Goal: Task Accomplishment & Management: Use online tool/utility

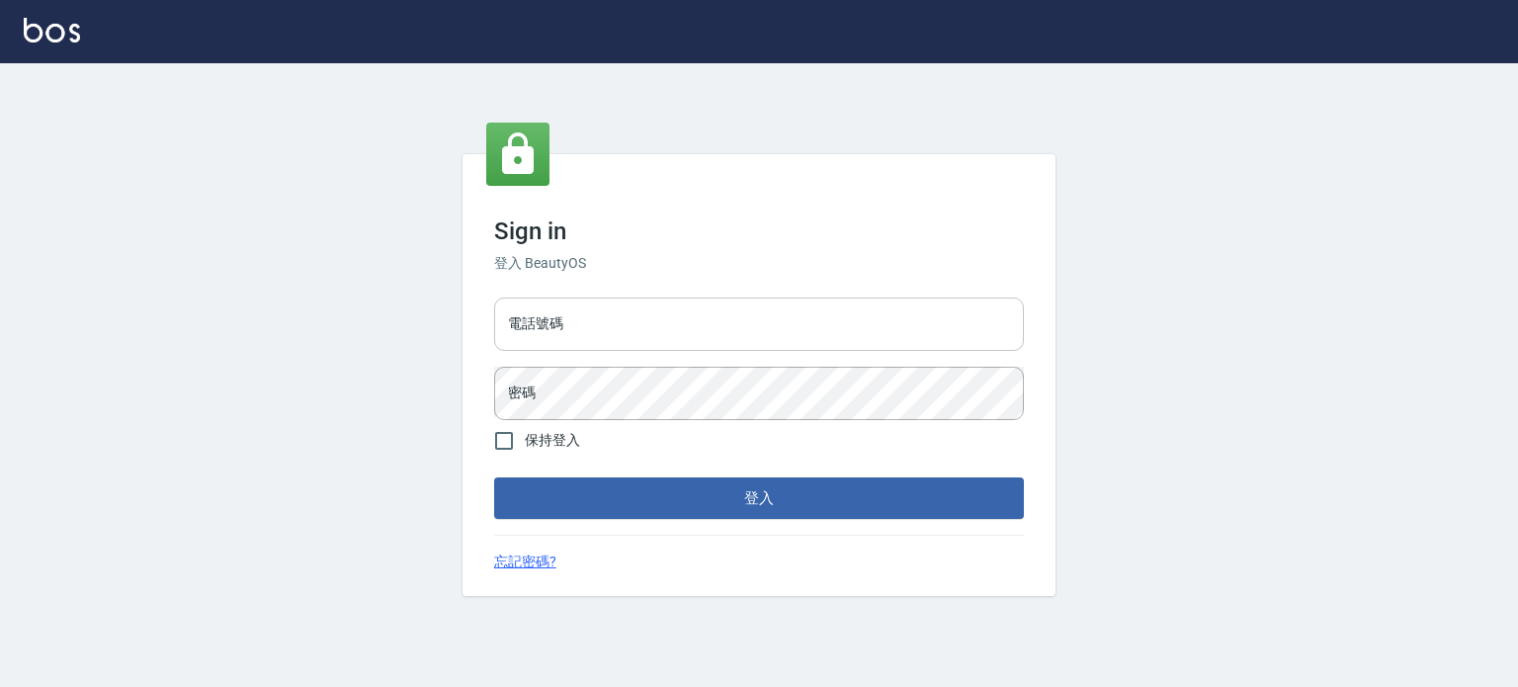
click at [558, 316] on input "電話號碼" at bounding box center [759, 323] width 530 height 53
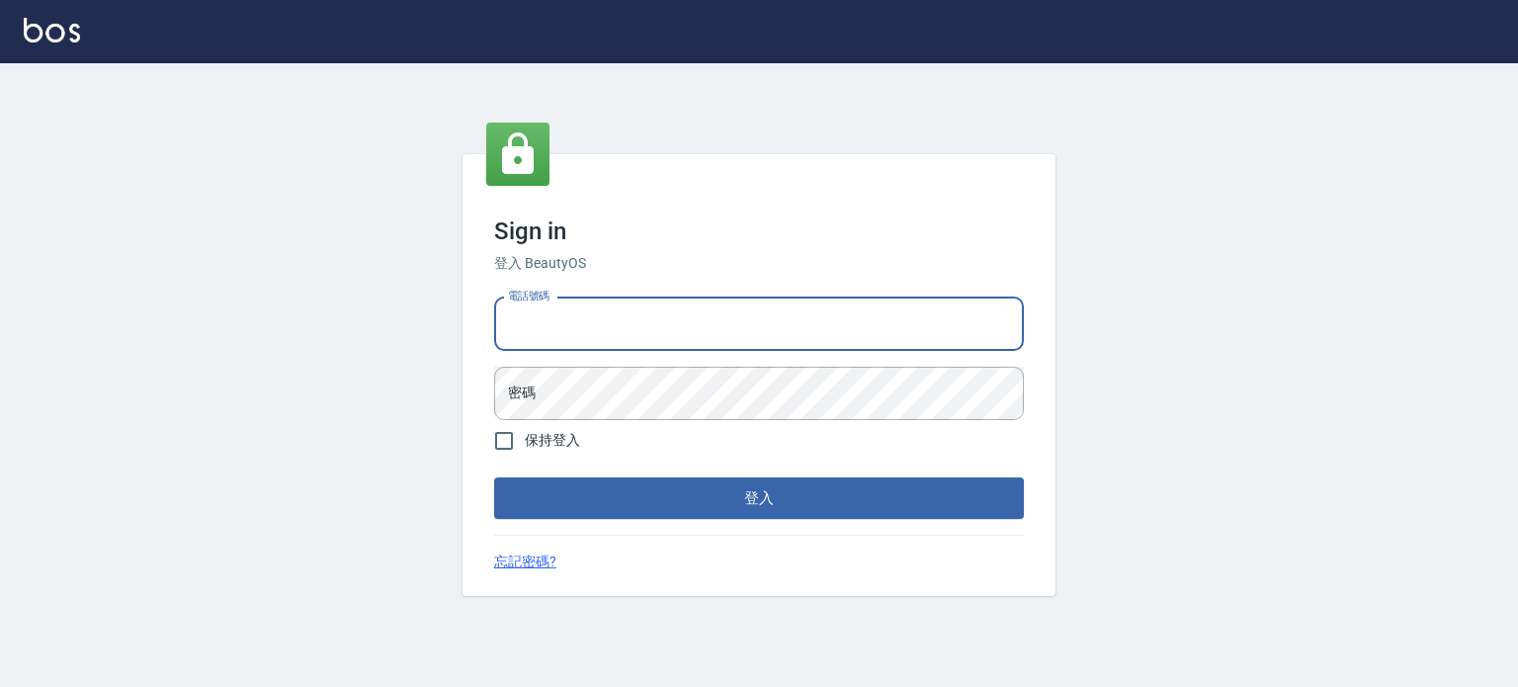
type input "0977239969"
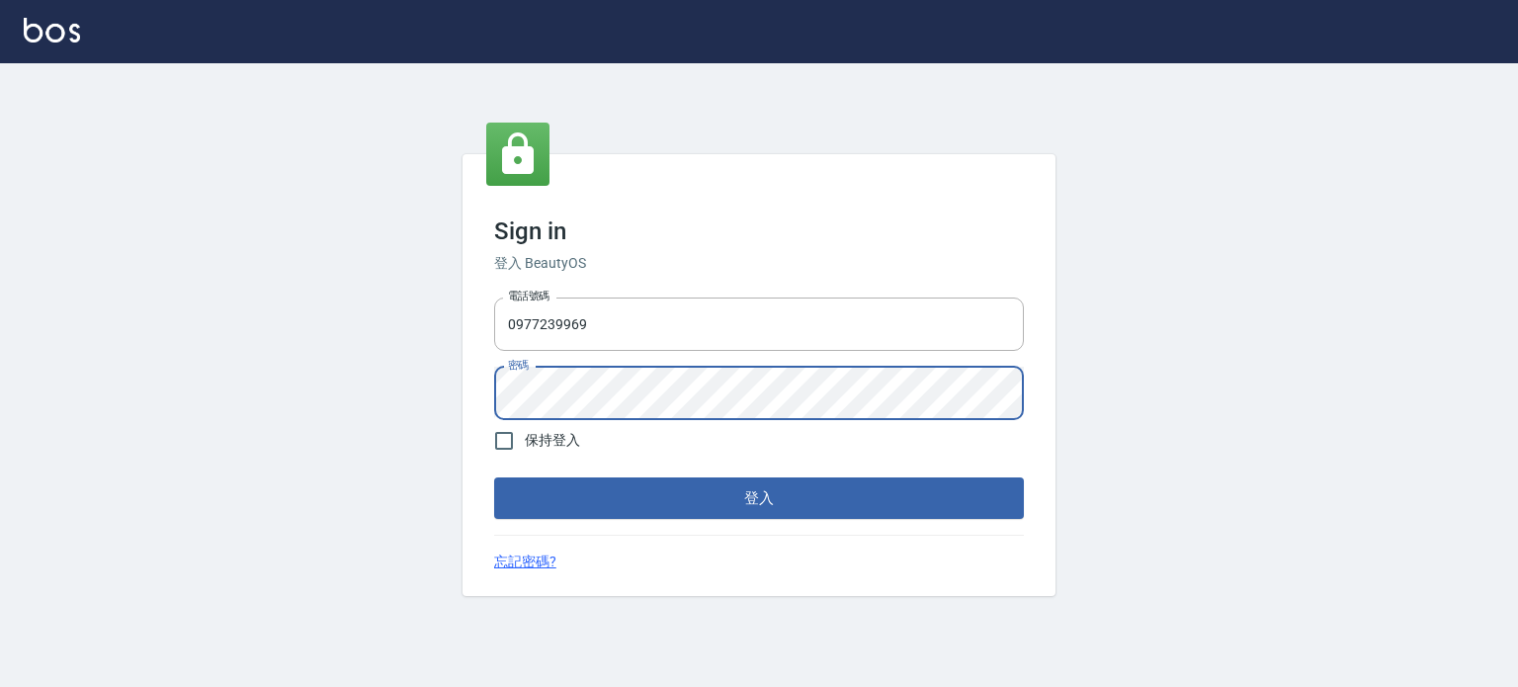
click at [494, 477] on button "登入" at bounding box center [759, 498] width 530 height 42
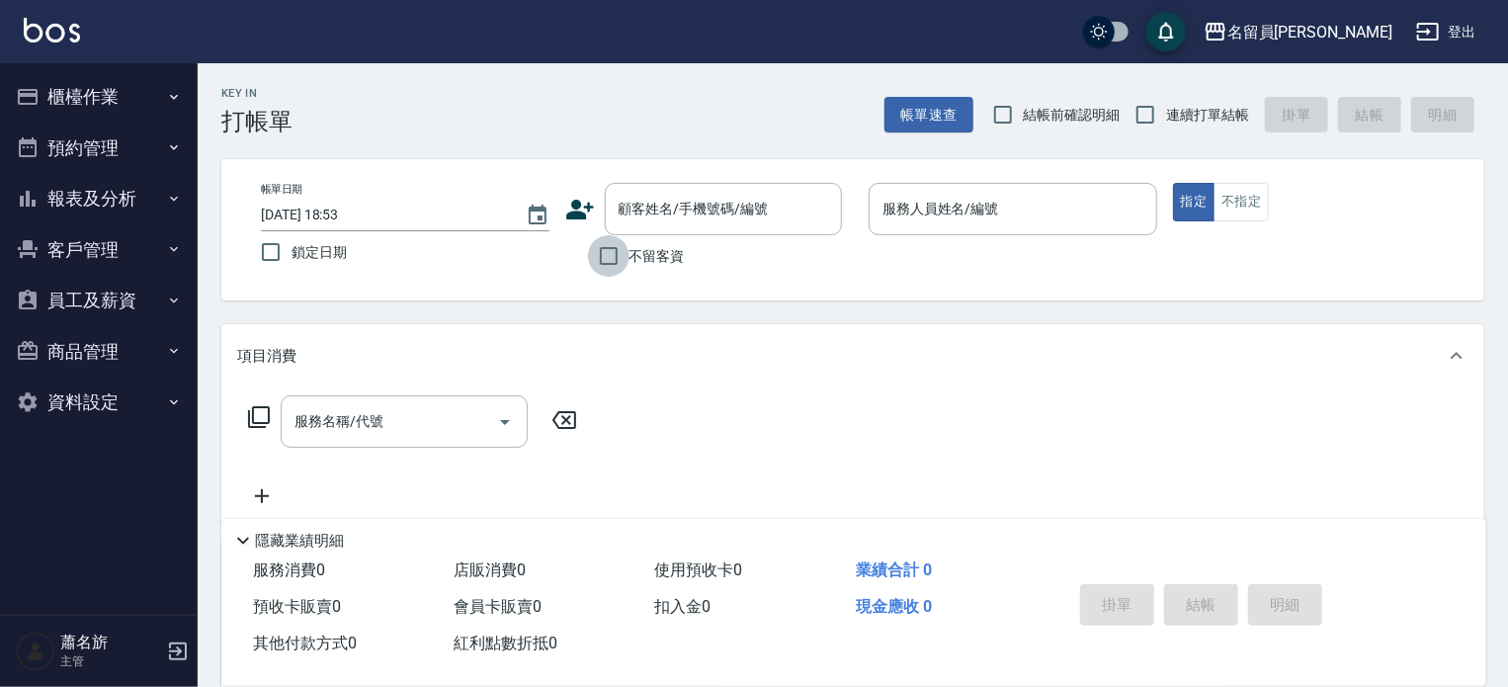
click at [595, 268] on input "不留客資" at bounding box center [609, 256] width 42 height 42
checkbox input "true"
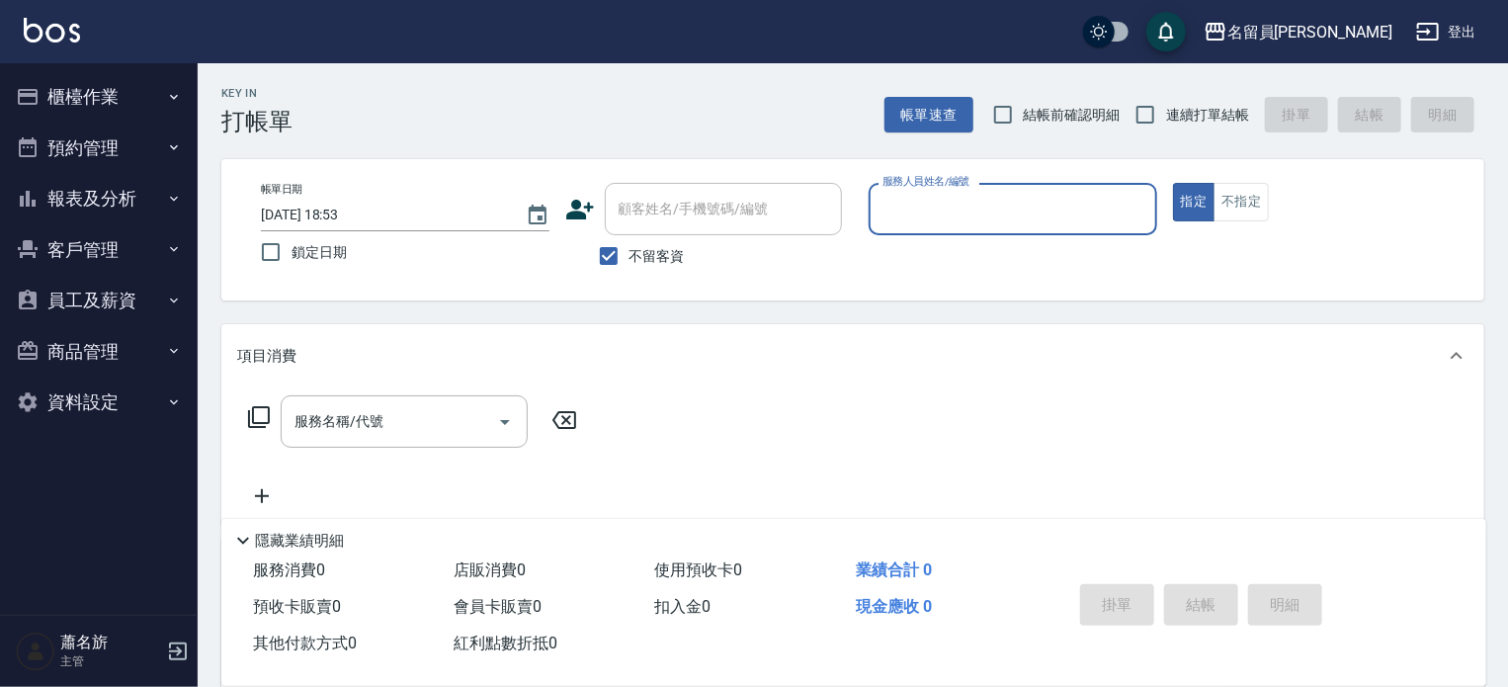
click at [1167, 118] on span "連續打單結帳" at bounding box center [1207, 115] width 83 height 21
click at [1166, 118] on input "連續打單結帳" at bounding box center [1146, 115] width 42 height 42
checkbox input "true"
click at [1088, 220] on input "服務人員姓名/編號" at bounding box center [1013, 209] width 271 height 35
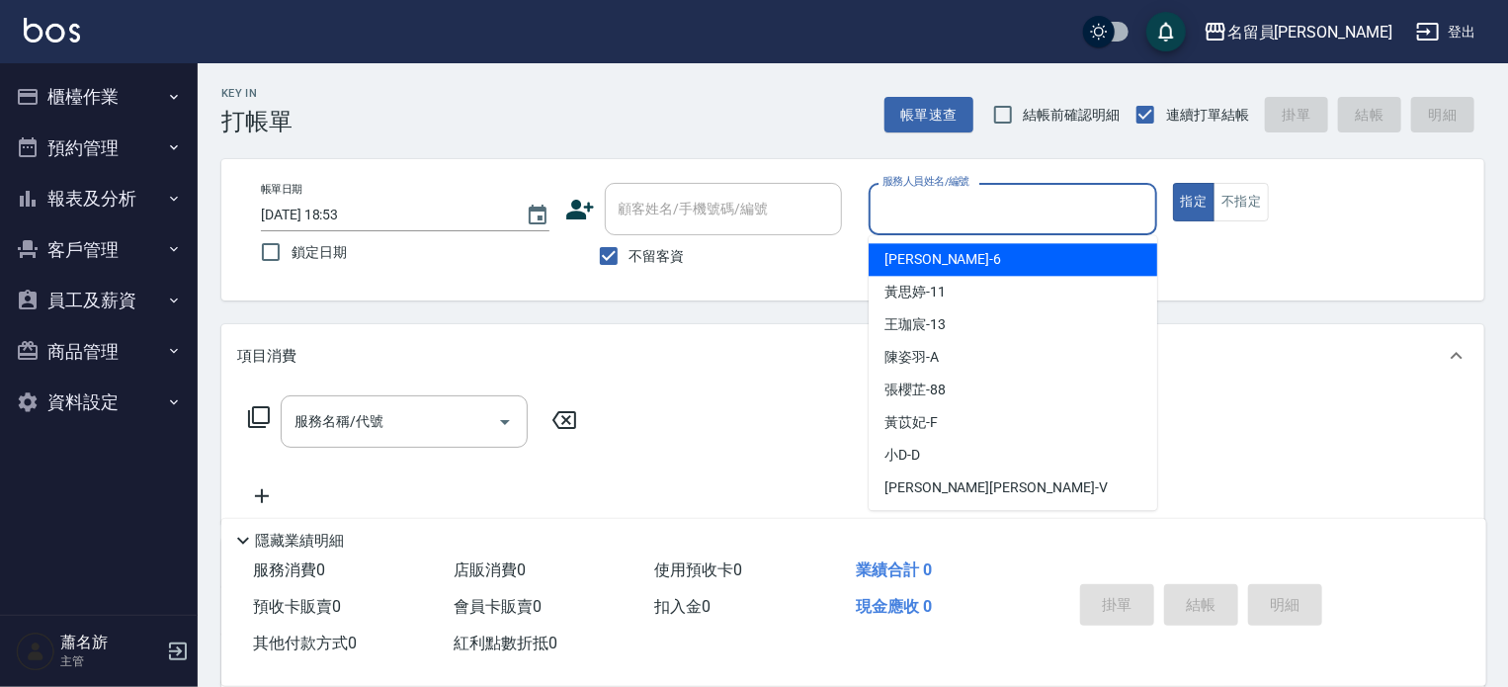
type input "ㄣ"
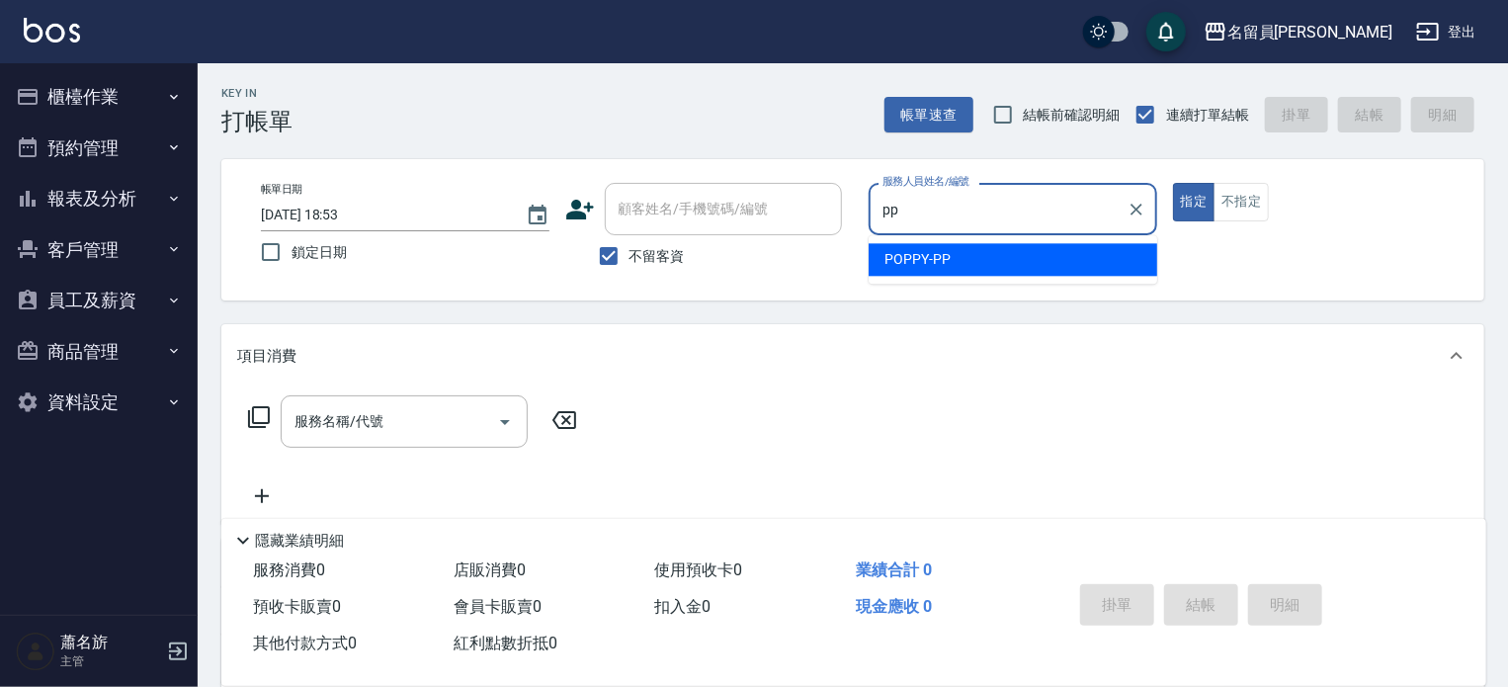
type input "POPPY-PP"
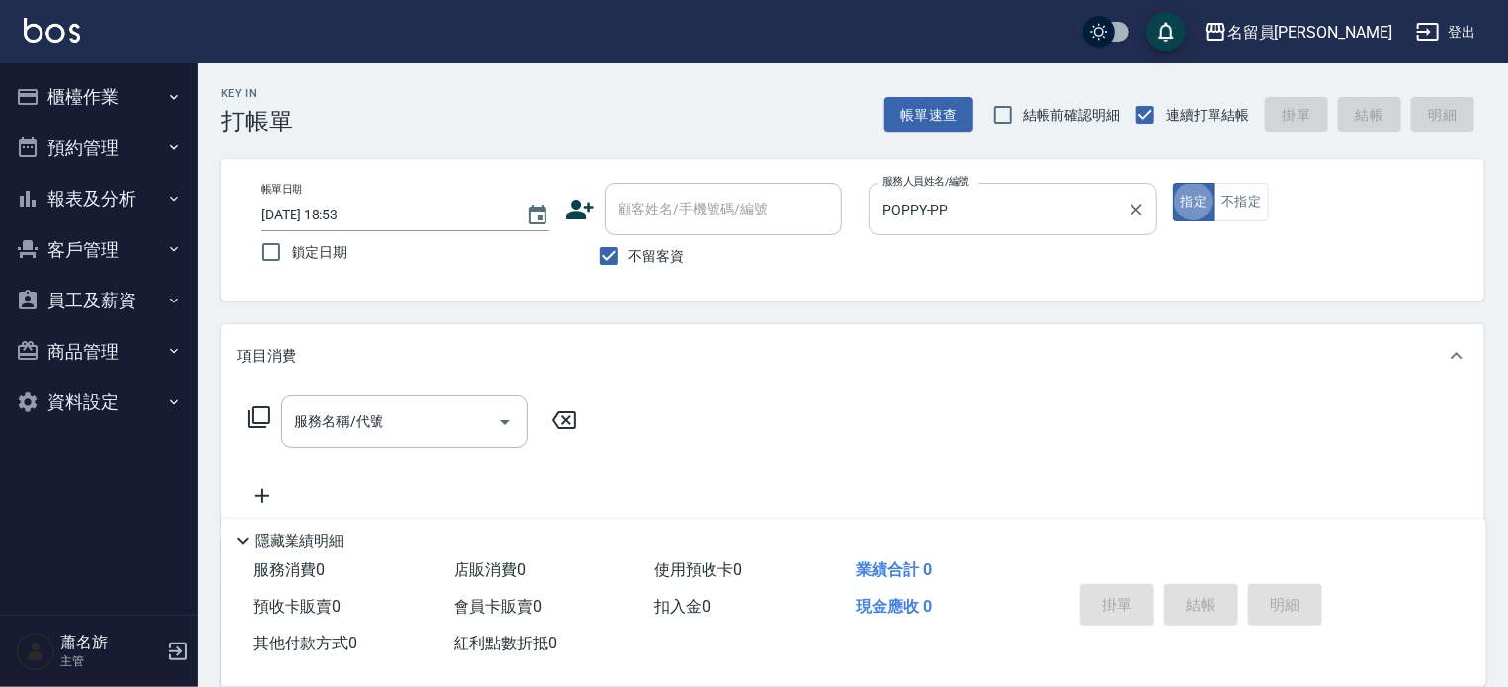
type button "true"
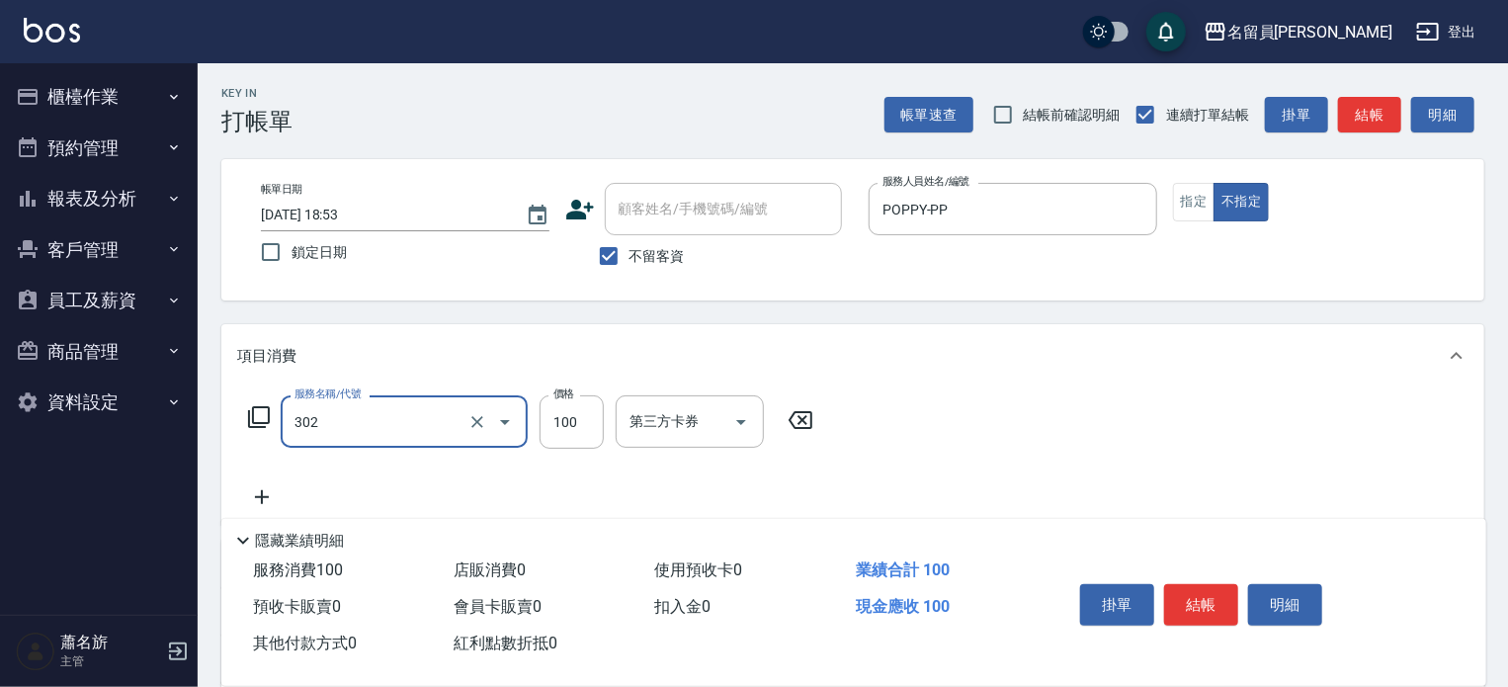
type input "剪髮(302)"
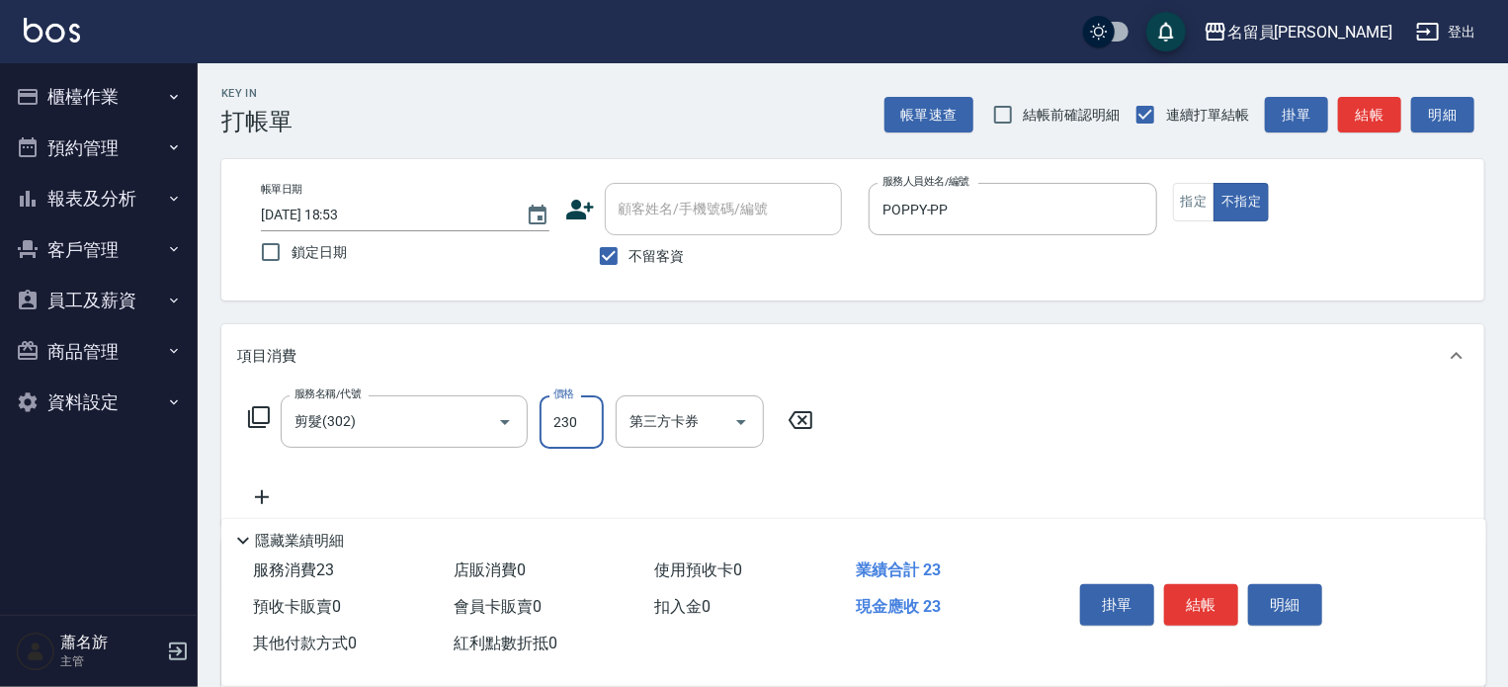
type input "230"
click at [1201, 584] on button "結帳" at bounding box center [1201, 605] width 74 height 42
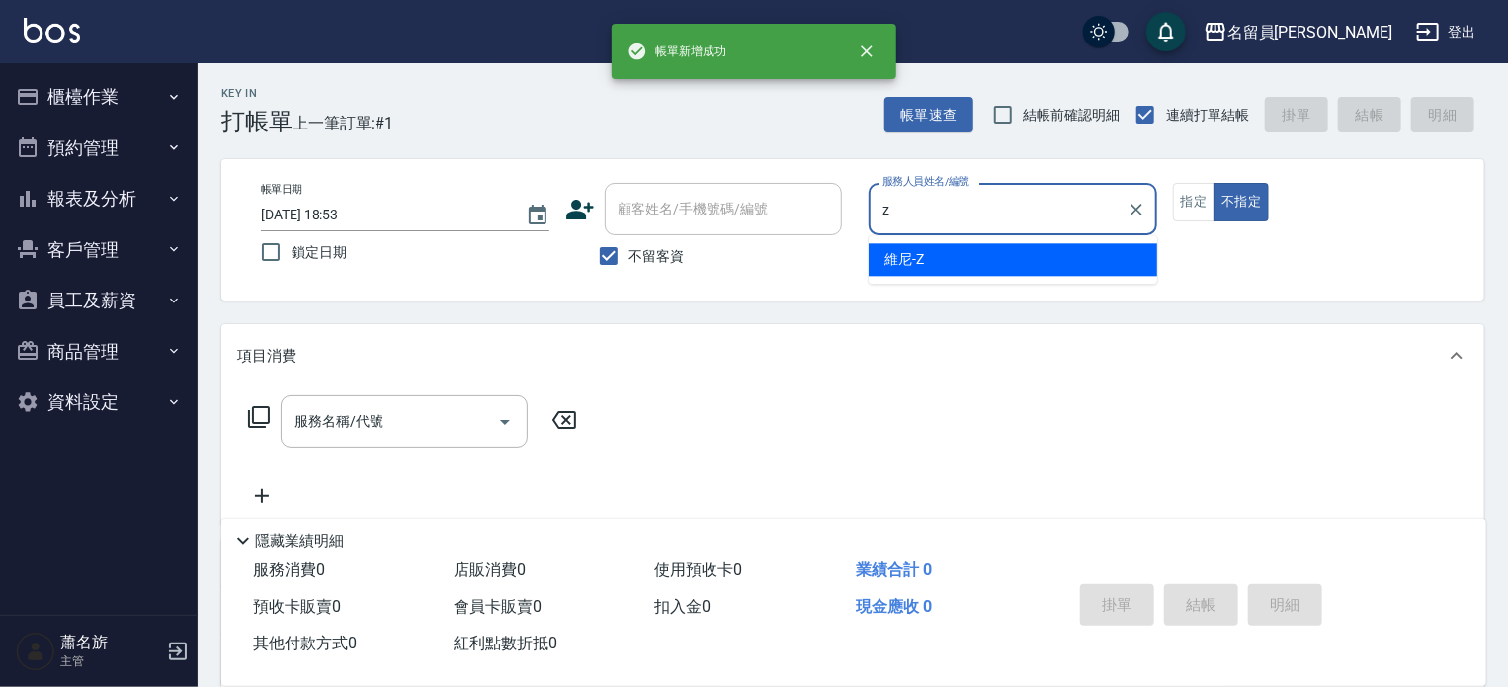
type input "維尼-Z"
type button "false"
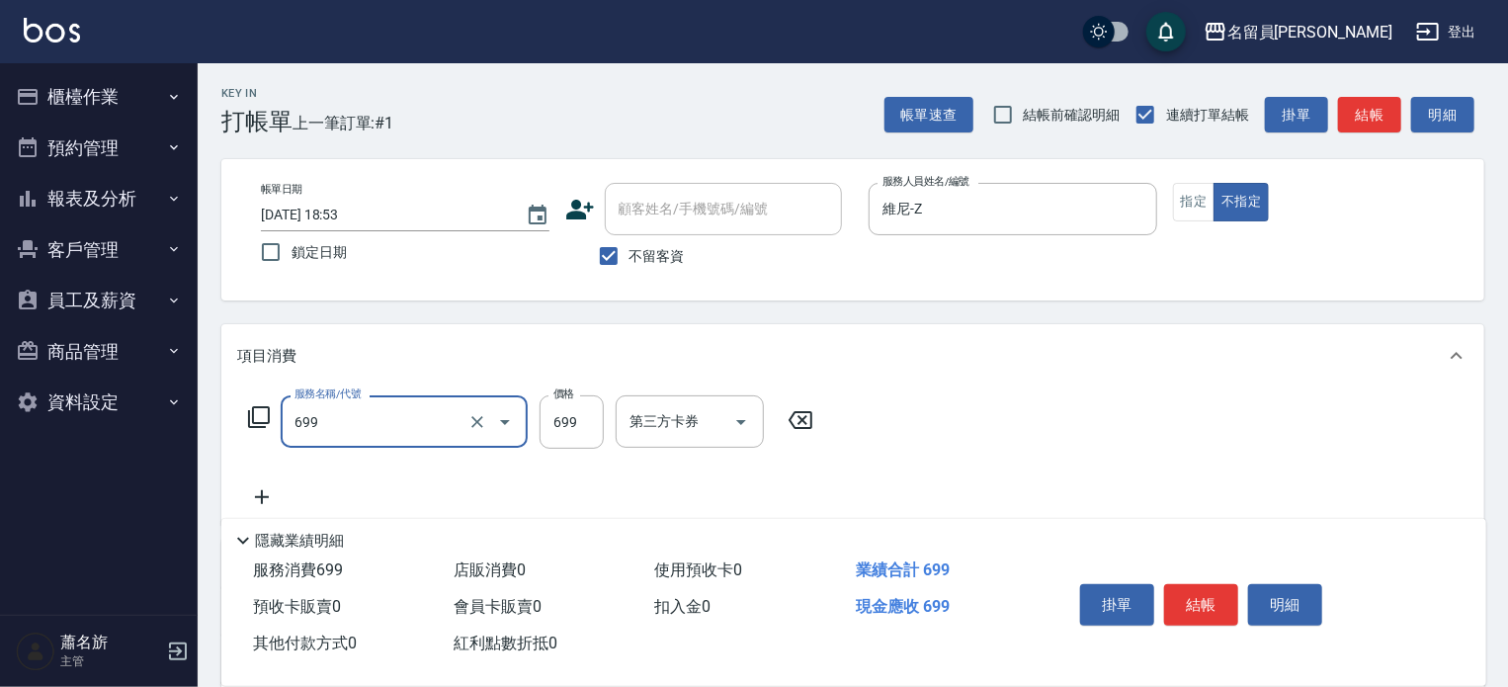
type input "精油洗髮(699)"
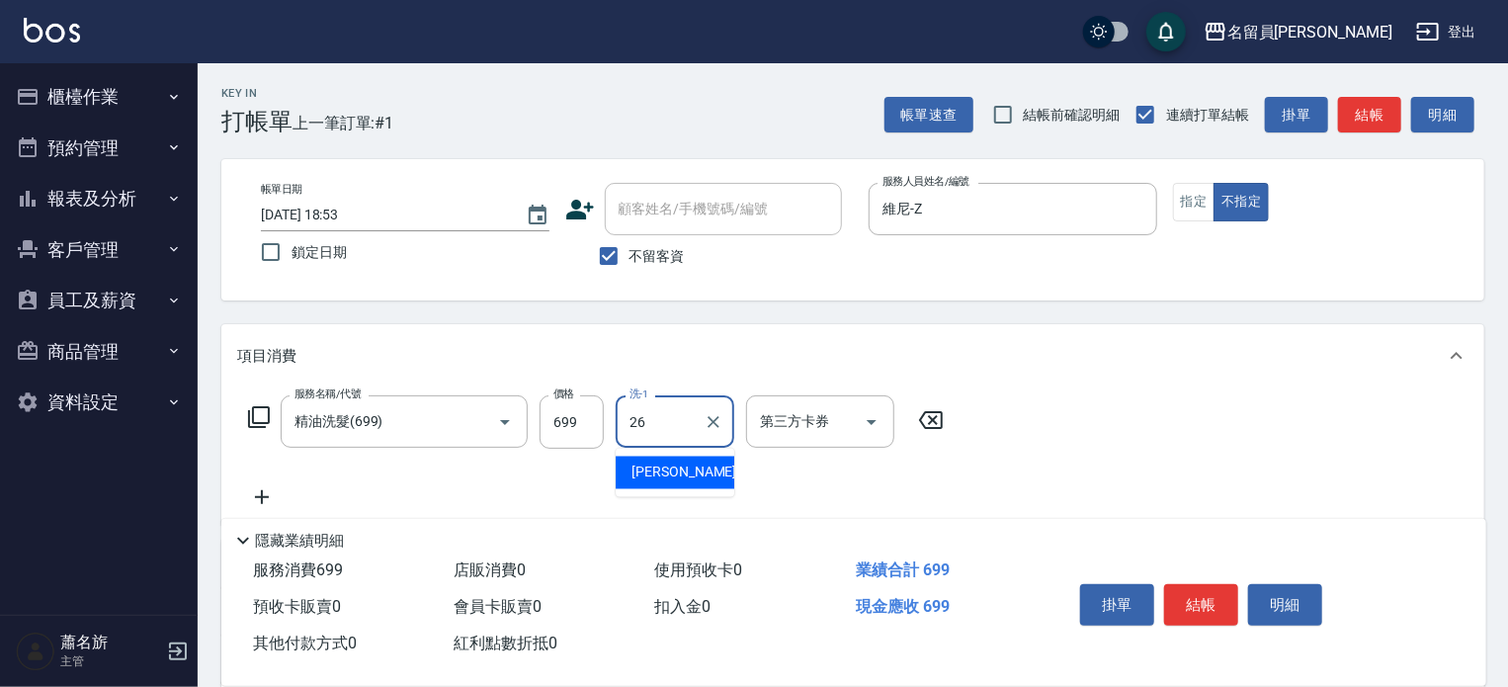
type input "[PERSON_NAME]-26"
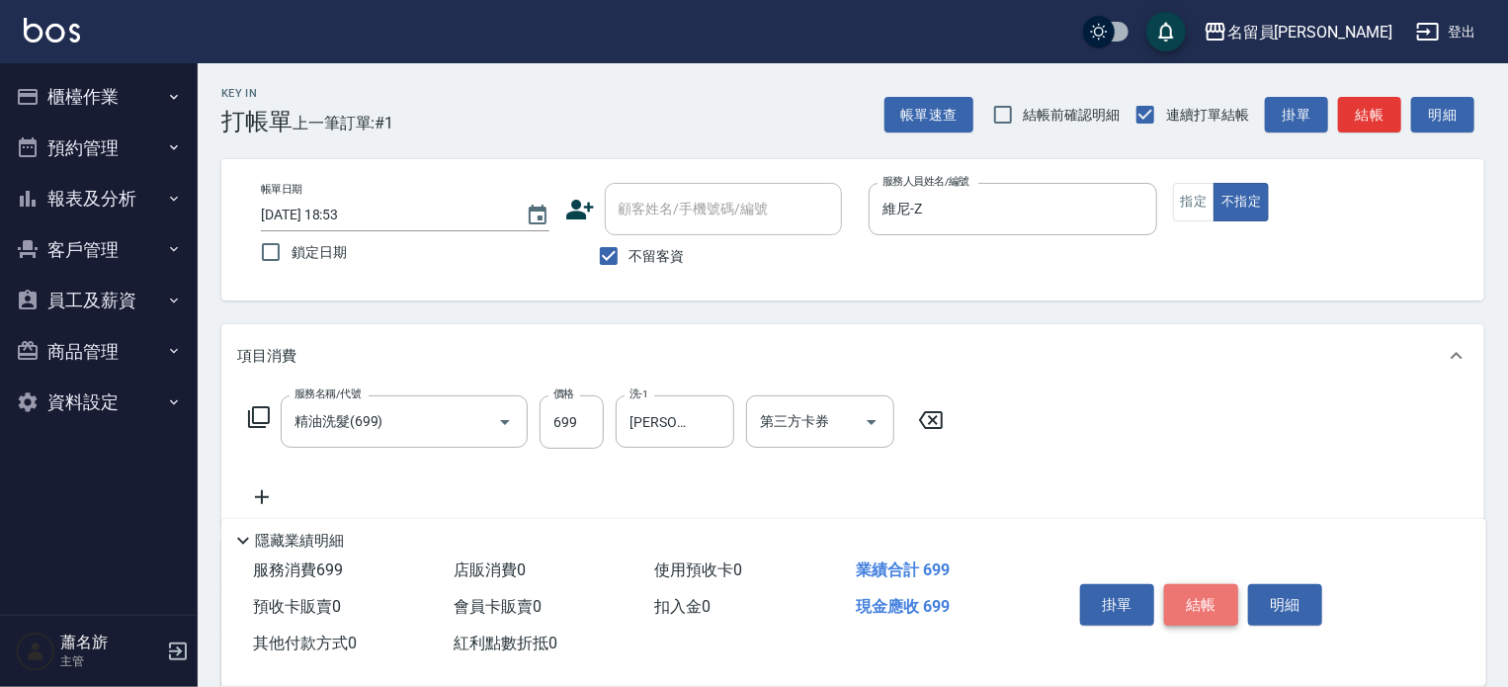
click at [1206, 609] on button "結帳" at bounding box center [1201, 605] width 74 height 42
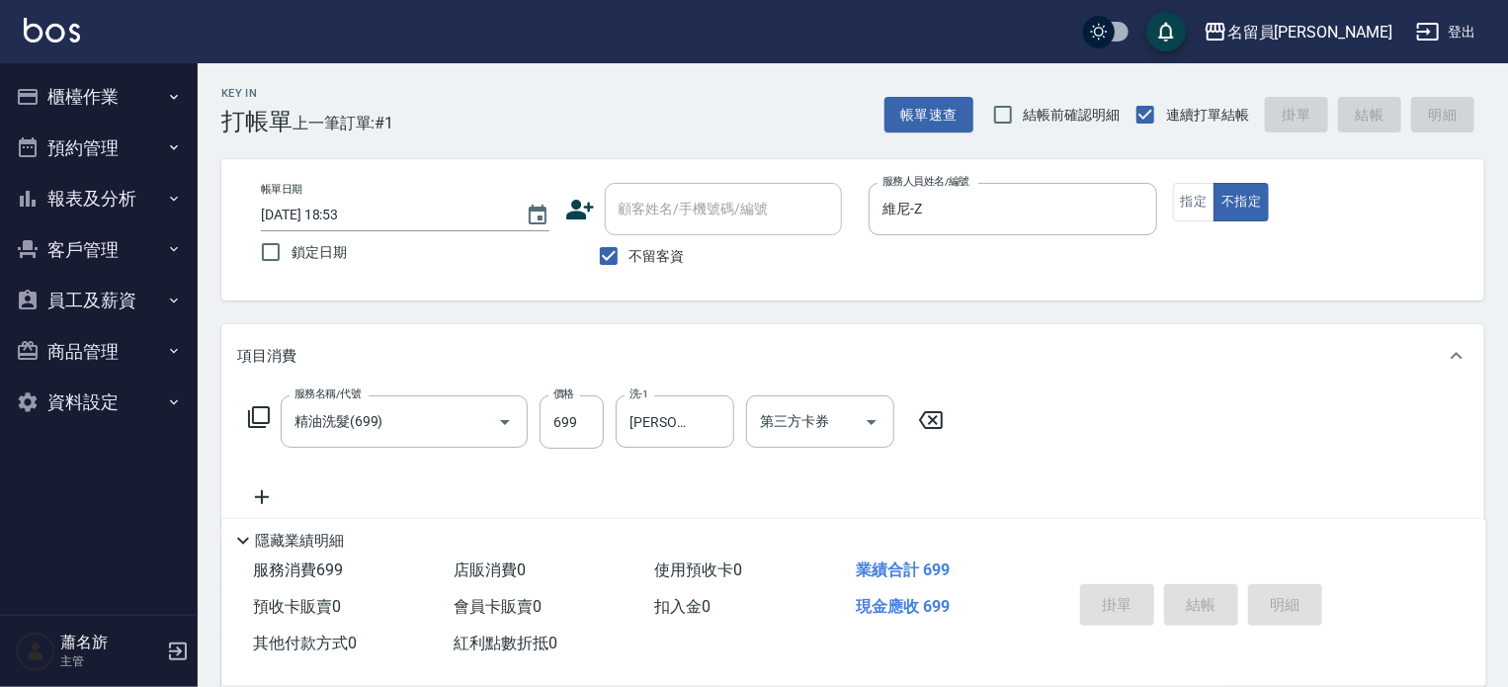
type input "[DATE] 18:54"
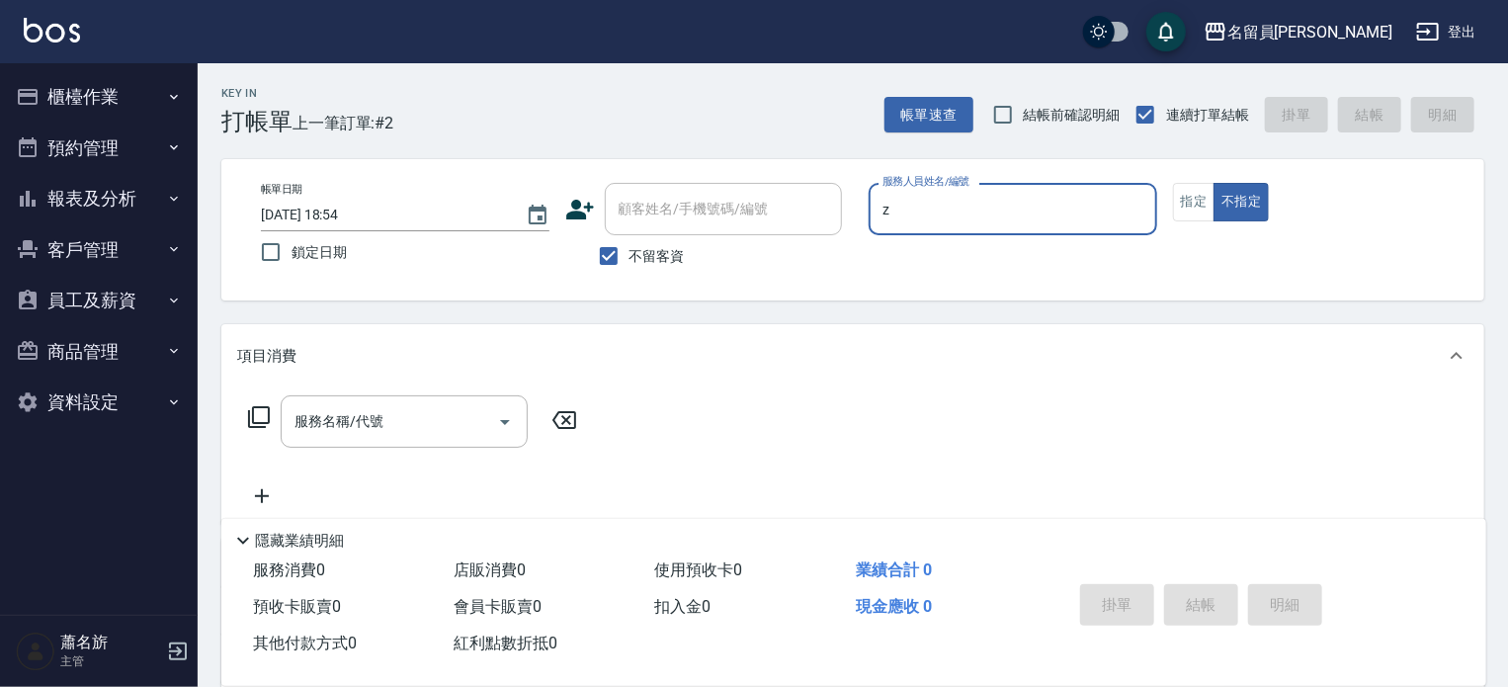
type input "維尼-Z"
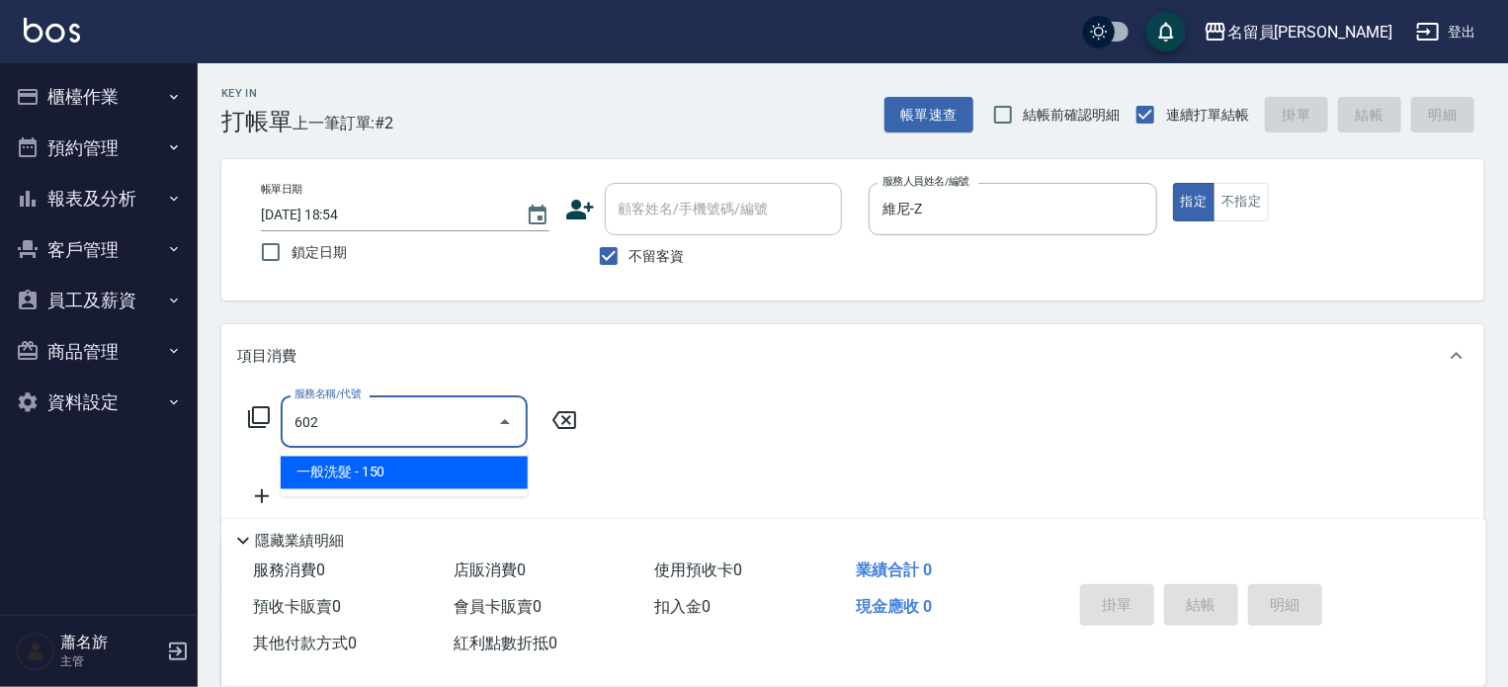
type input "一般洗髮(602)"
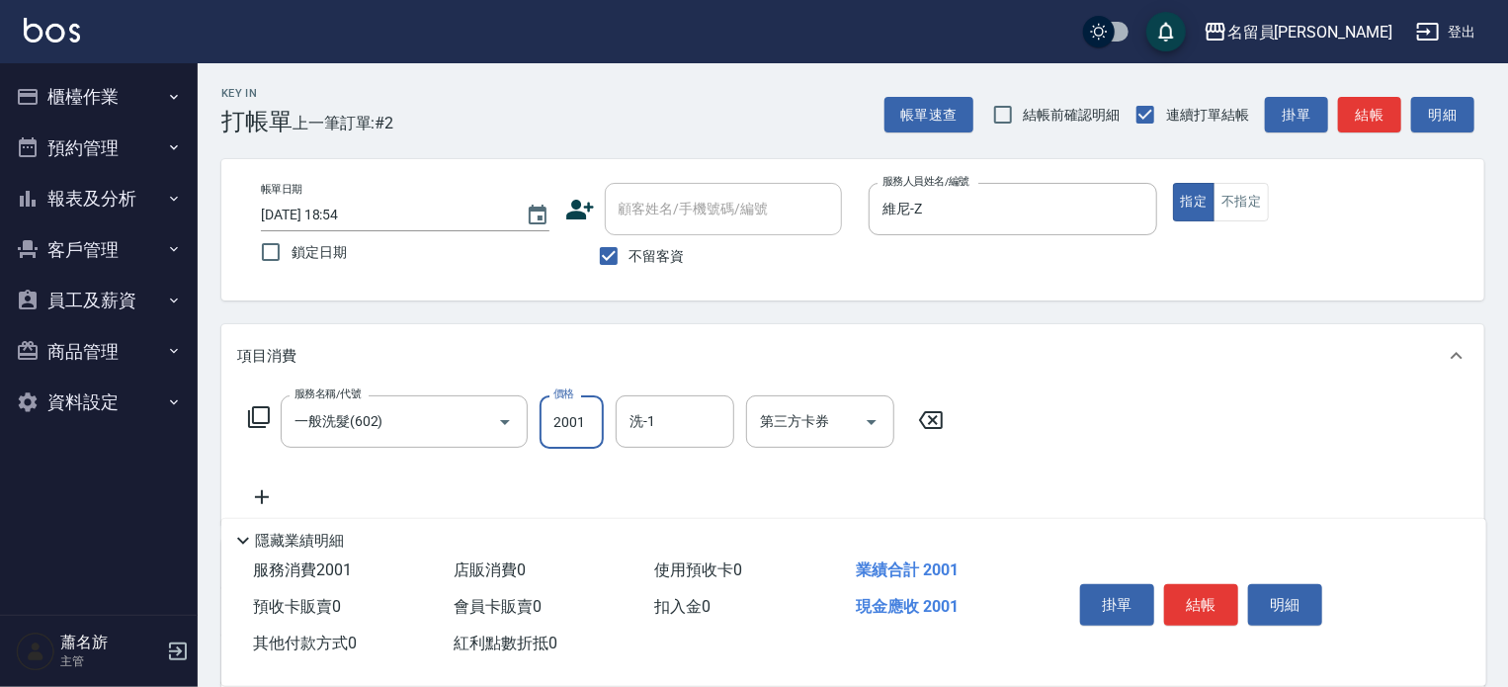
type input "200"
type input "[PERSON_NAME]-13"
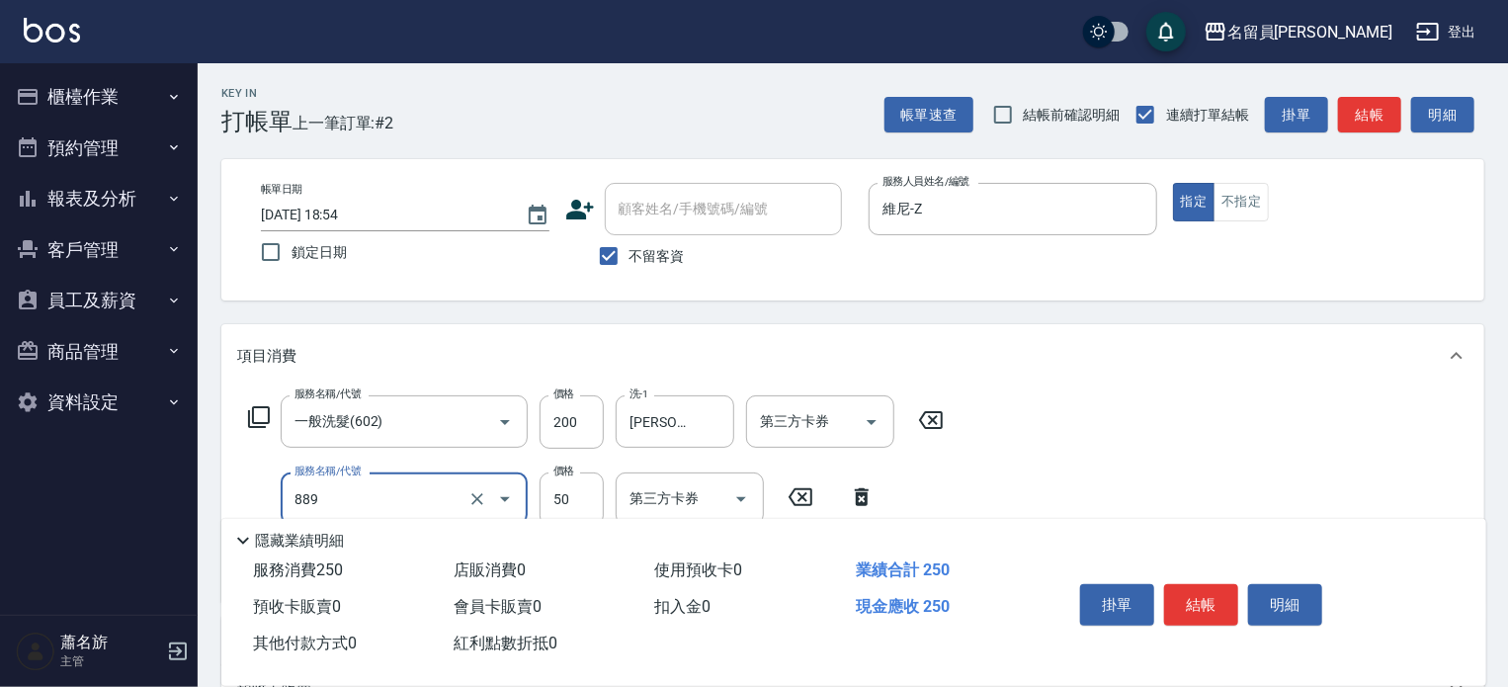
type input "精油(889)"
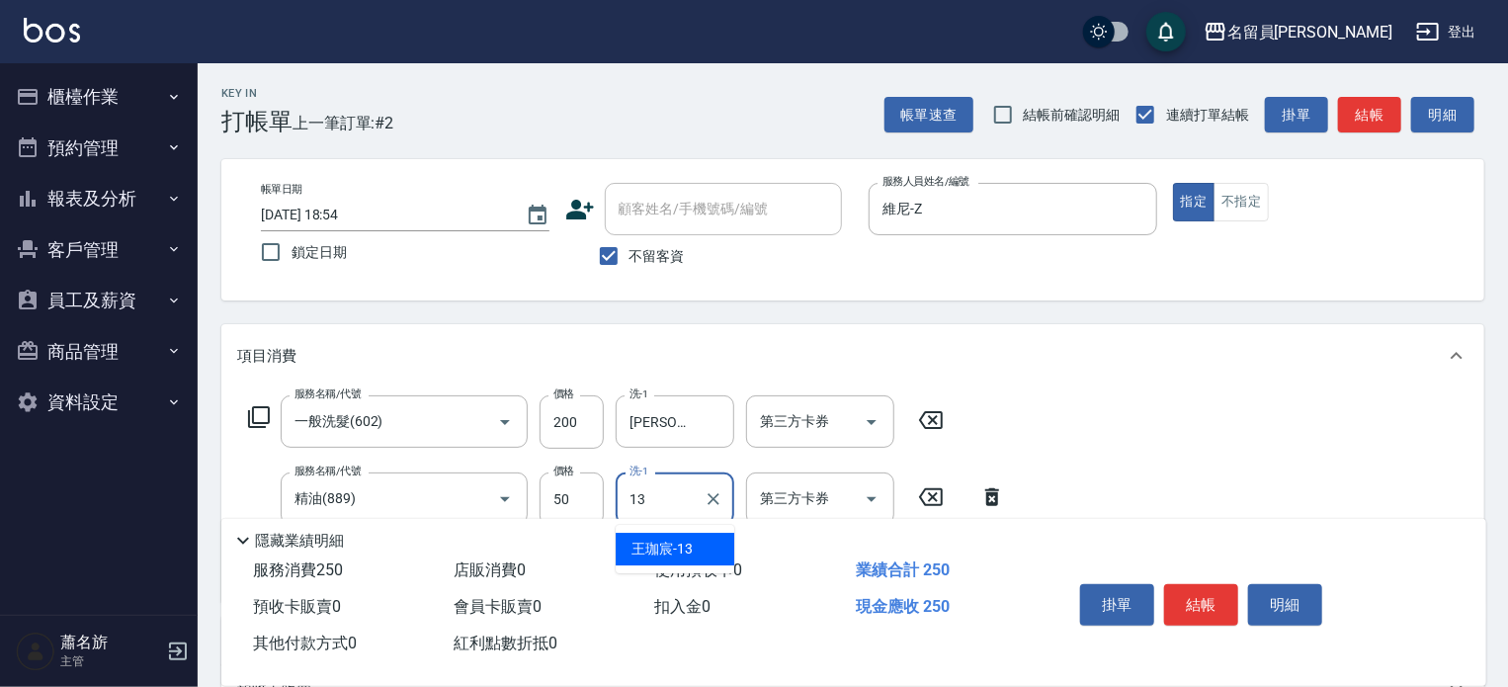
type input "[PERSON_NAME]-13"
type input "瞬間保養(415)"
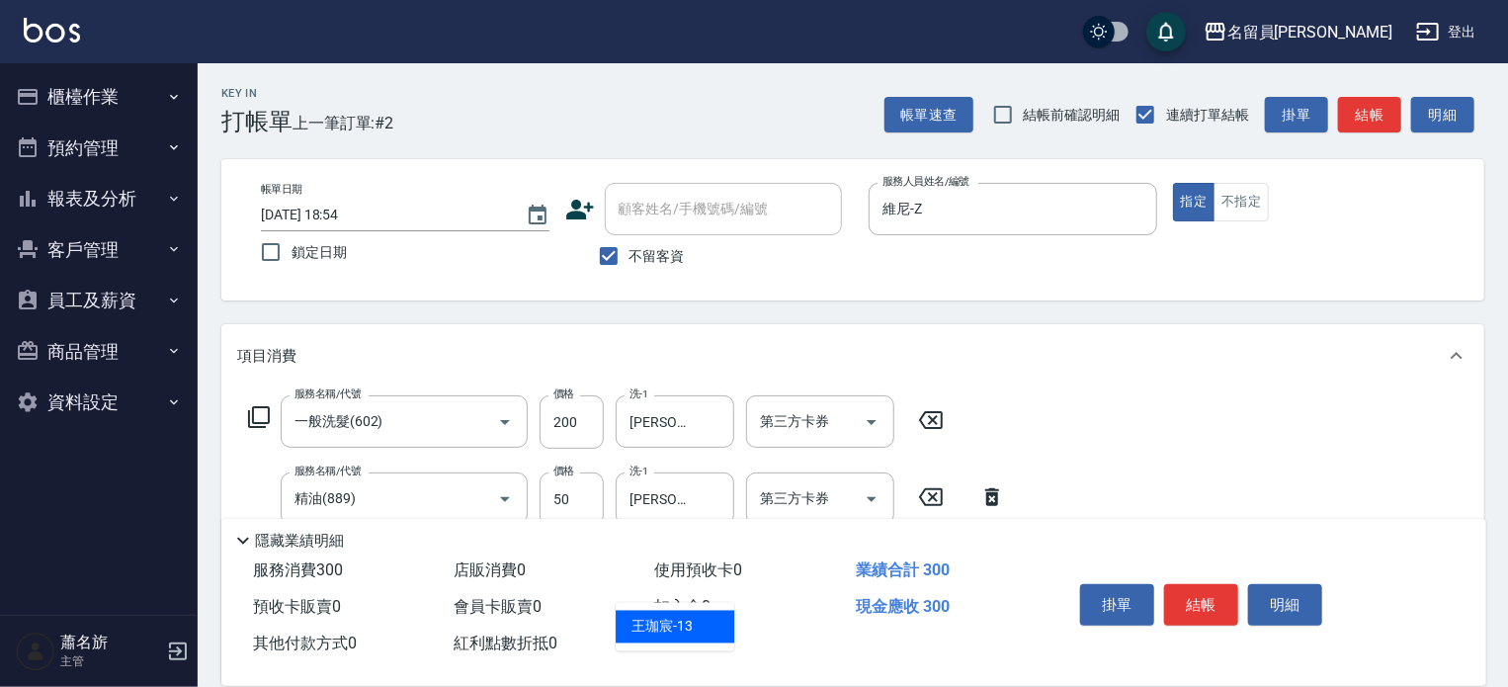
type input "[PERSON_NAME]-13"
click at [1219, 584] on button "結帳" at bounding box center [1201, 605] width 74 height 42
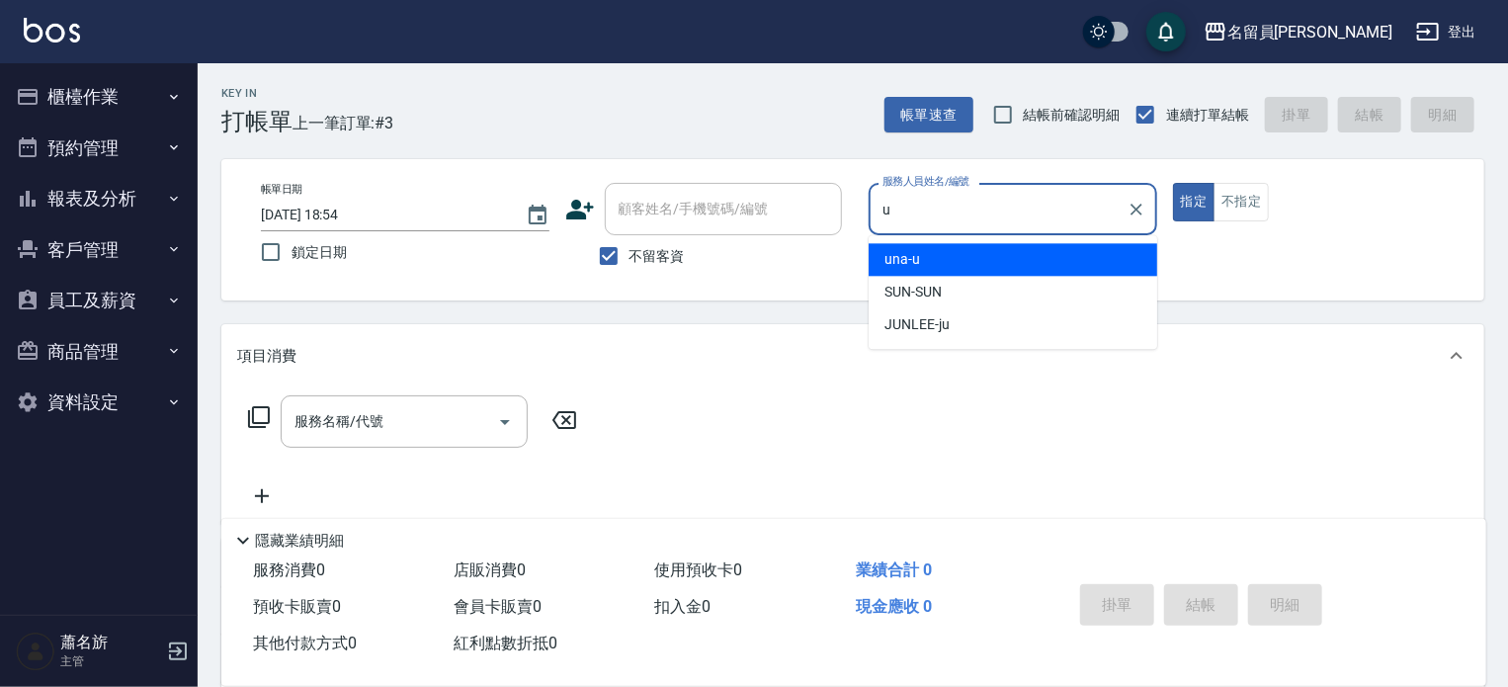
type input "una-u"
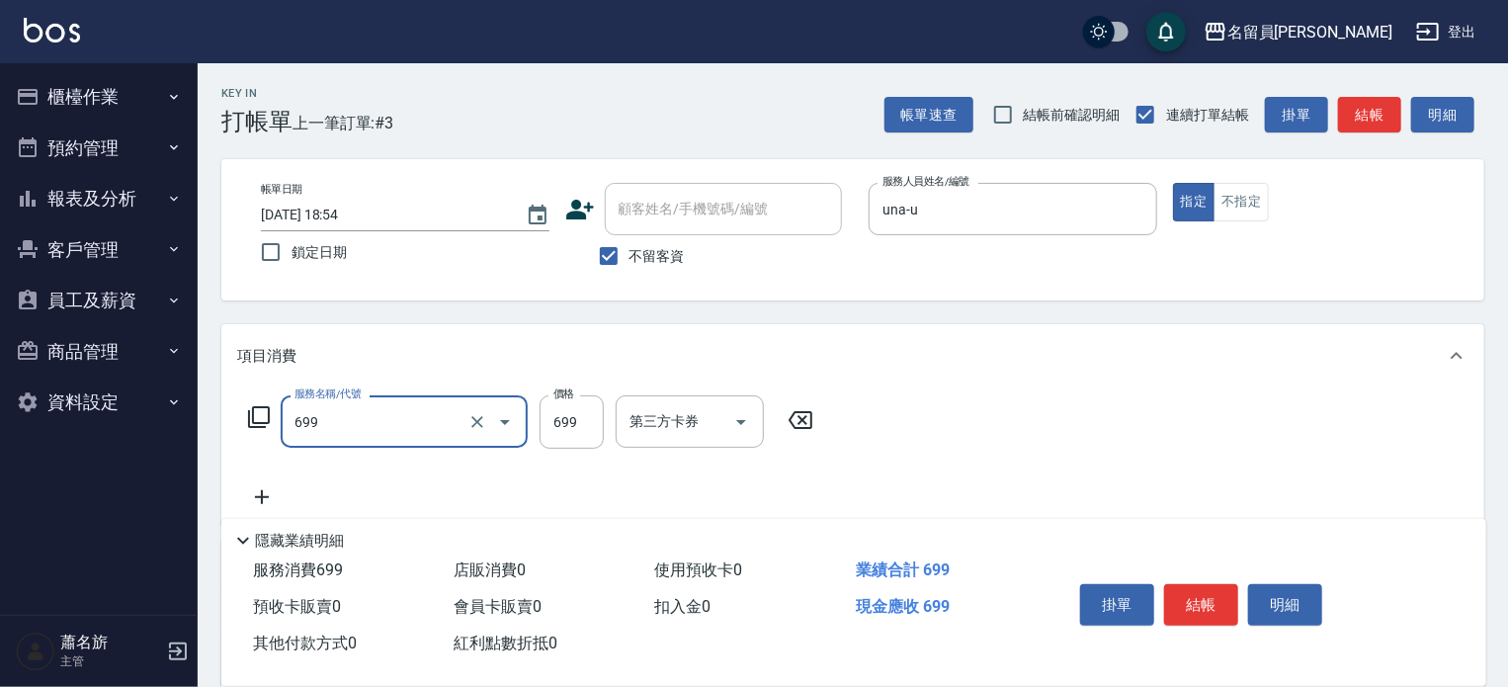
type input "精油洗髮(699)"
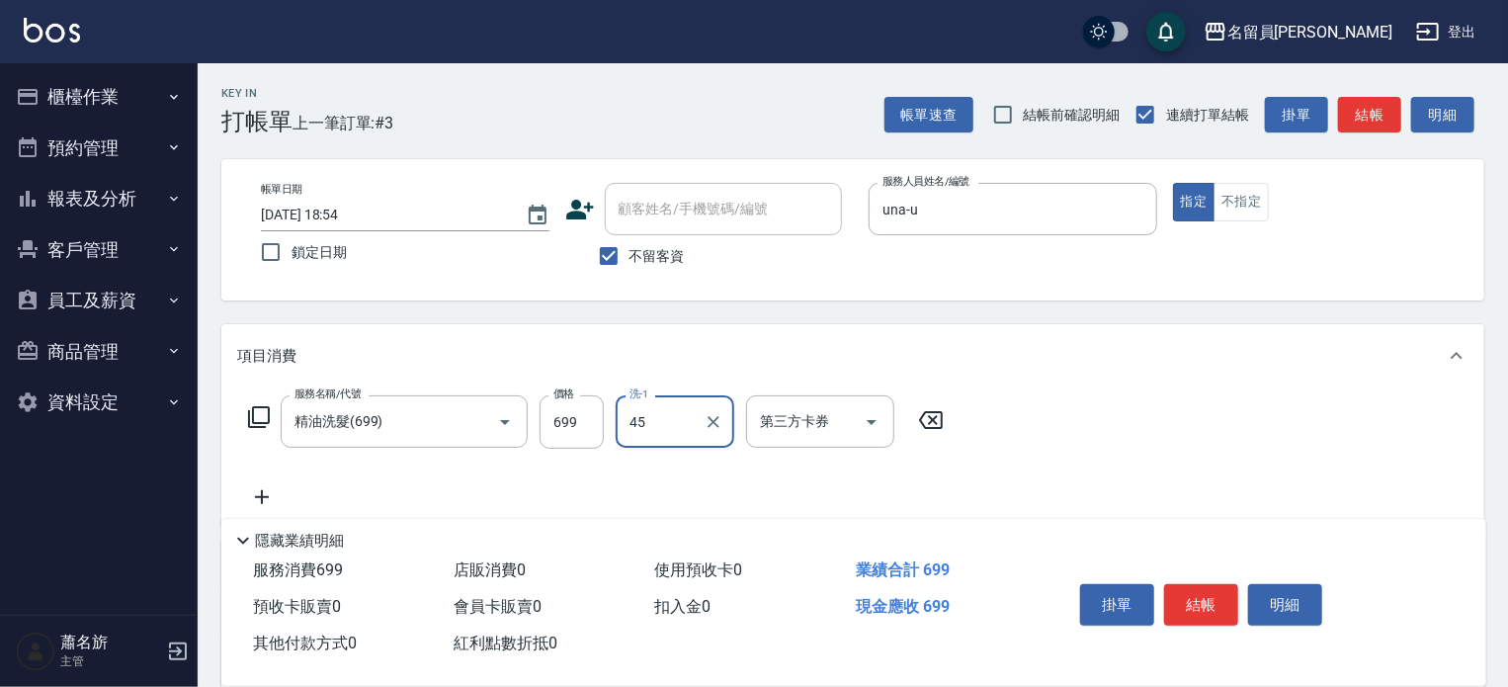
type input "[PERSON_NAME]-45"
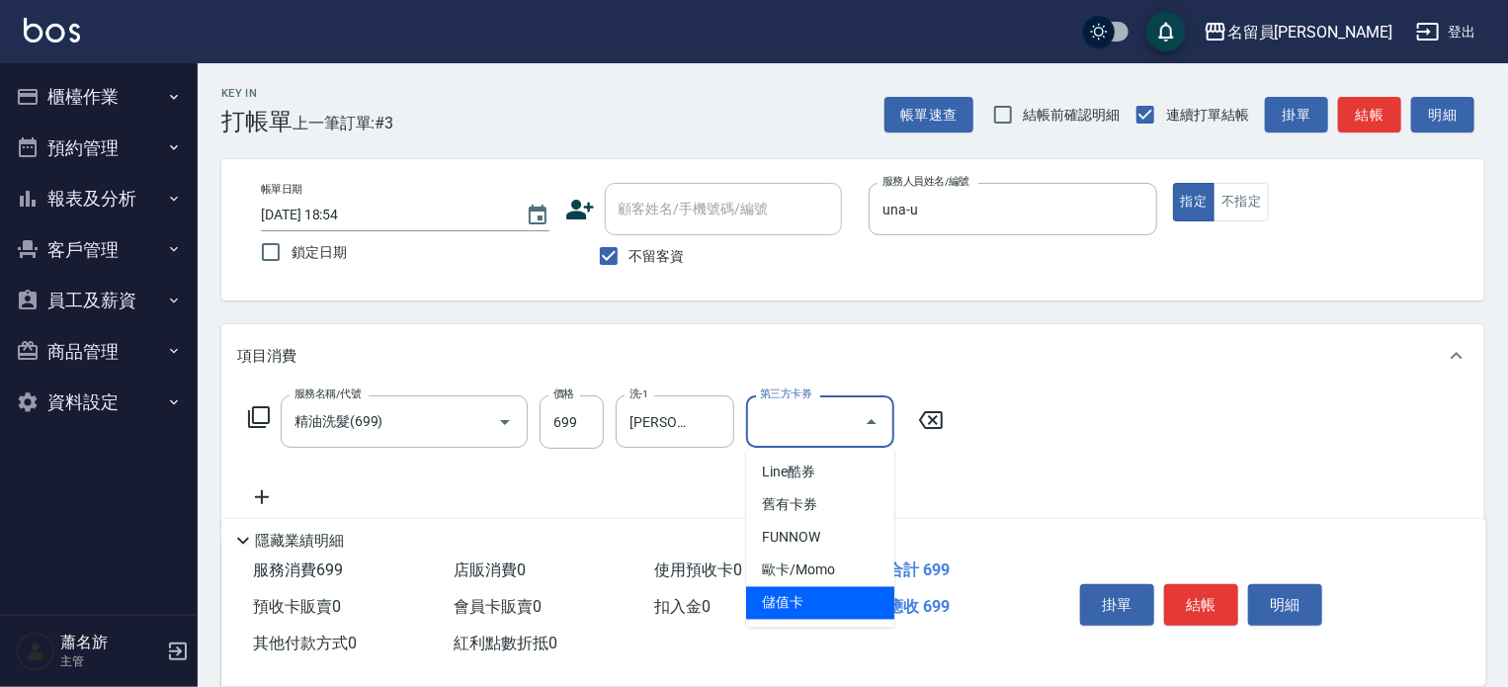
type input "儲值卡"
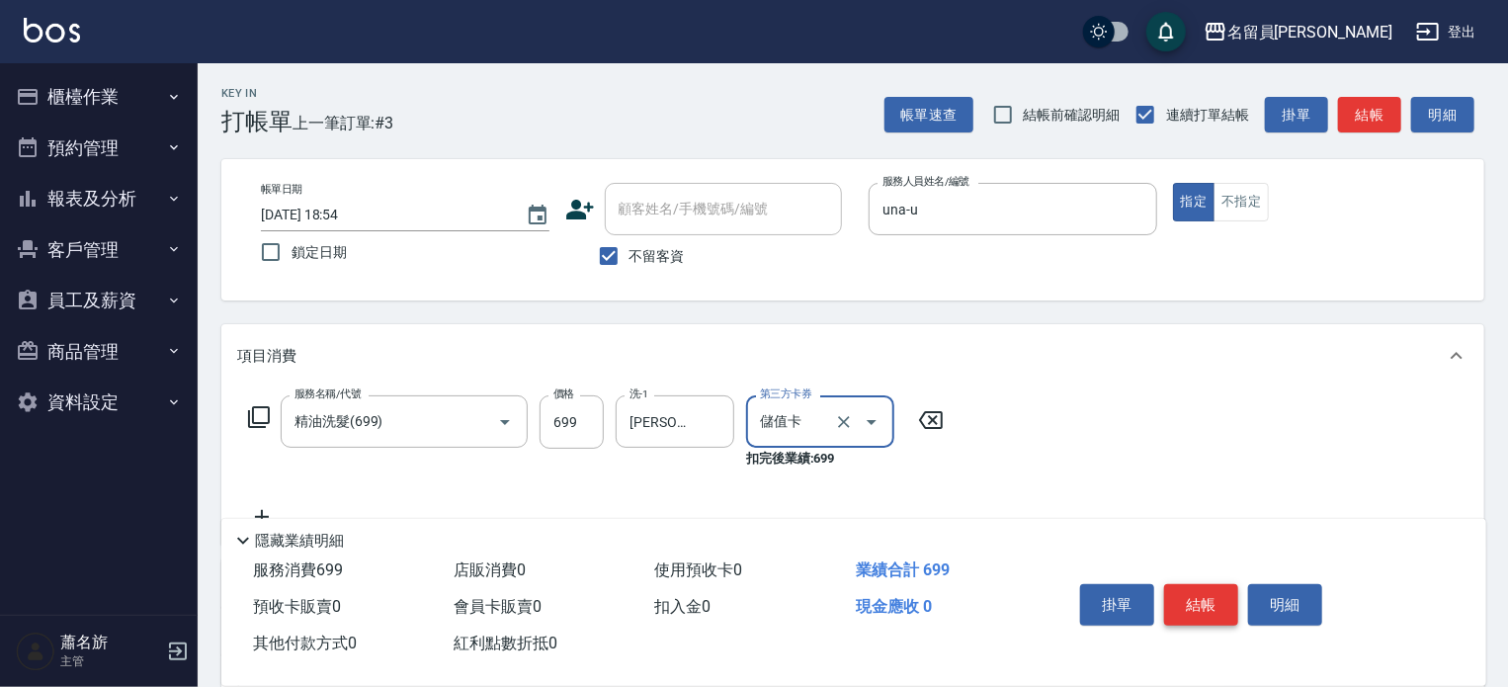
click at [1186, 595] on button "結帳" at bounding box center [1201, 605] width 74 height 42
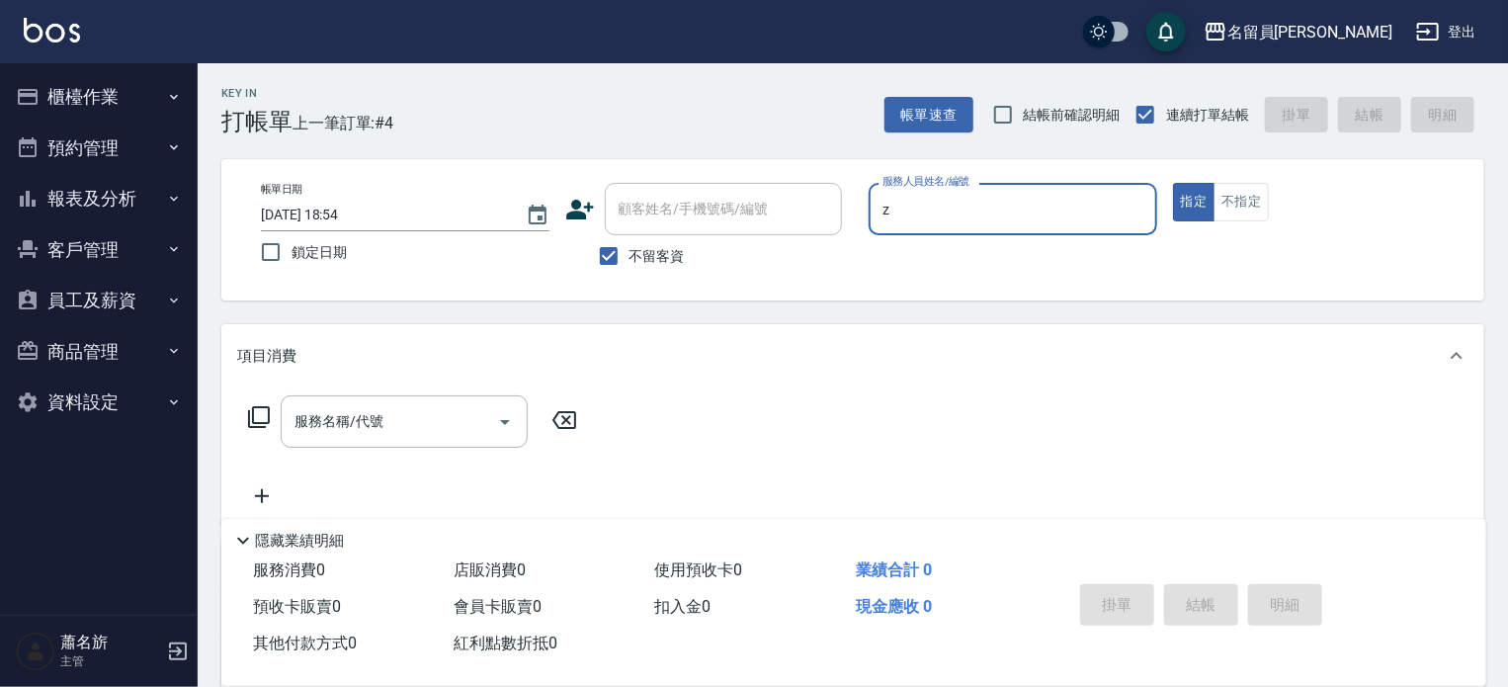
type input "維尼-Z"
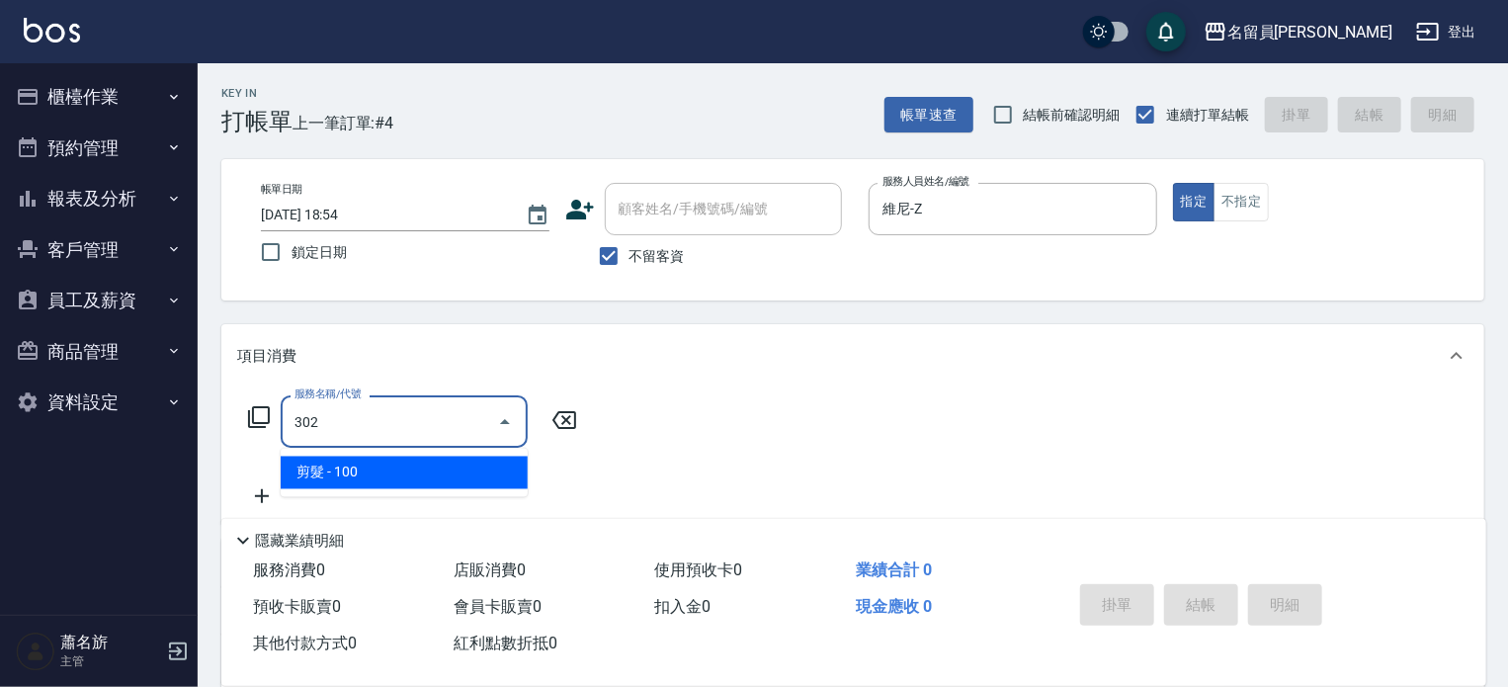
type input "剪髮(302)"
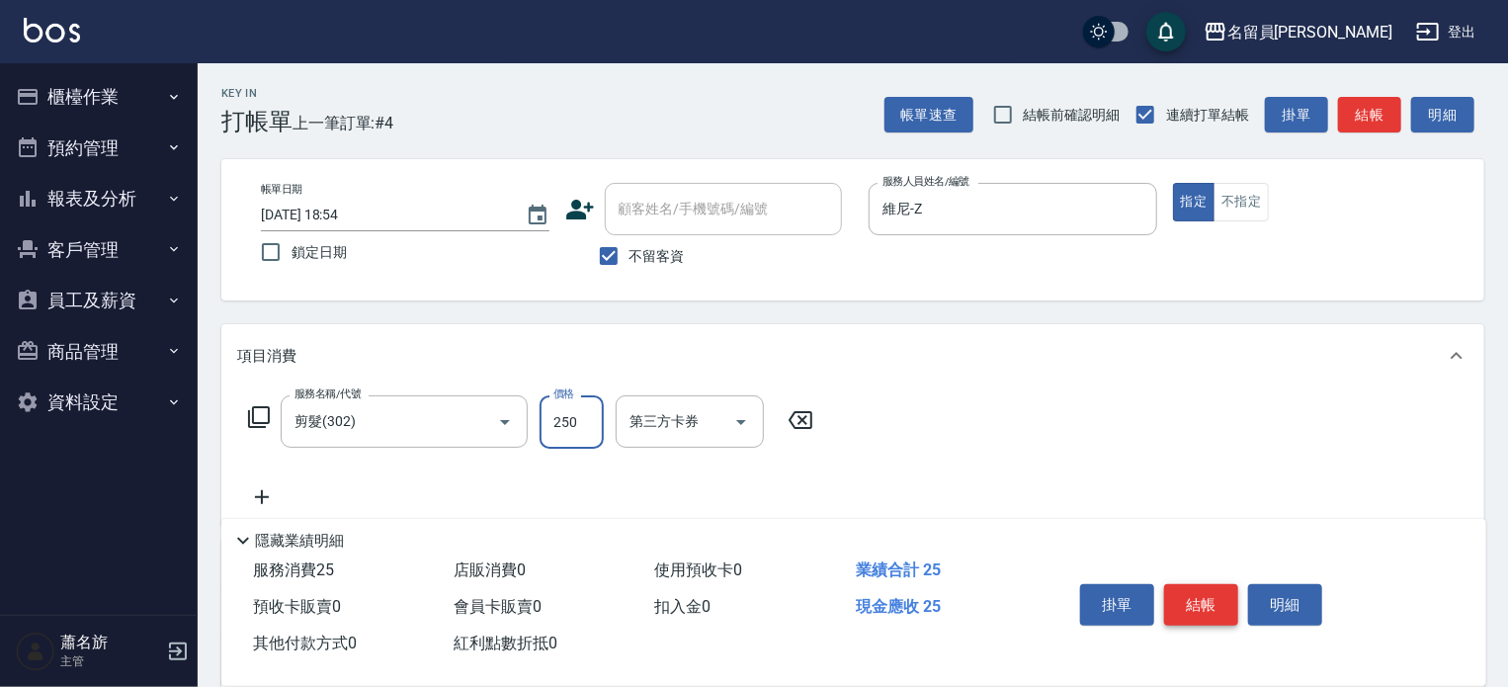
type input "250"
click at [1186, 595] on button "結帳" at bounding box center [1201, 605] width 74 height 42
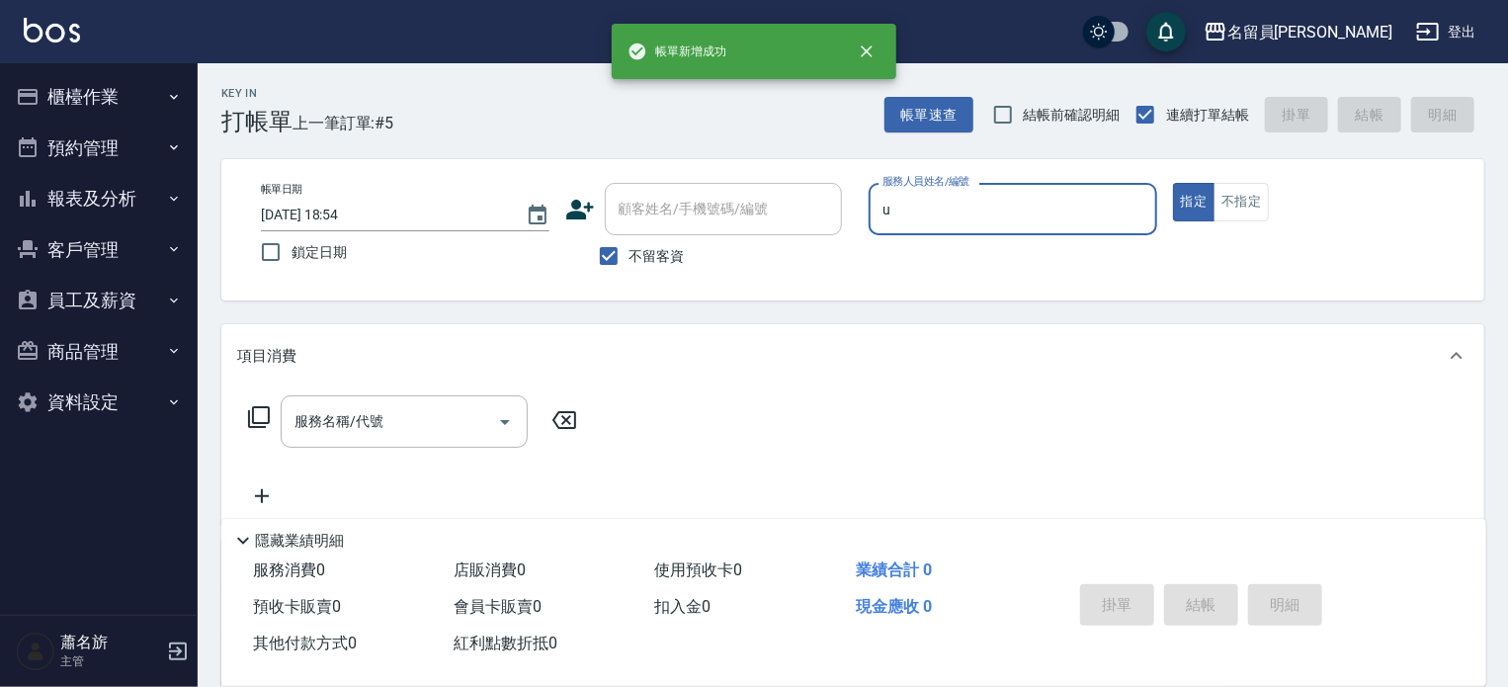
type input "una-u"
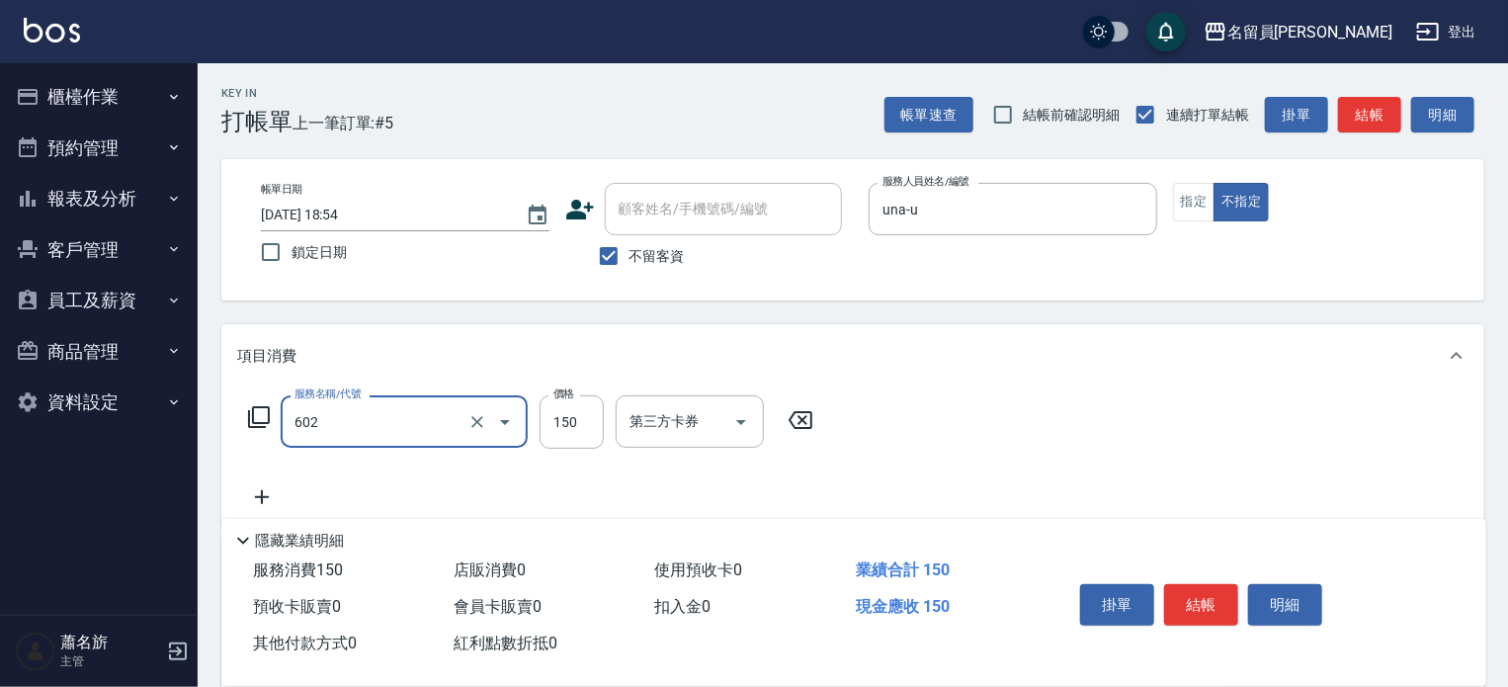
type input "一般洗髮(602)"
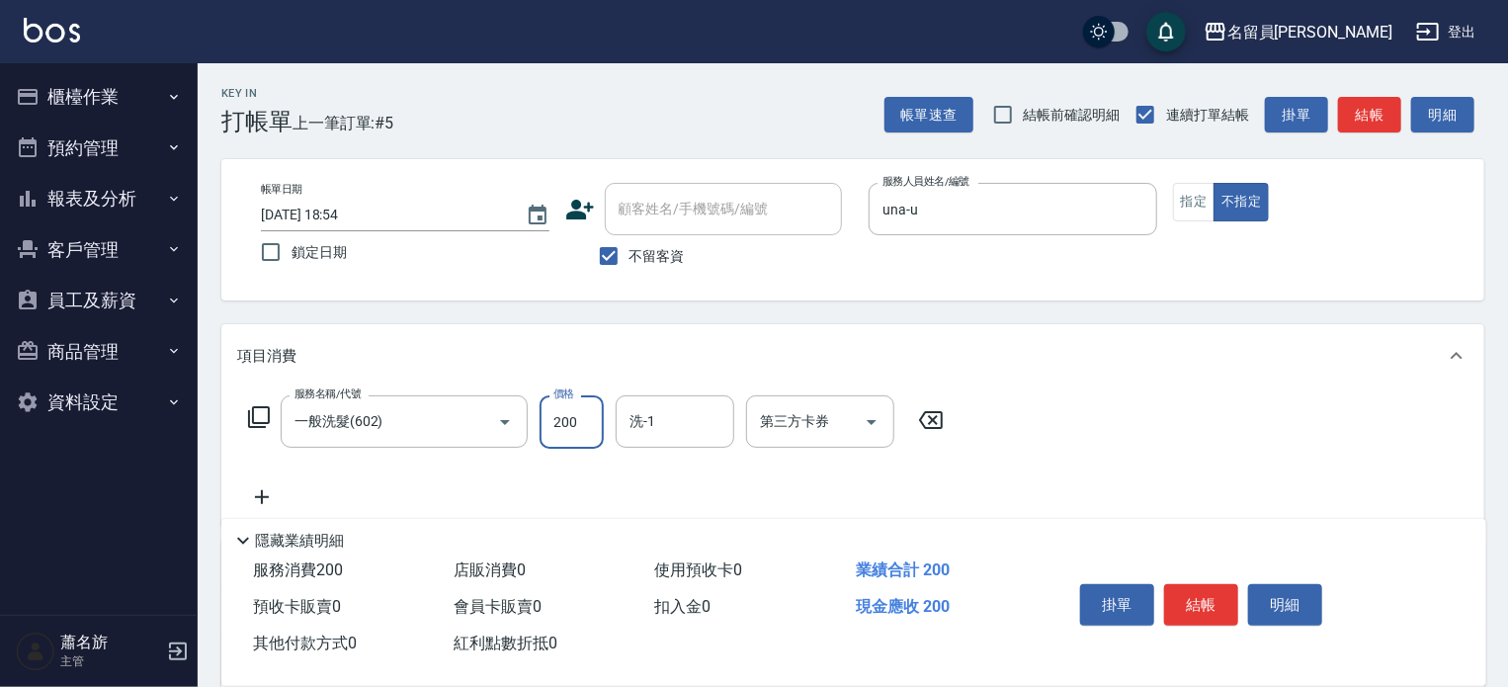
type input "200"
type input "[PERSON_NAME]-45"
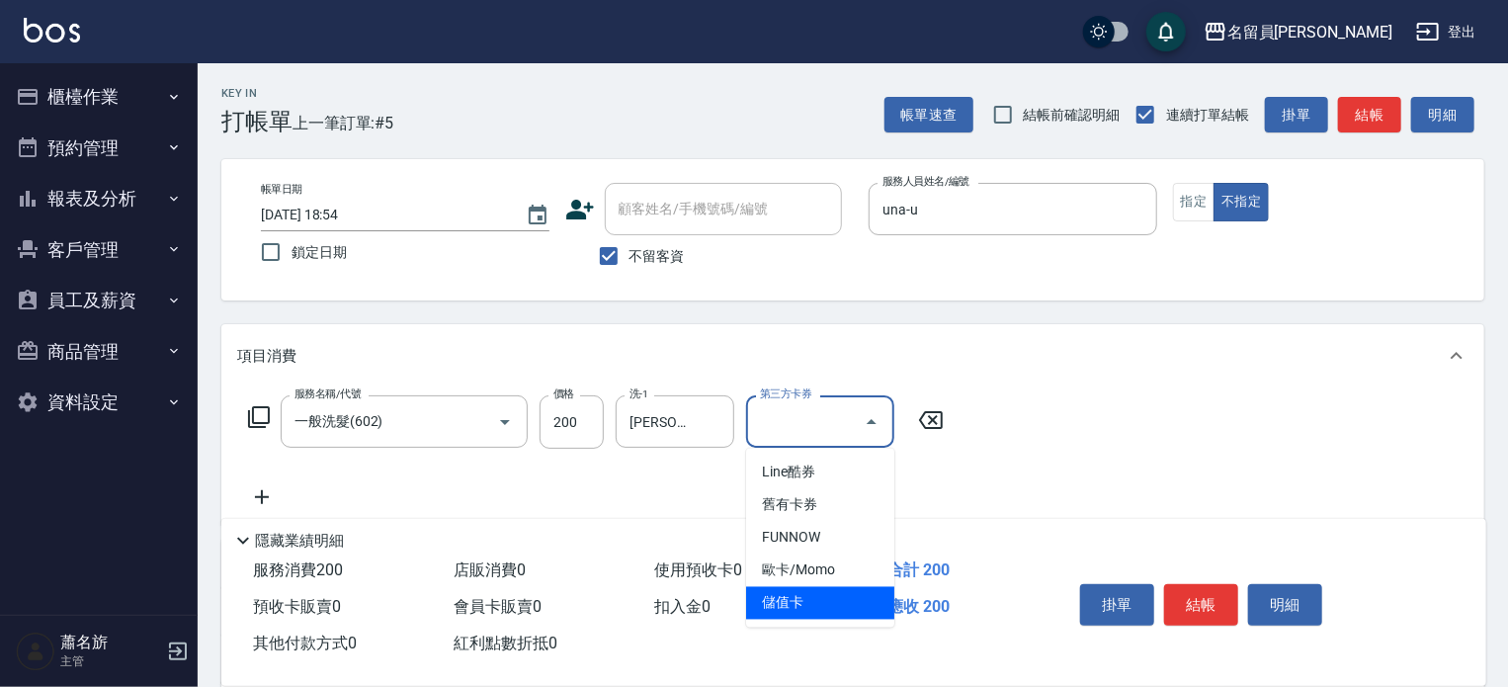
type input "儲值卡"
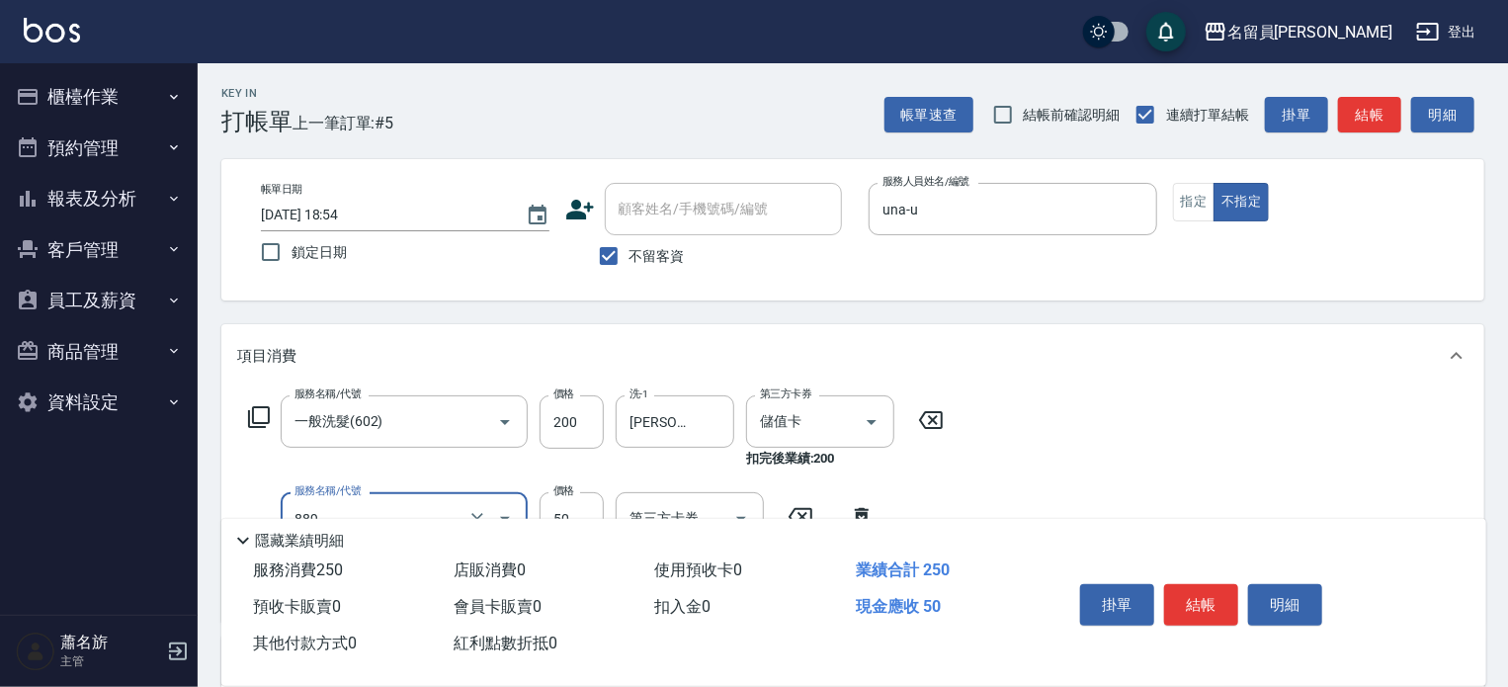
type input "精油(889)"
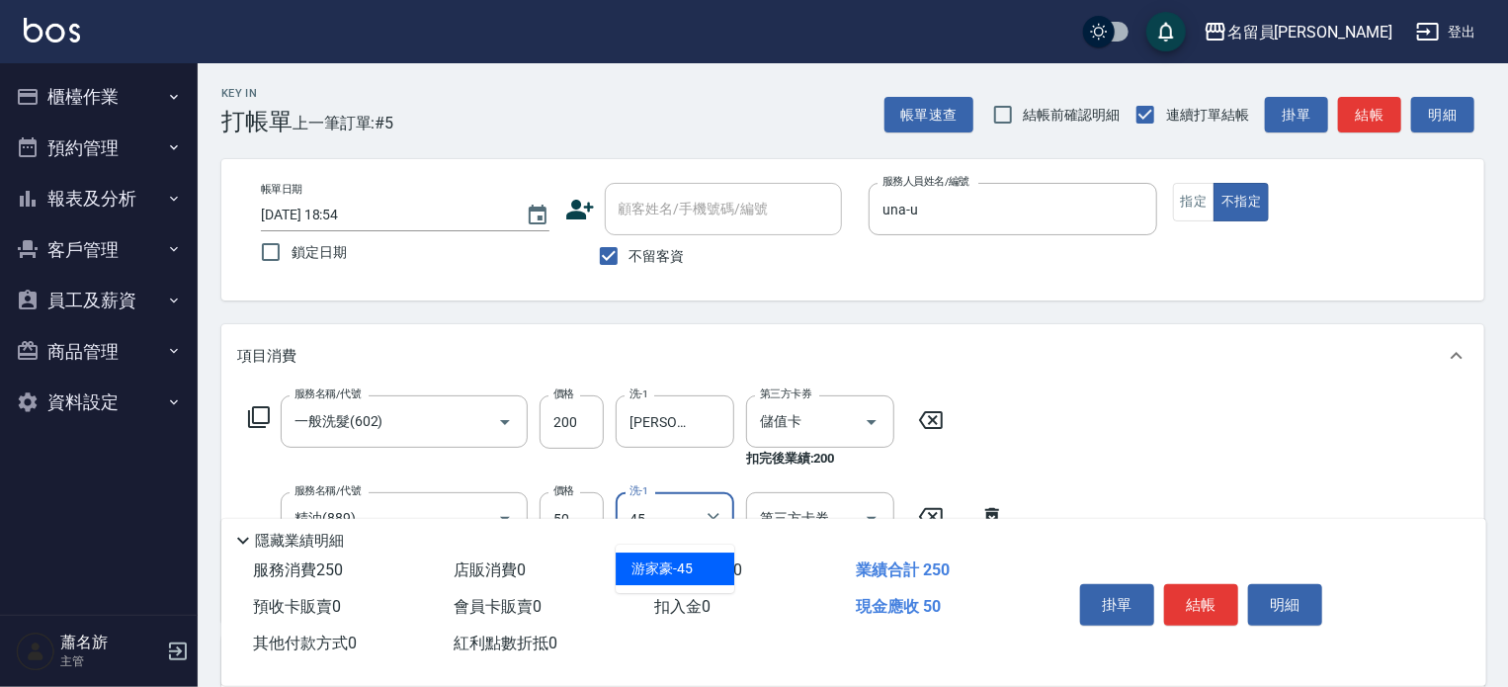
type input "[PERSON_NAME]-45"
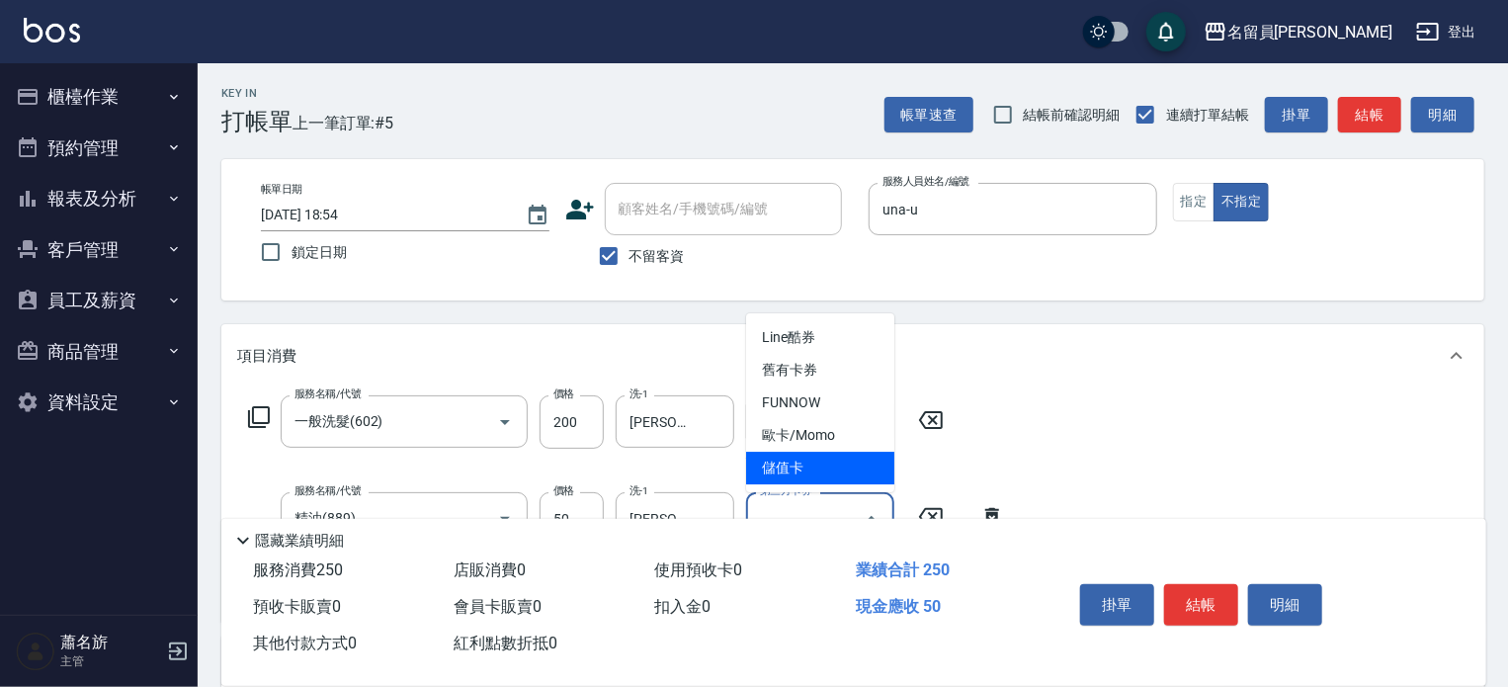
type input "儲值卡"
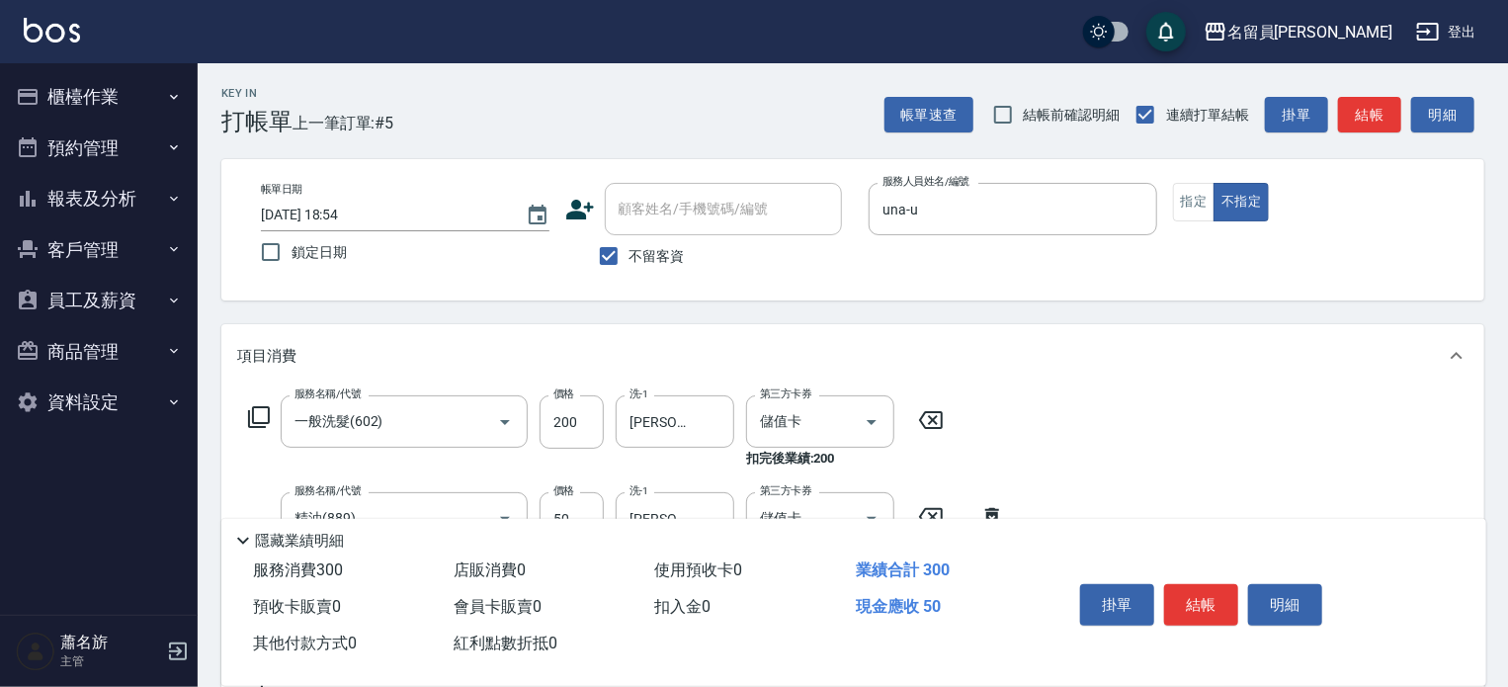
type input "瞬間保養(415)"
type input "[PERSON_NAME]-45"
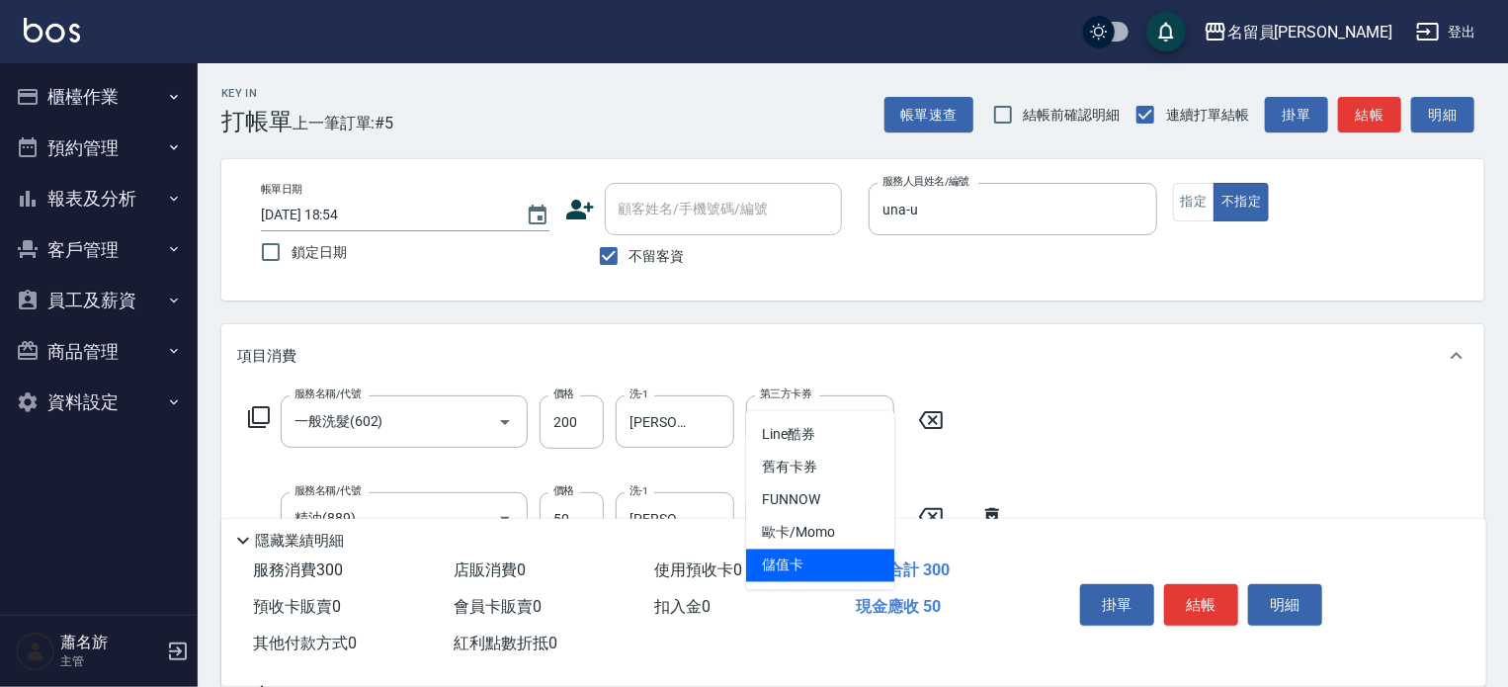
type input "儲值卡"
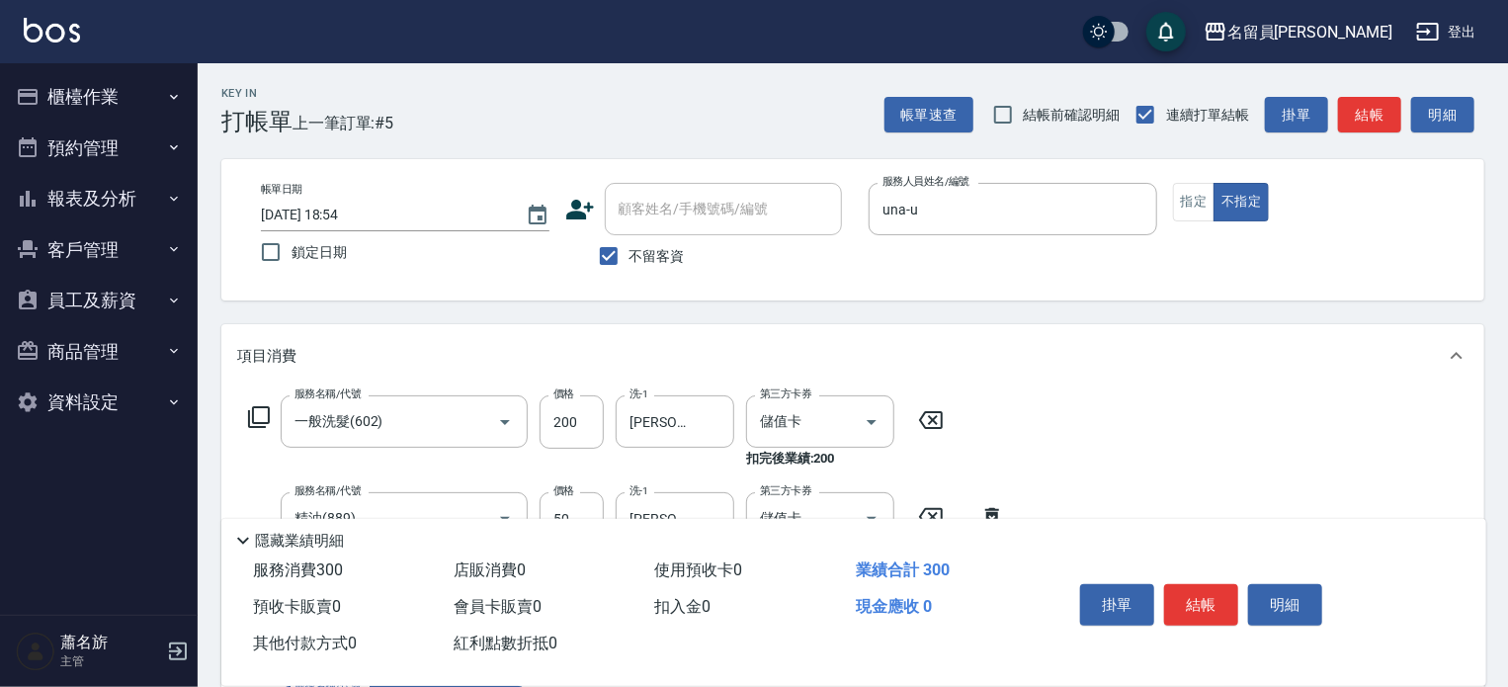
scroll to position [369, 0]
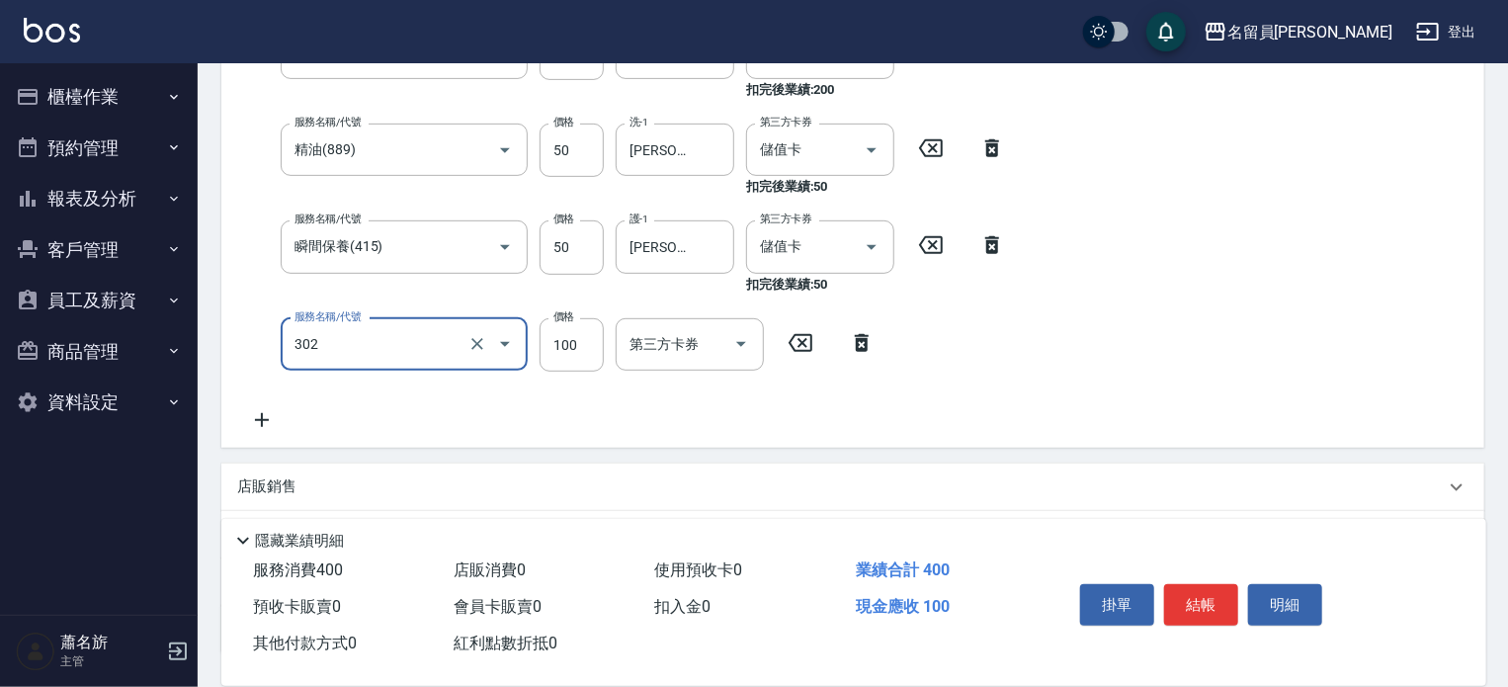
type input "剪髮(302)"
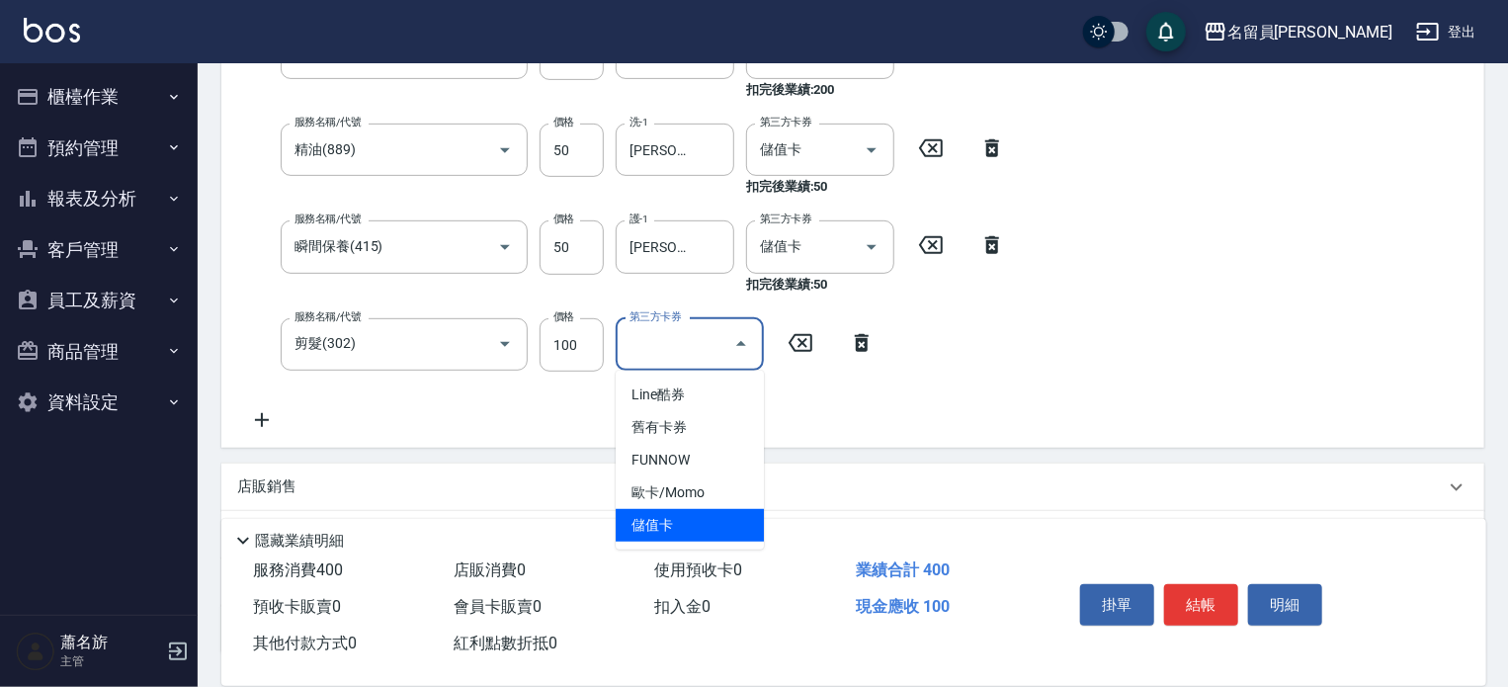
type input "儲值卡"
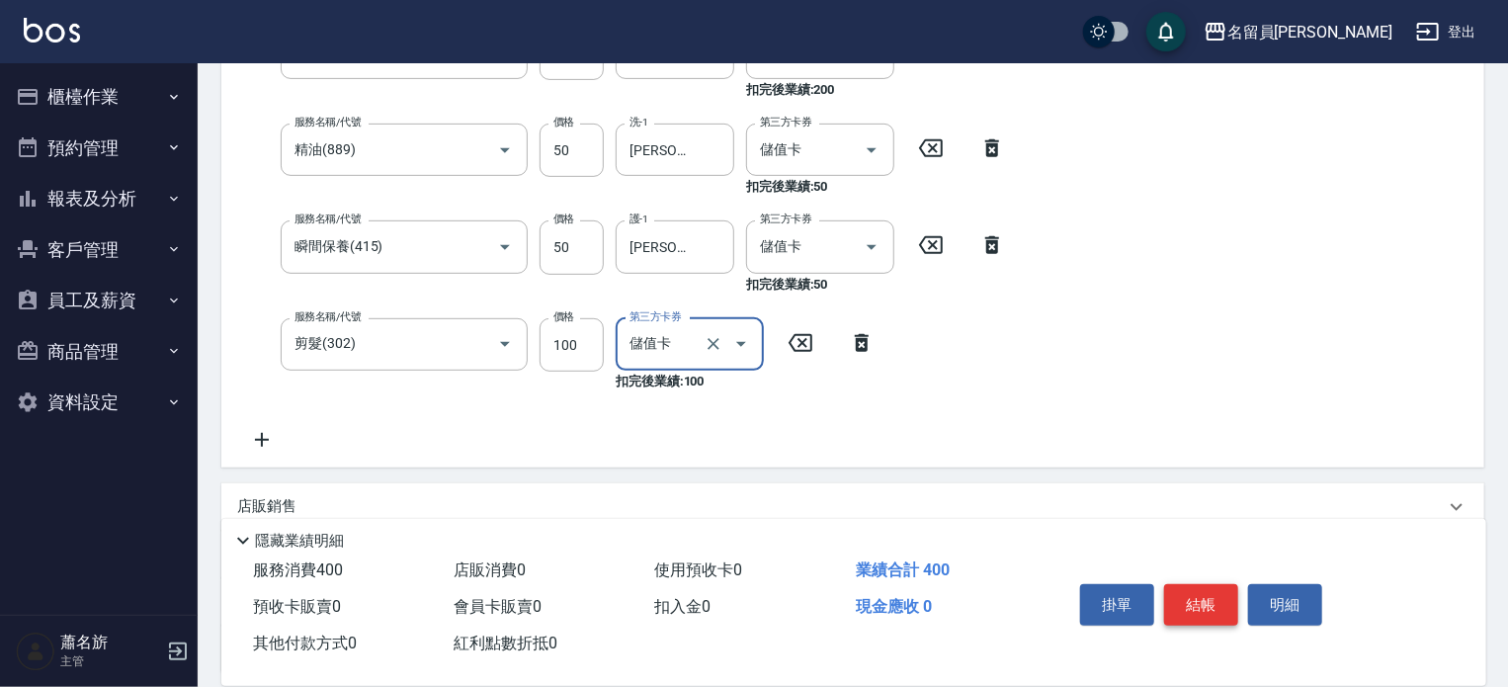
click at [1233, 602] on button "結帳" at bounding box center [1201, 605] width 74 height 42
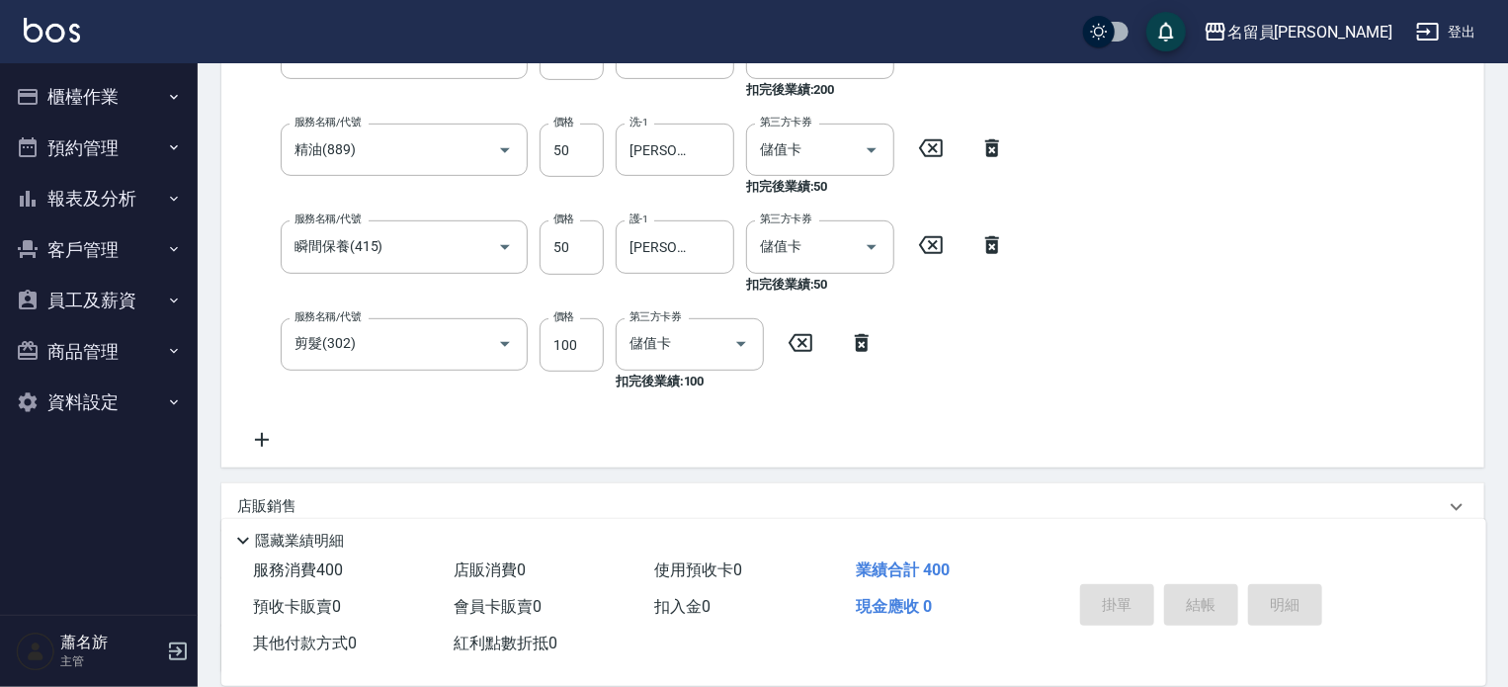
type input "[DATE] 18:55"
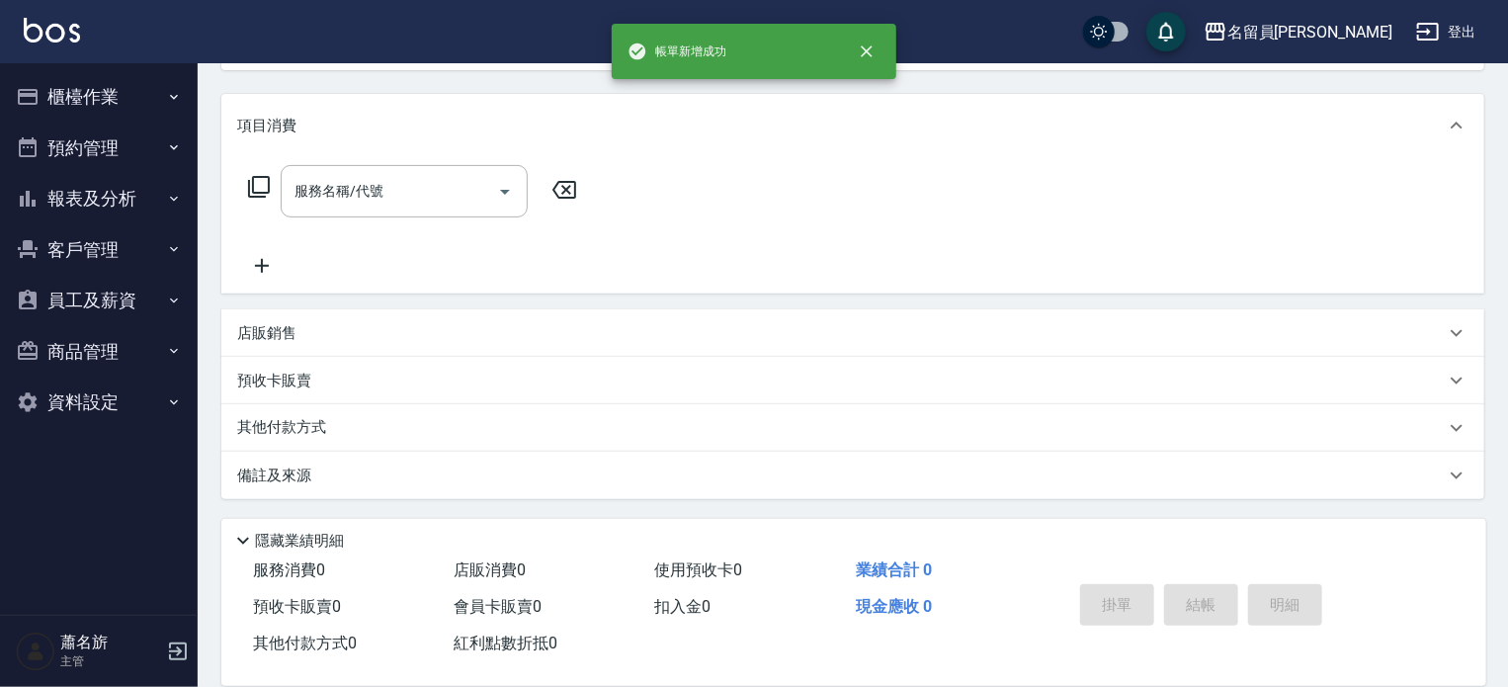
scroll to position [0, 0]
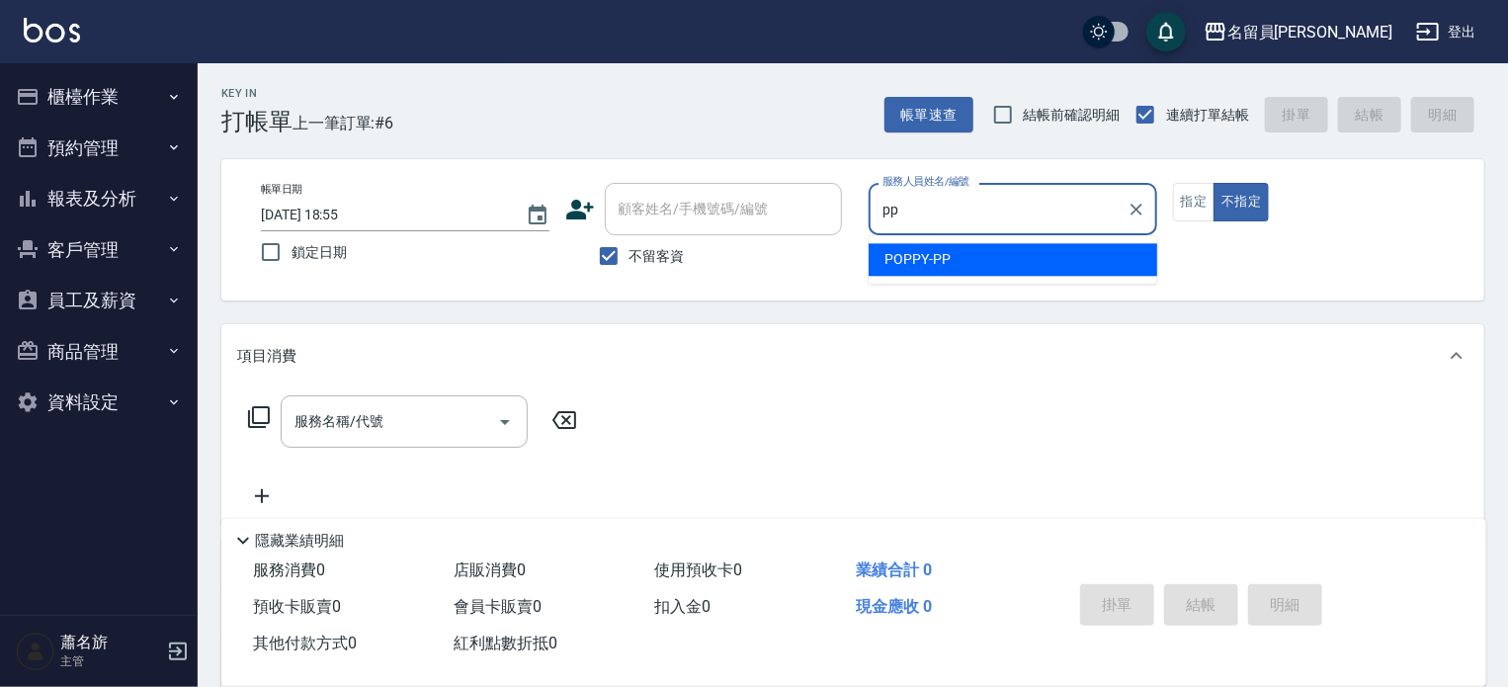
type input "POPPY-PP"
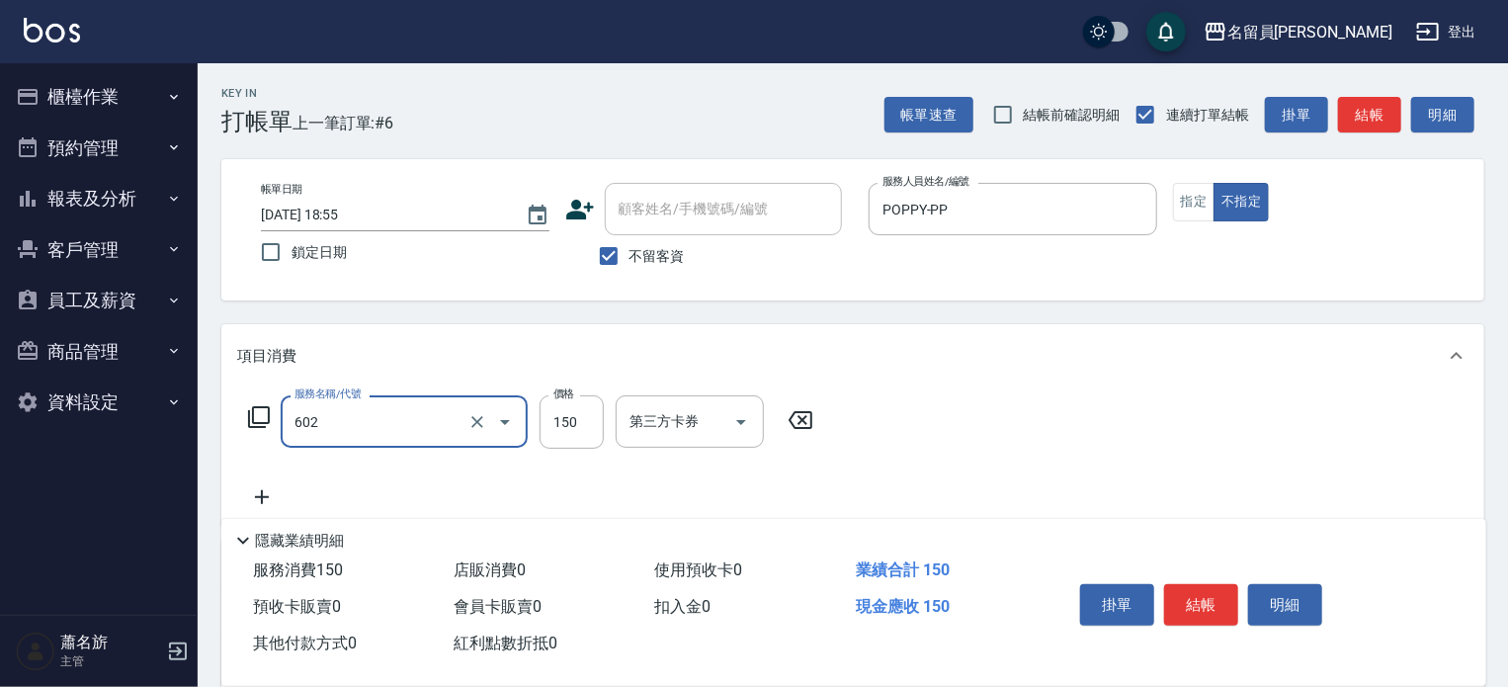
type input "一般洗髮(602)"
type input "330"
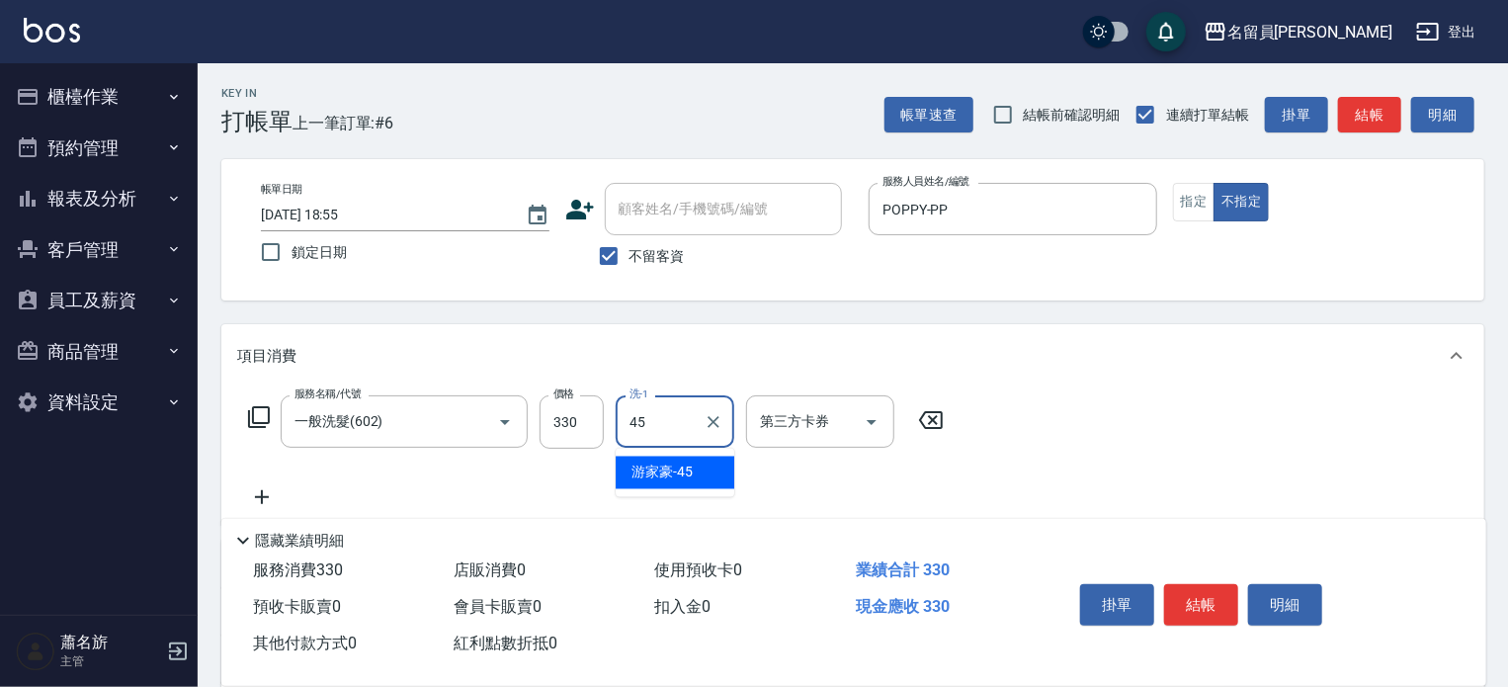
type input "[PERSON_NAME]-45"
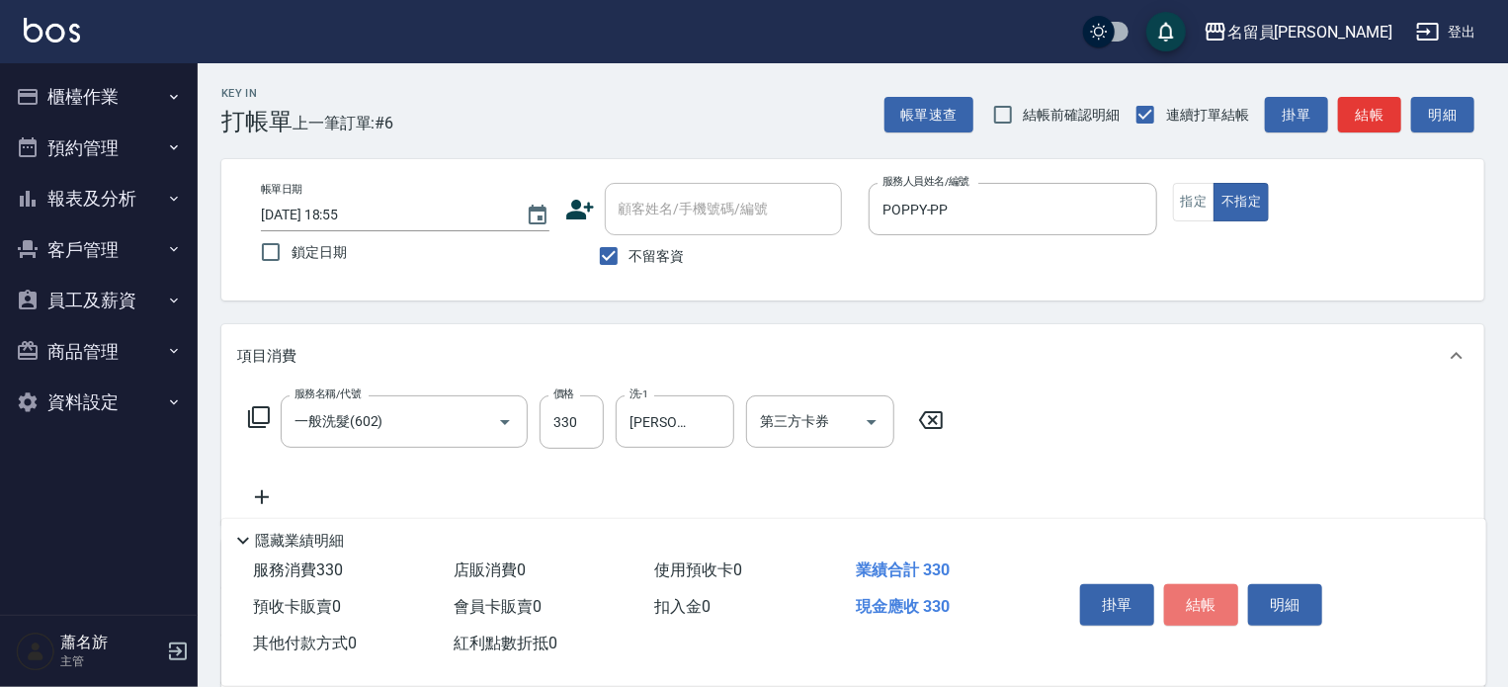
click at [1233, 602] on button "結帳" at bounding box center [1201, 605] width 74 height 42
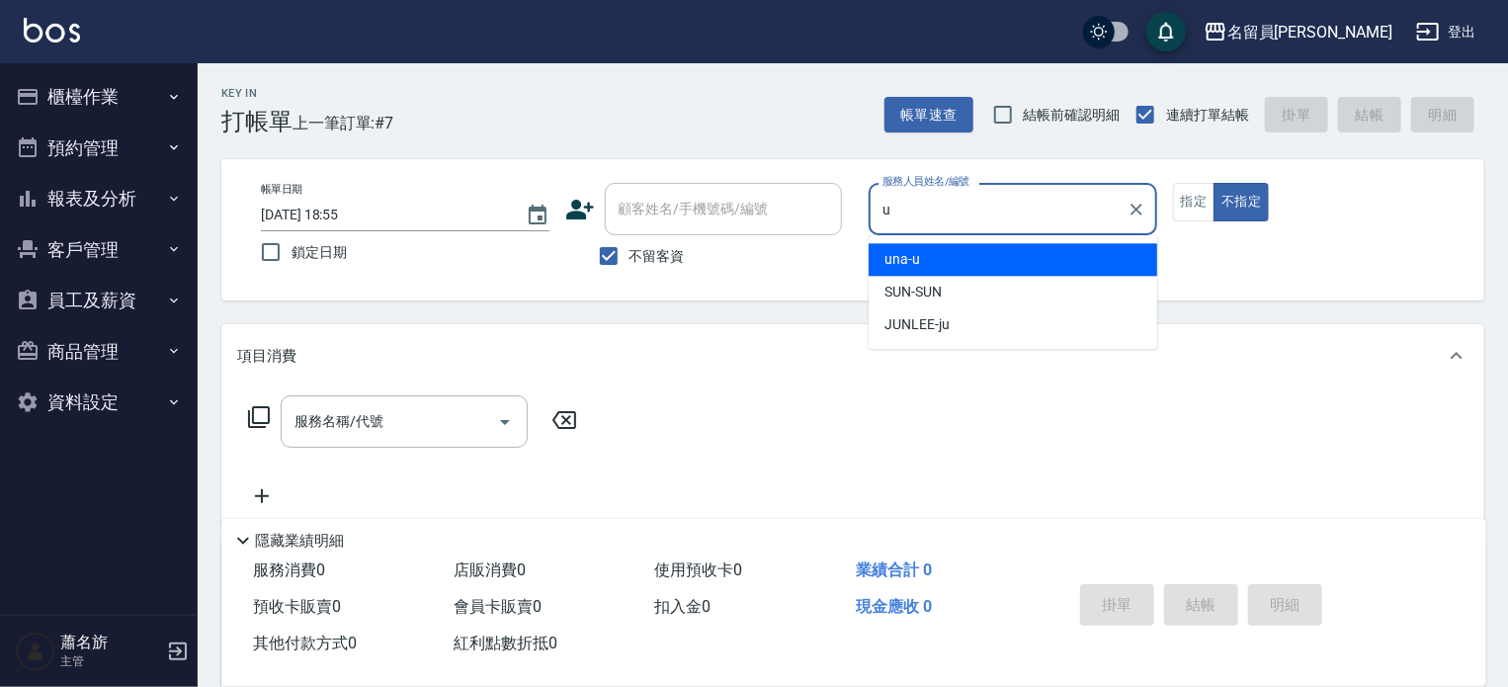
type input "una-u"
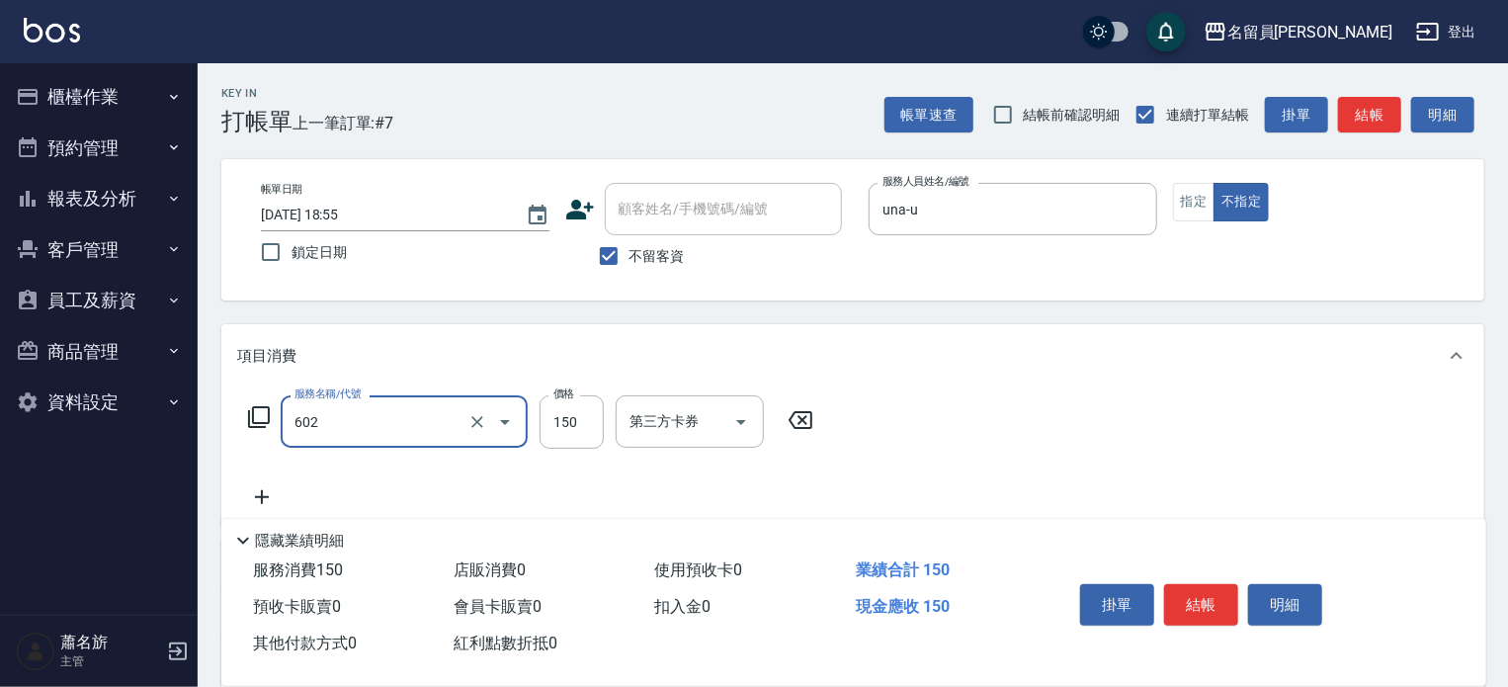
type input "一般洗髮(602)"
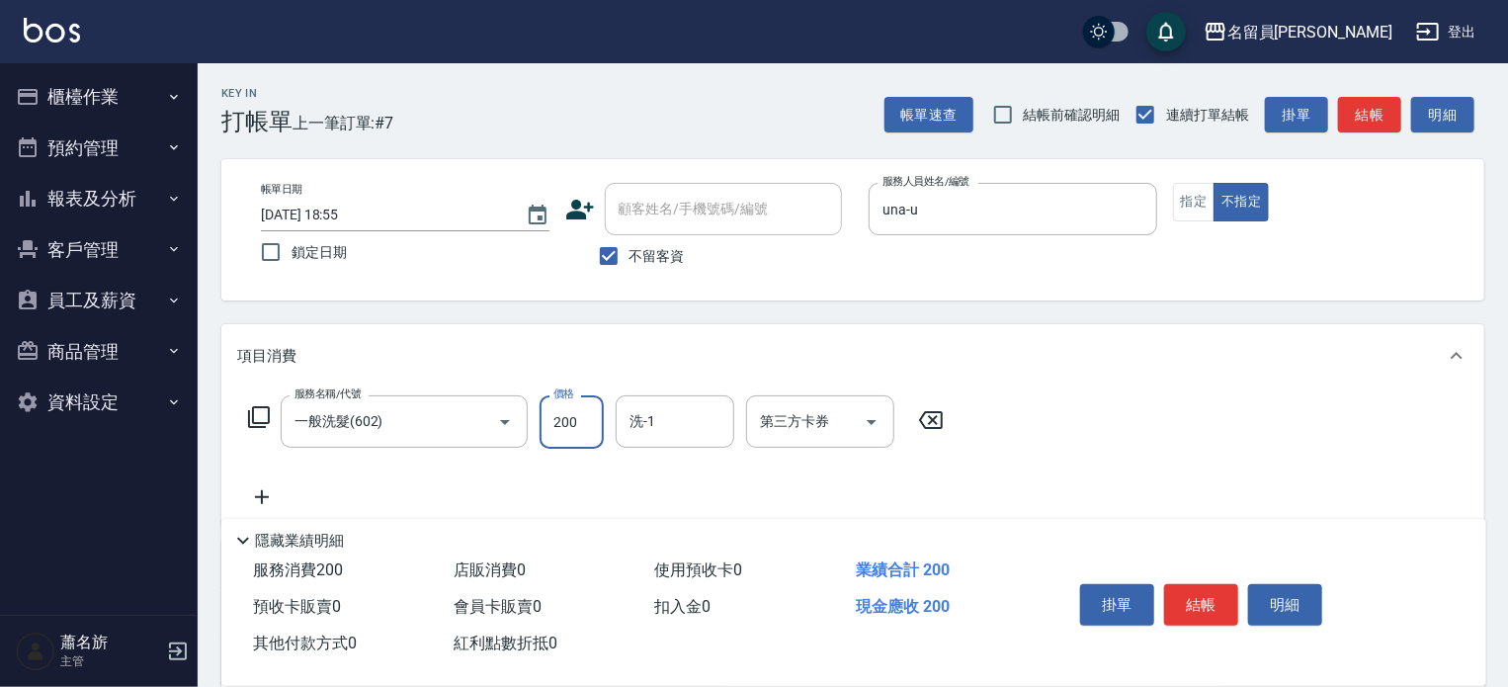
type input "200"
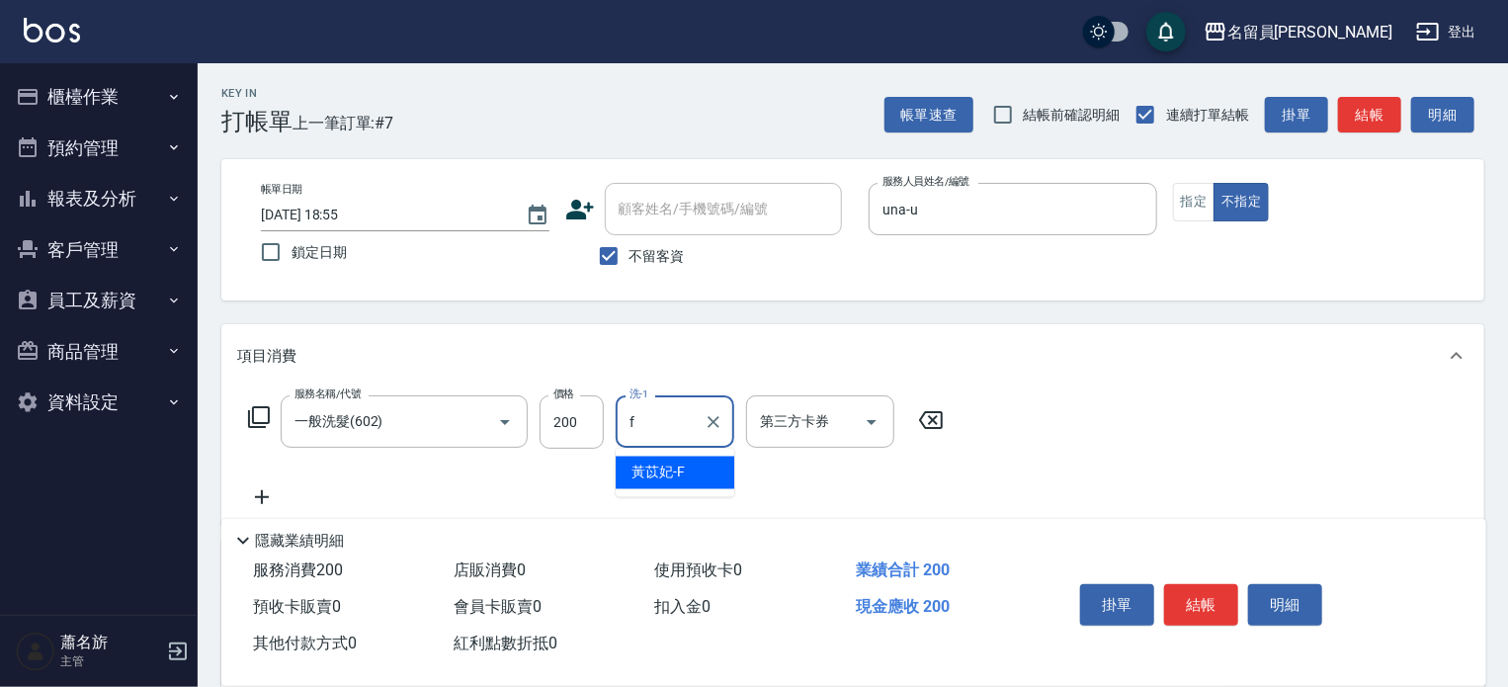
type input "[PERSON_NAME]-F"
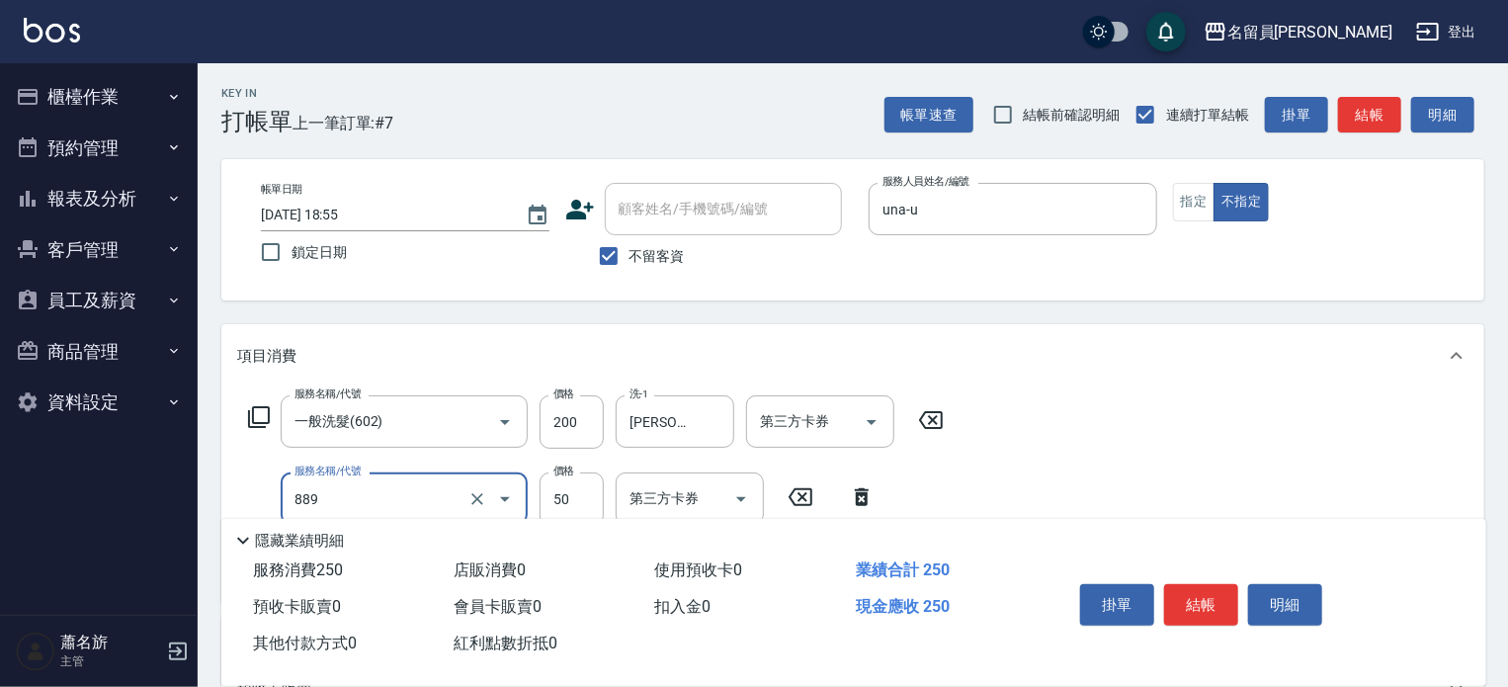
type input "精油(889)"
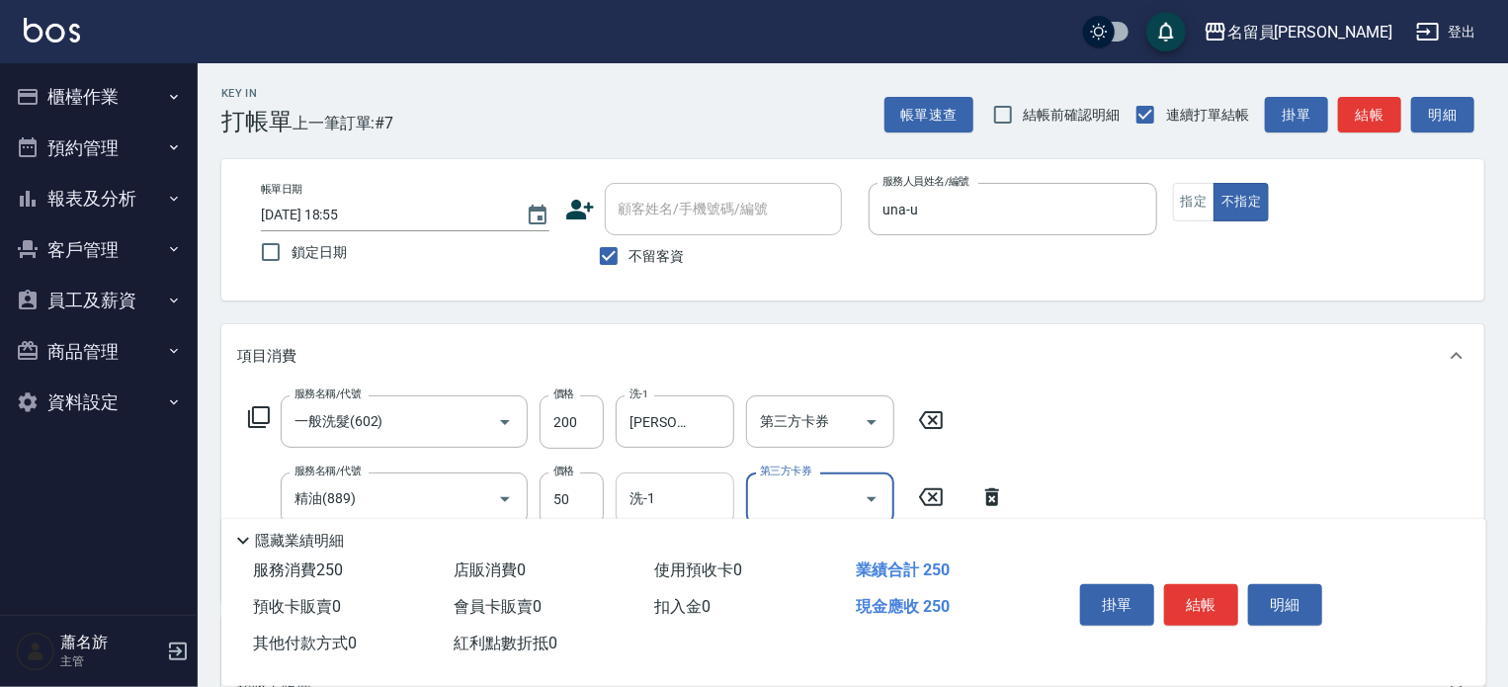
click at [657, 485] on input "洗-1" at bounding box center [675, 498] width 101 height 35
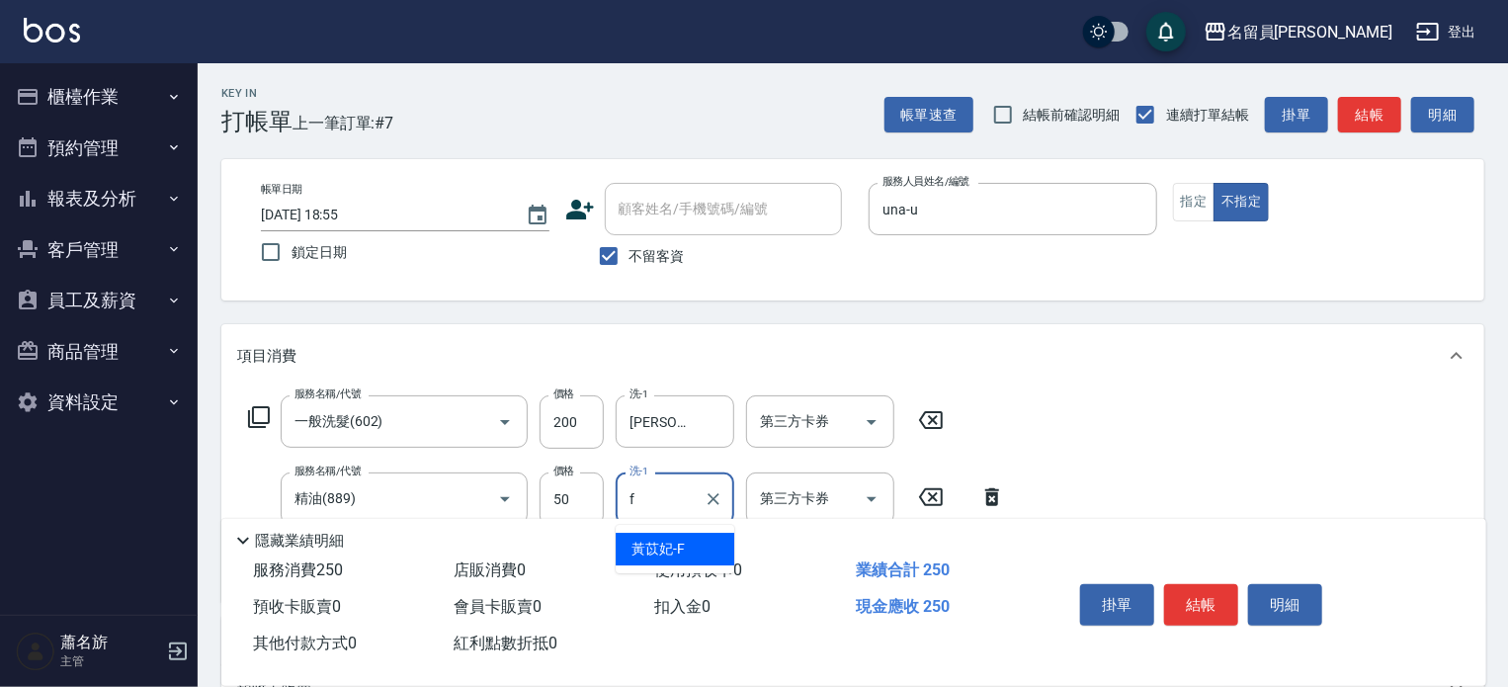
type input "[PERSON_NAME]-F"
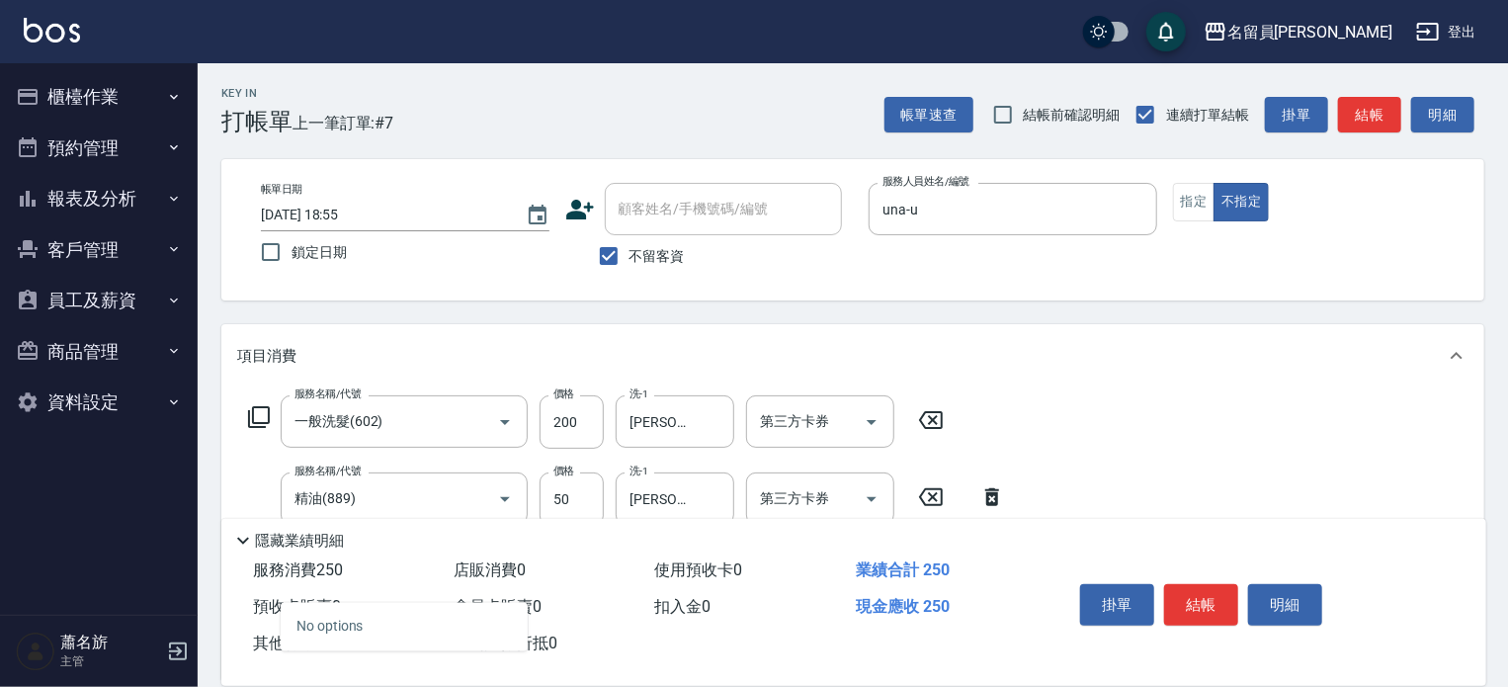
type input "4"
type input "剪髮(302)"
type input "130"
click at [1209, 584] on button "結帳" at bounding box center [1201, 605] width 74 height 42
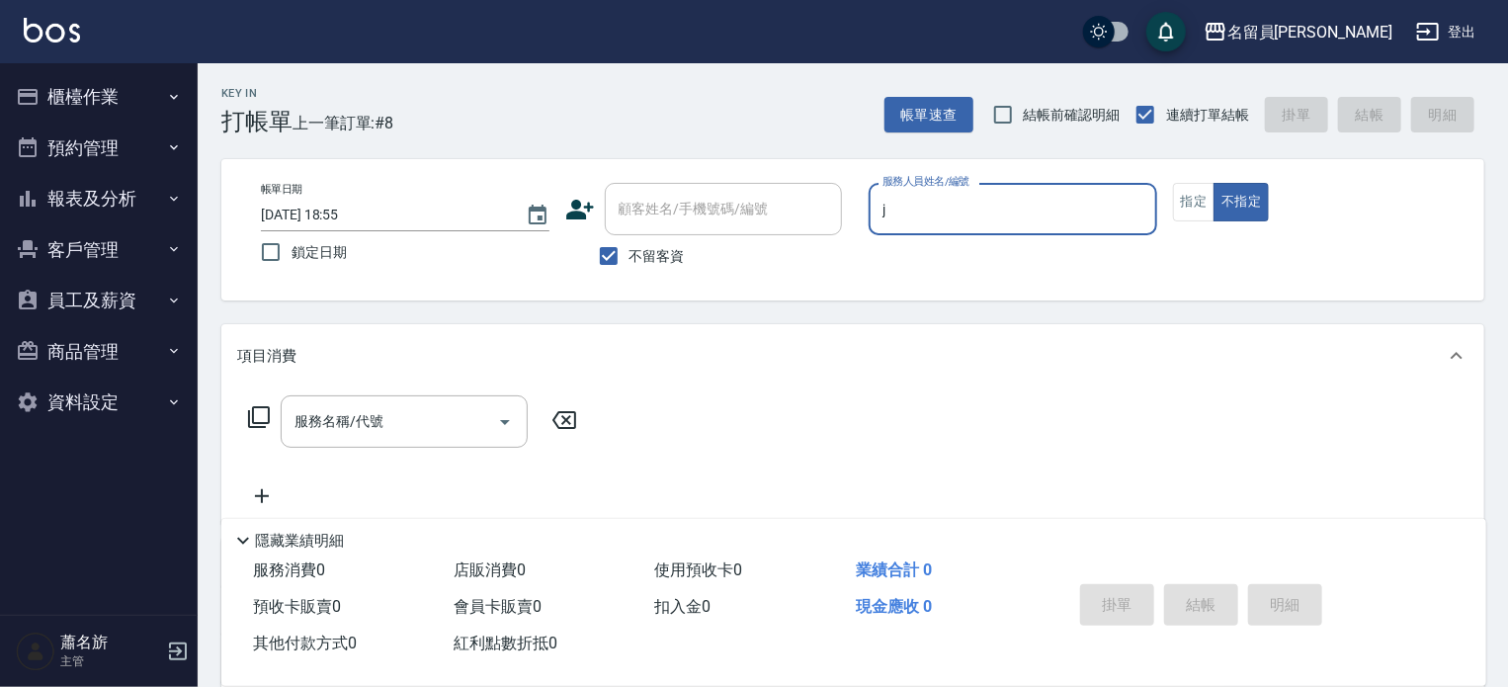
type input "[PERSON_NAME]"
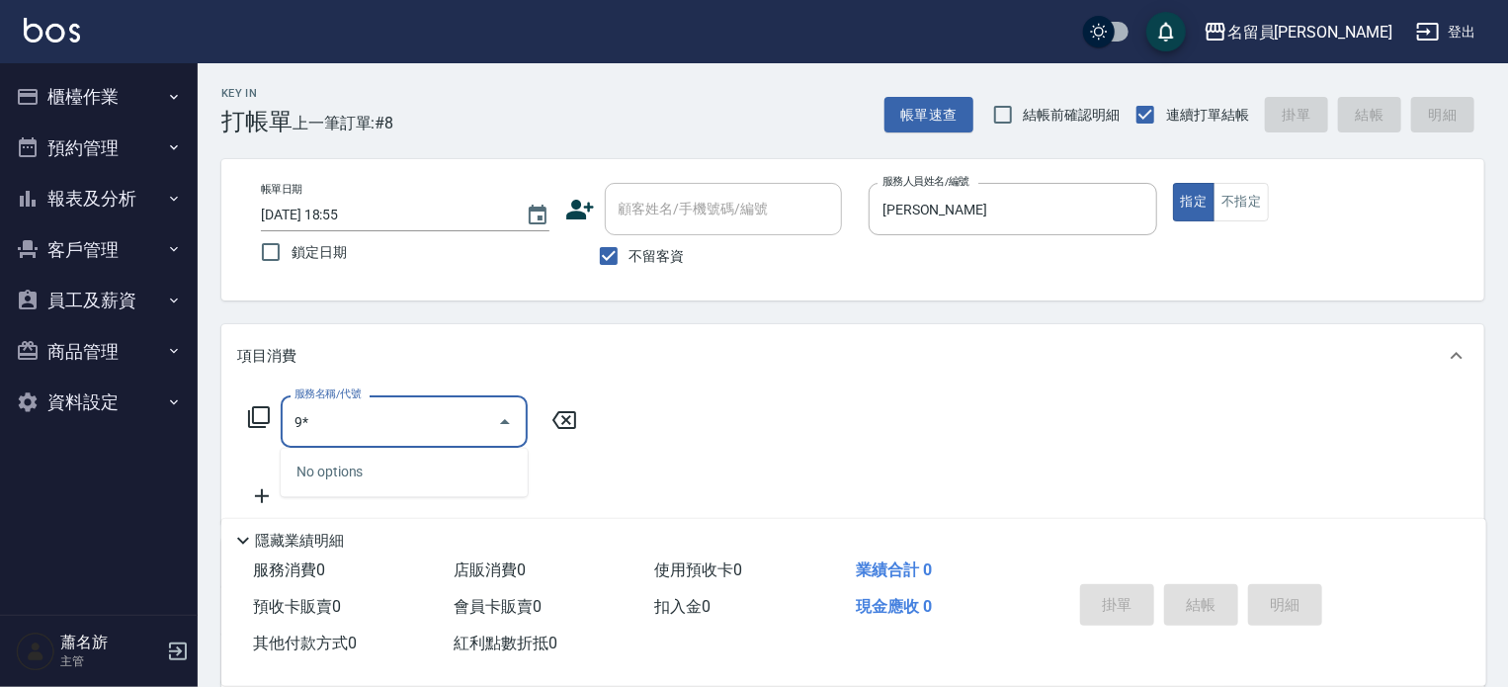
type input "9"
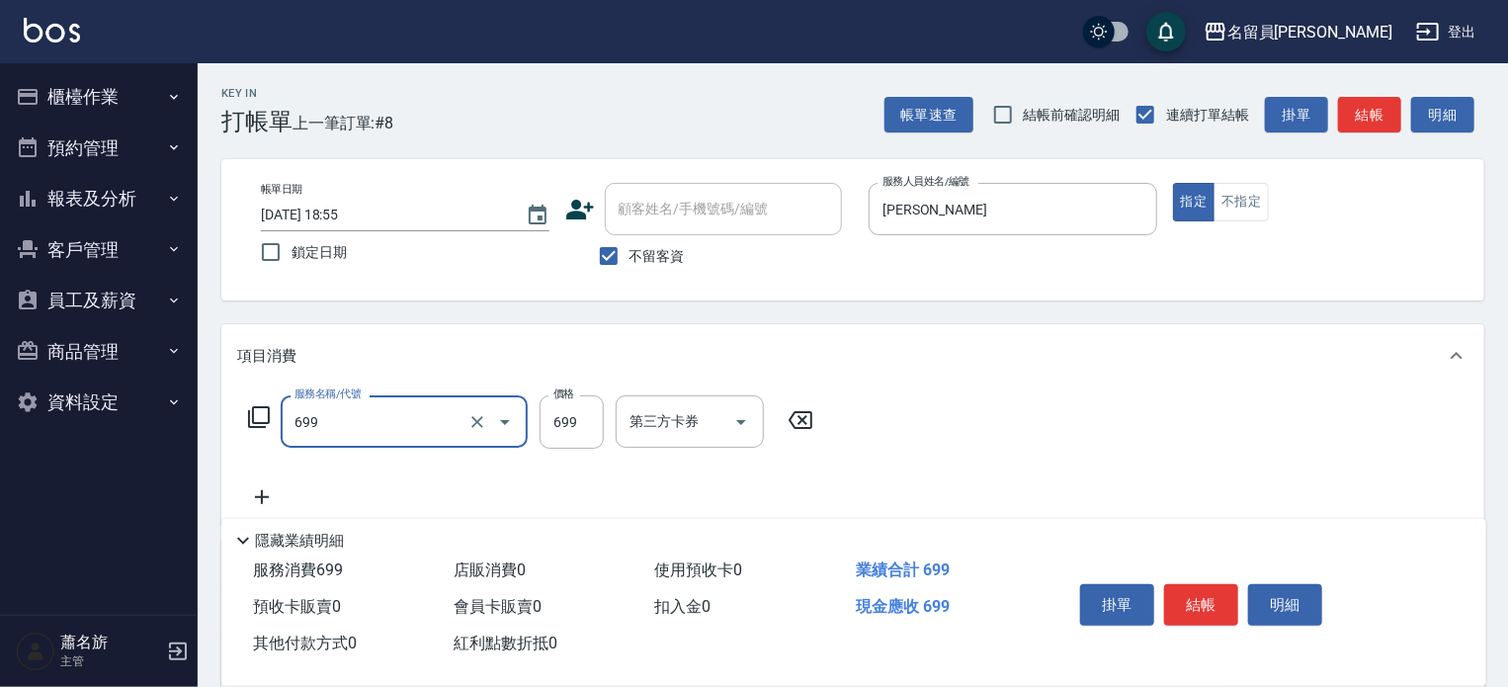
type input "精油洗髮(699)"
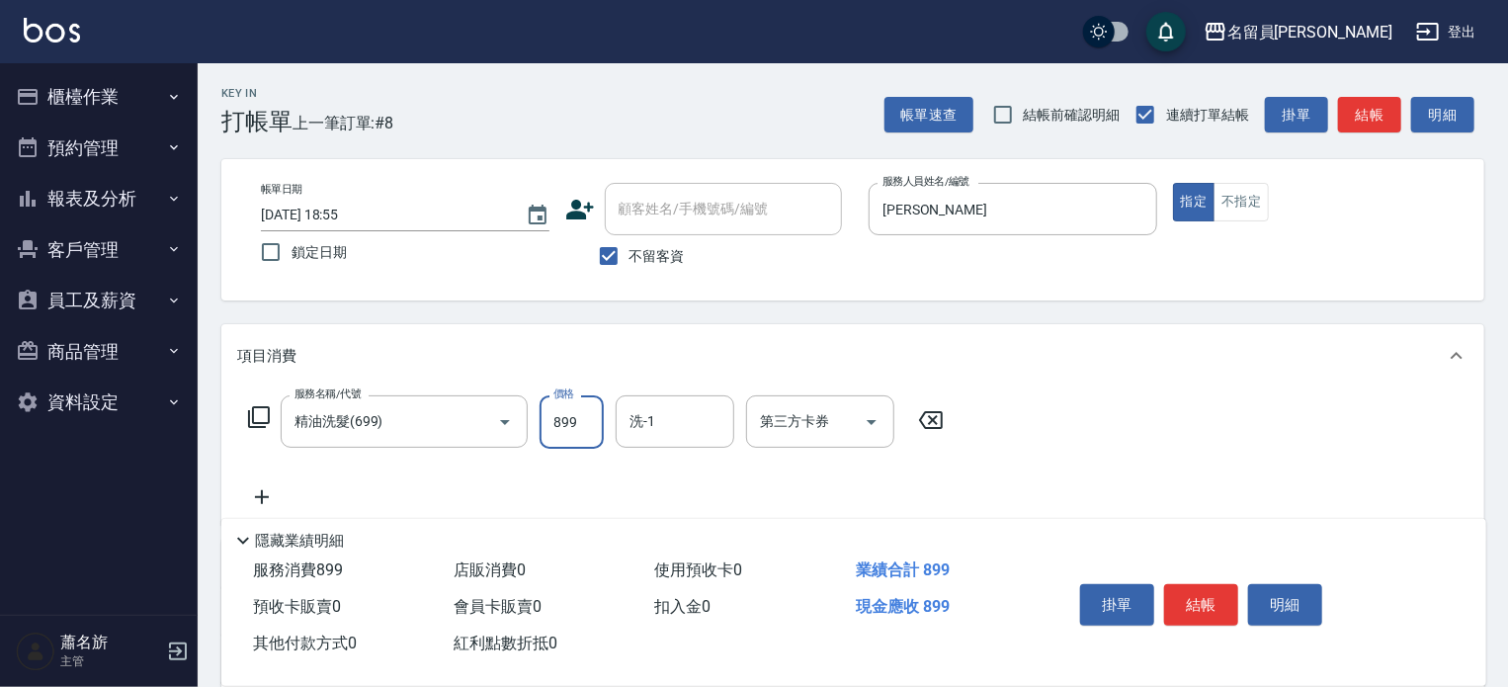
type input "899"
drag, startPoint x: 1208, startPoint y: 580, endPoint x: 1217, endPoint y: 588, distance: 11.9
click at [1217, 588] on button "結帳" at bounding box center [1201, 605] width 74 height 42
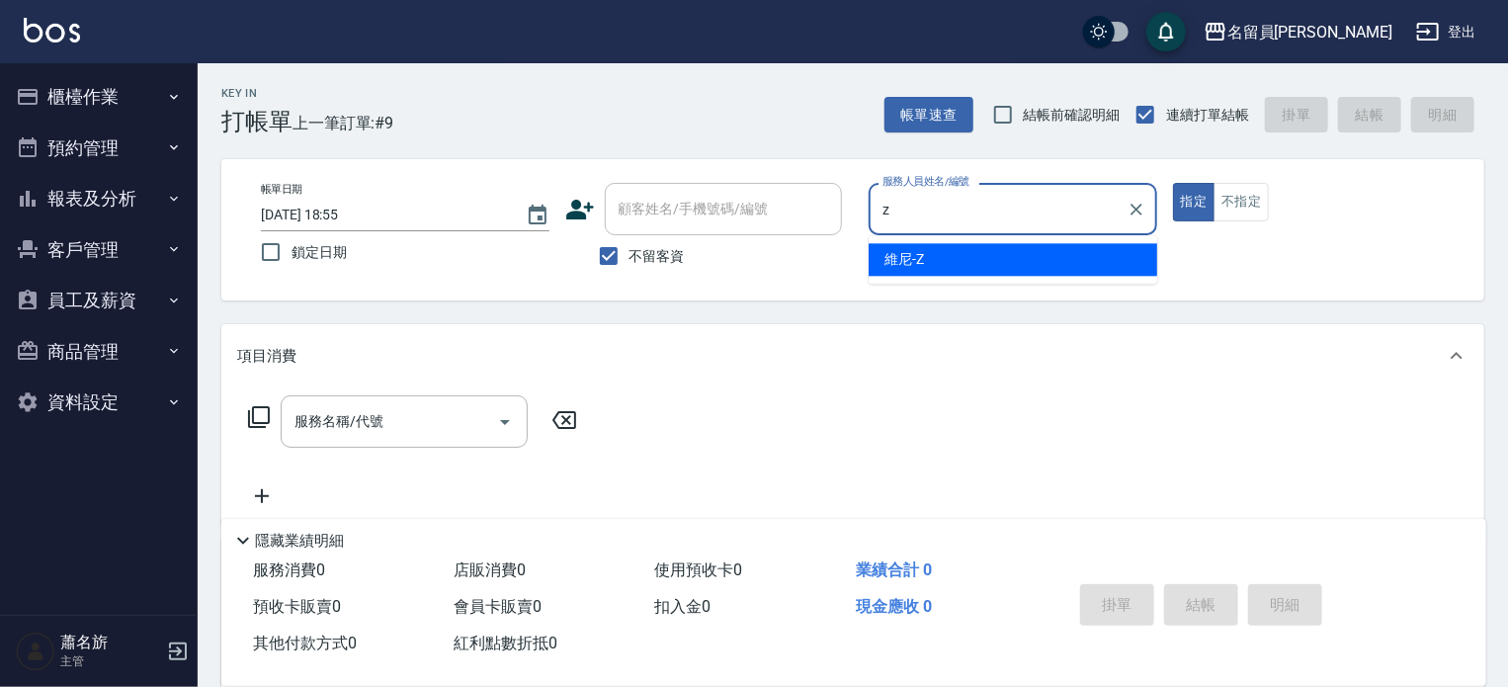
type input "維尼-Z"
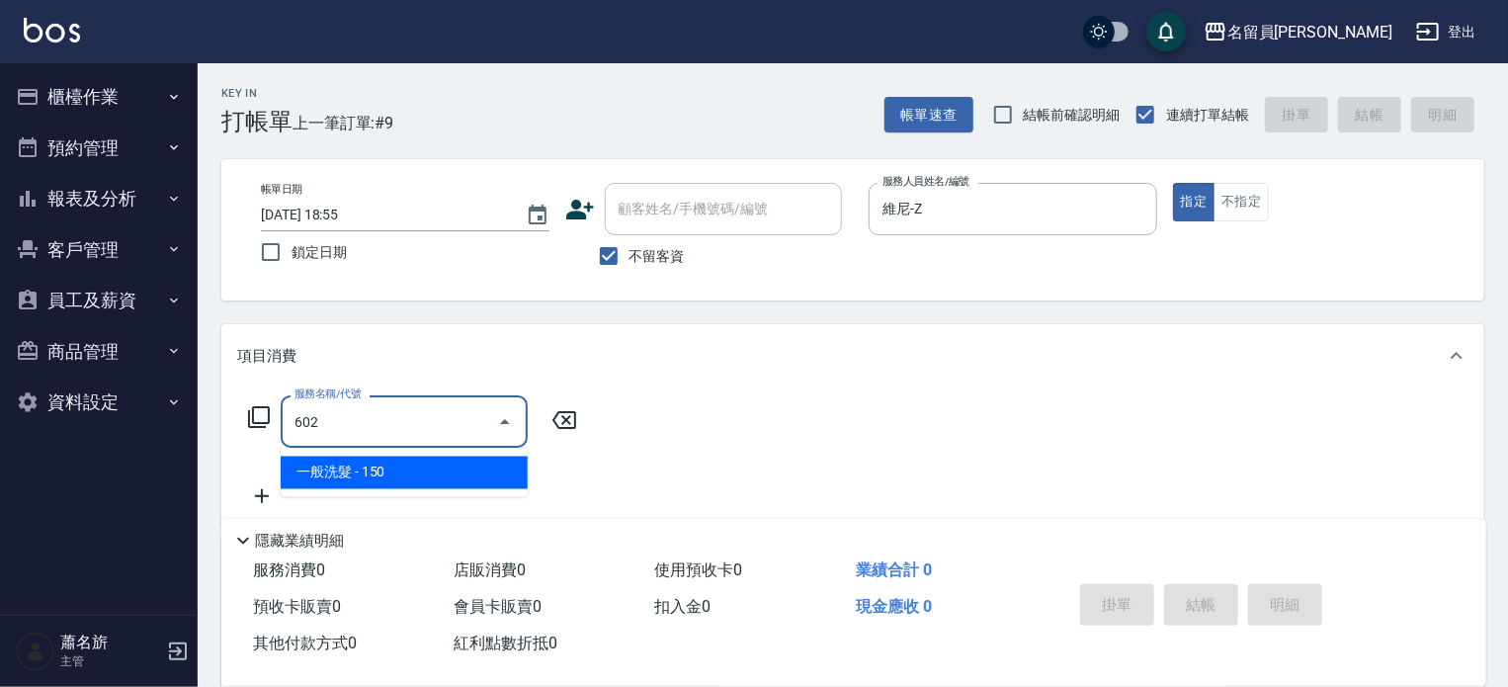
type input "一般洗髮(602)"
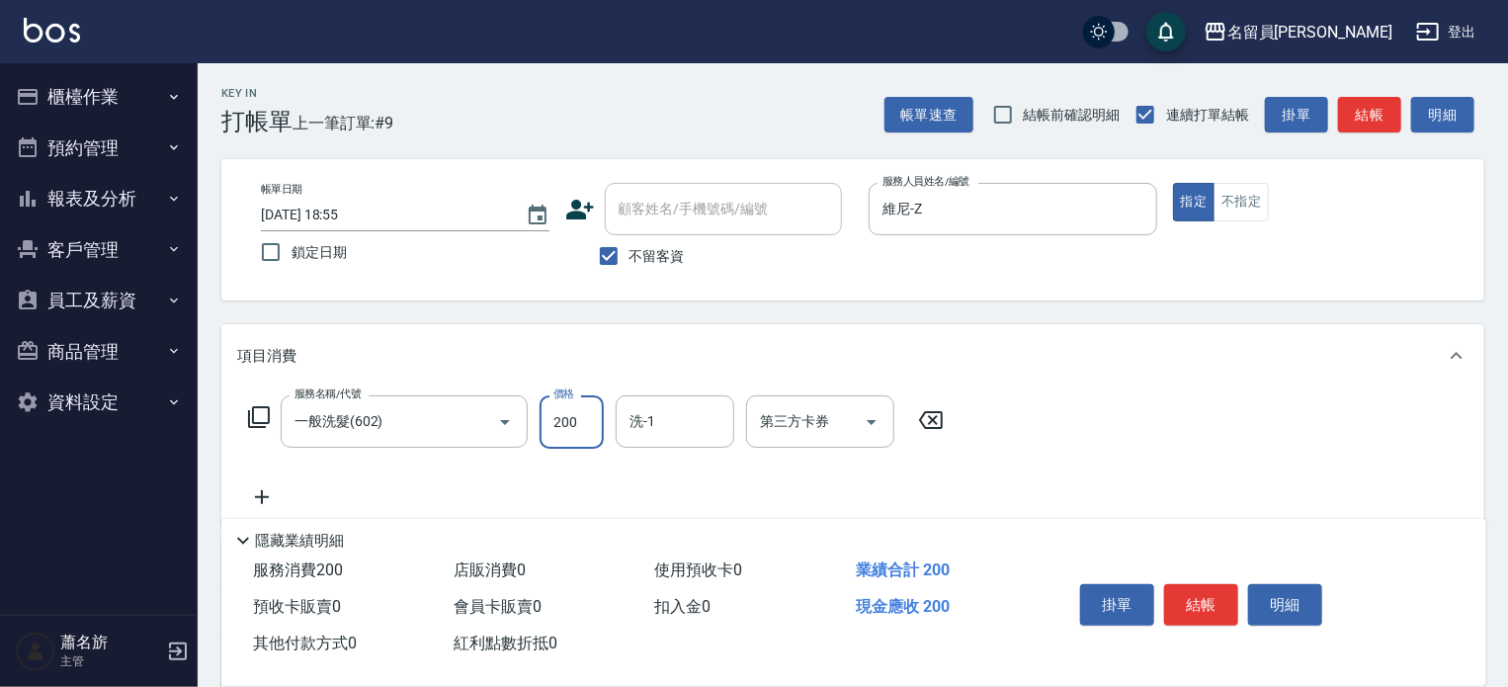
type input "200"
type input "[PERSON_NAME]-45"
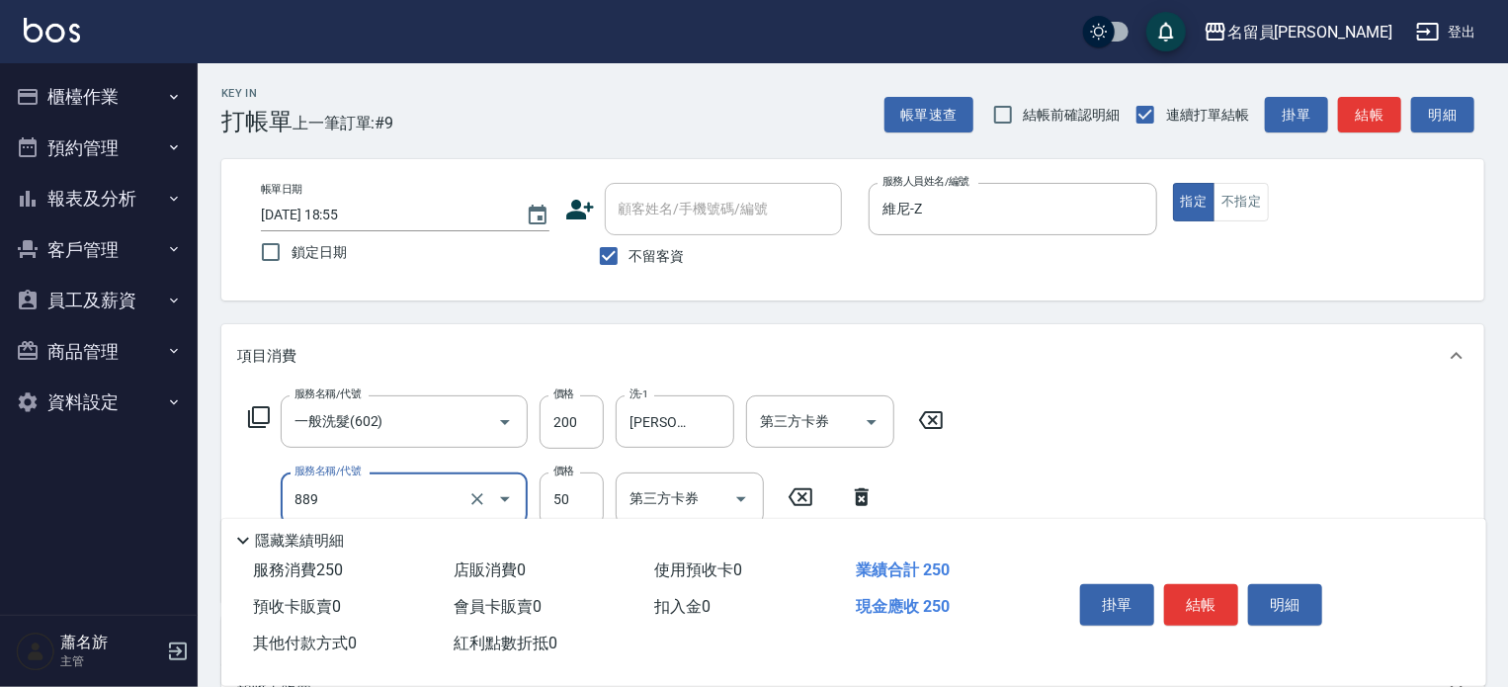
type input "精油(889)"
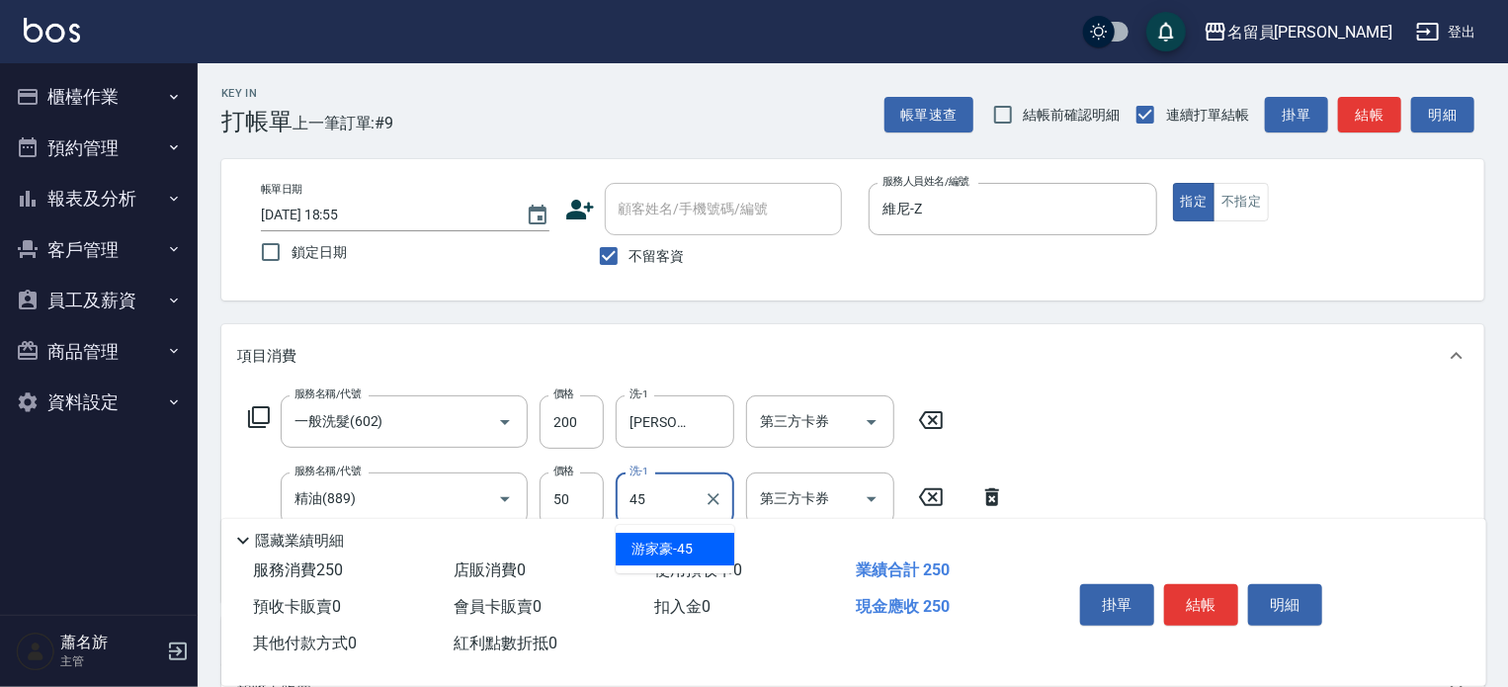
type input "[PERSON_NAME]-45"
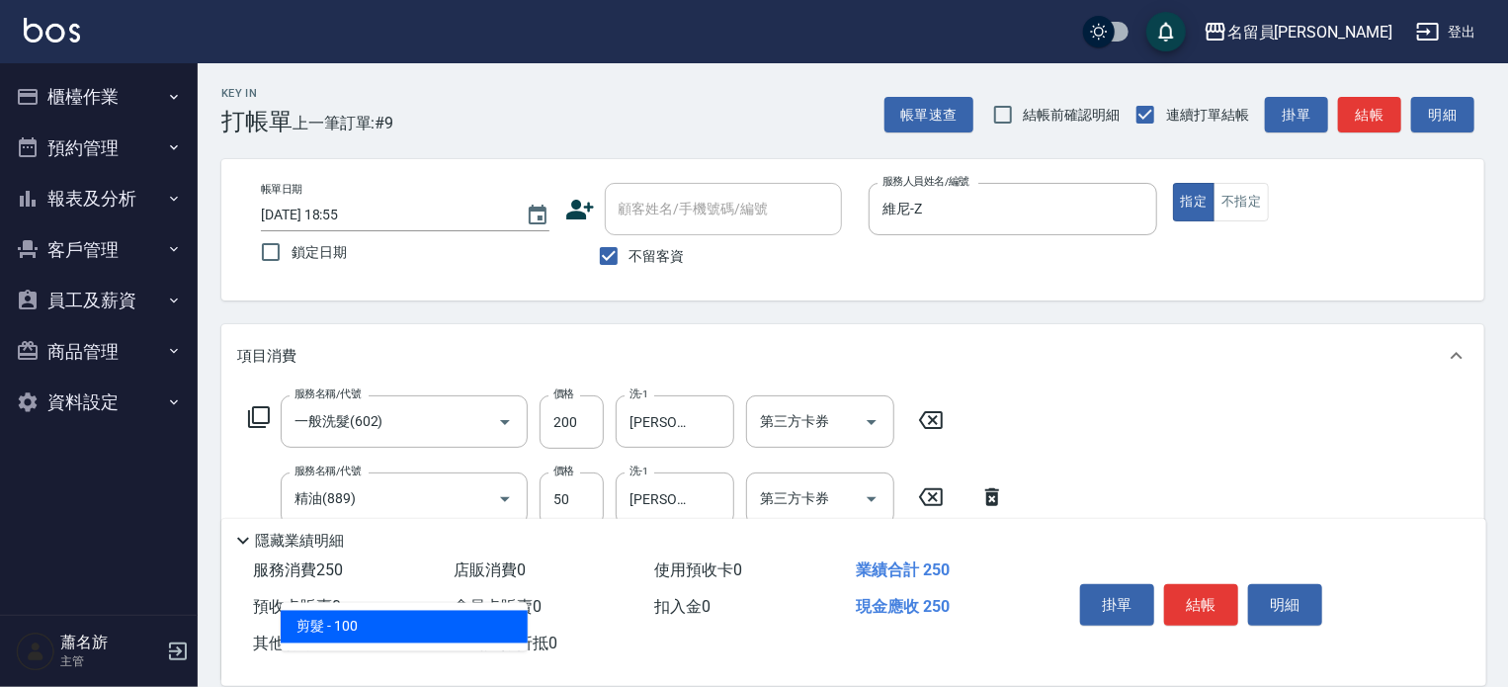
type input "剪髮(302)"
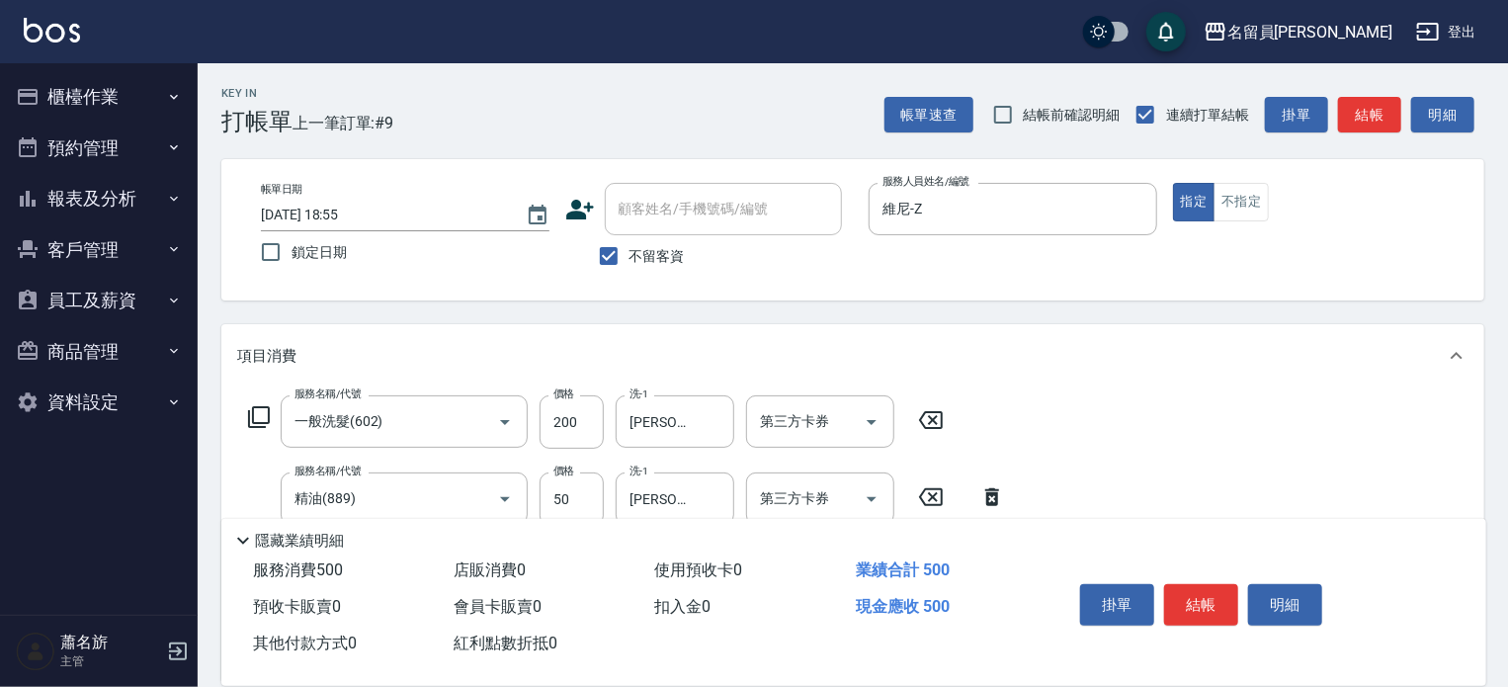
type input "250"
click at [1192, 591] on button "結帳" at bounding box center [1201, 605] width 74 height 42
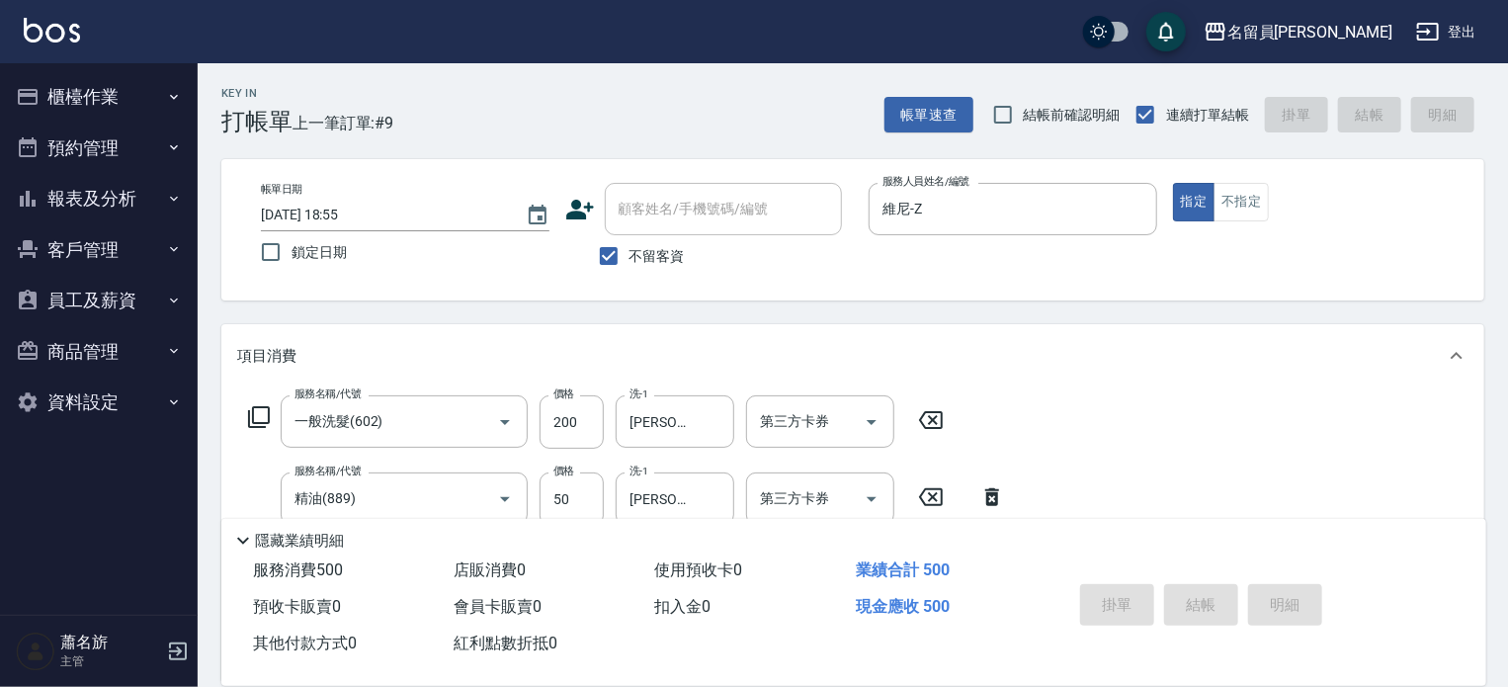
type input "[DATE] 18:59"
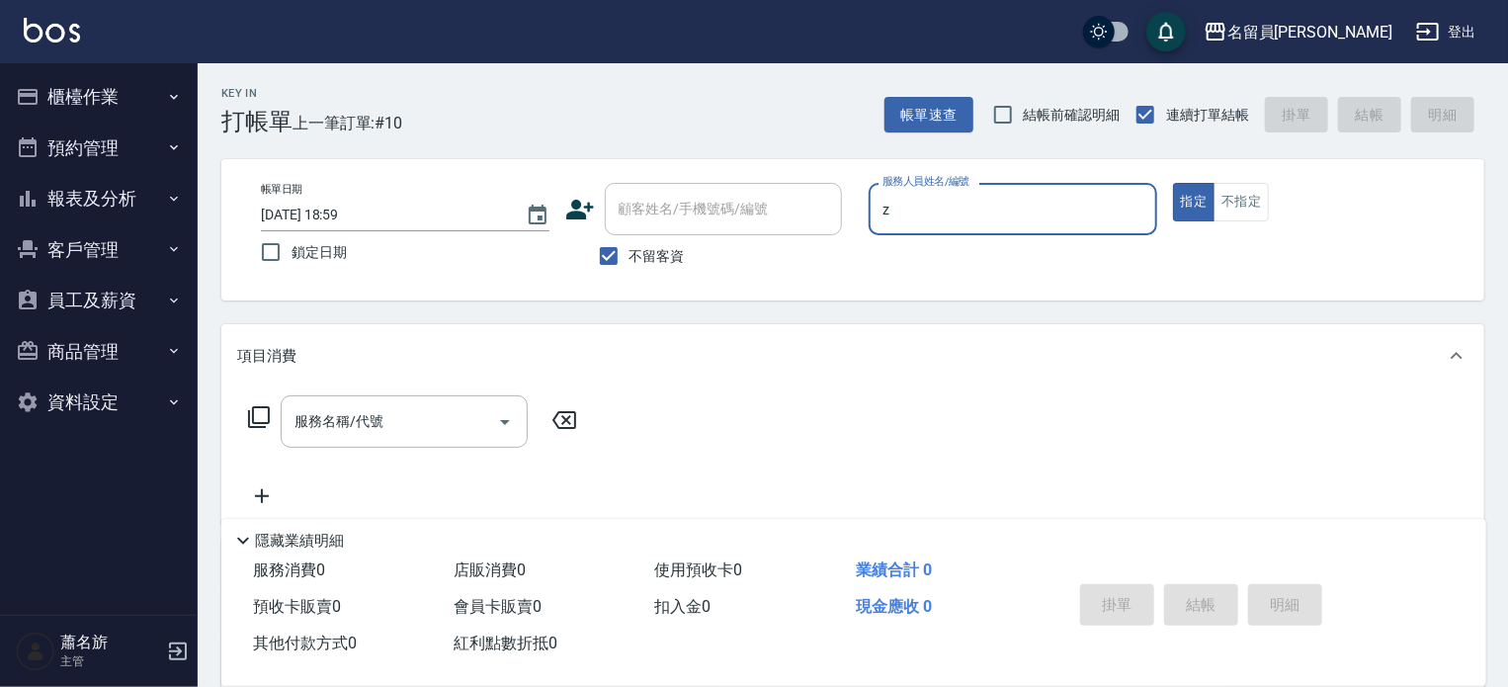
type input "維尼-Z"
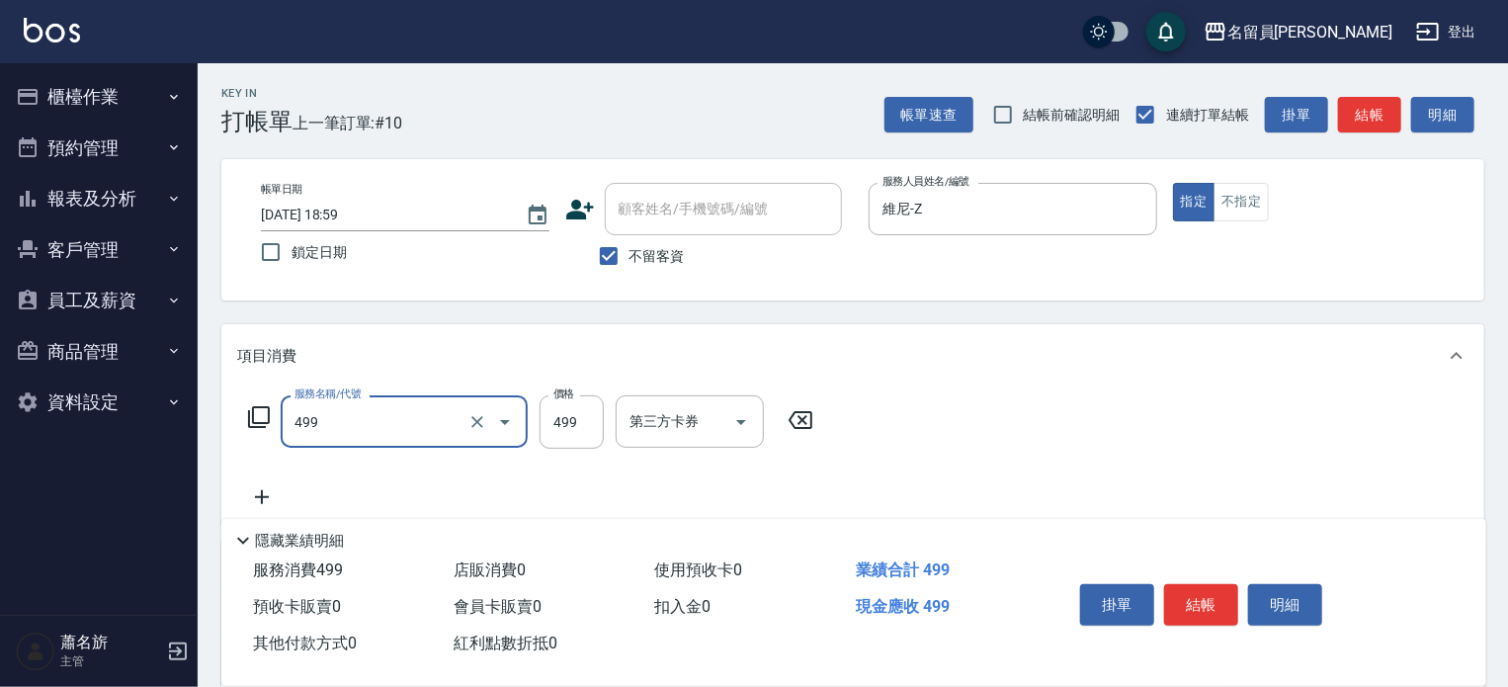
type input "去角質洗髮(499)"
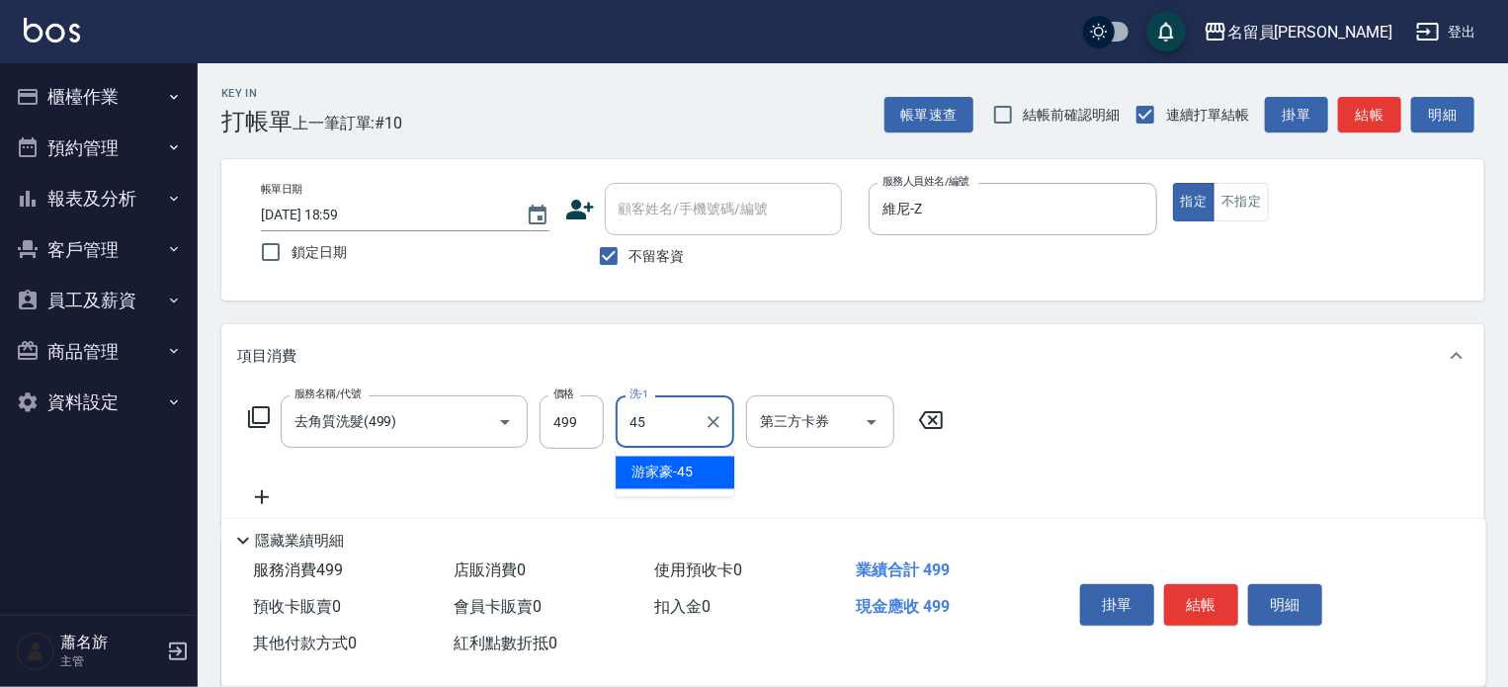
type input "[PERSON_NAME]-45"
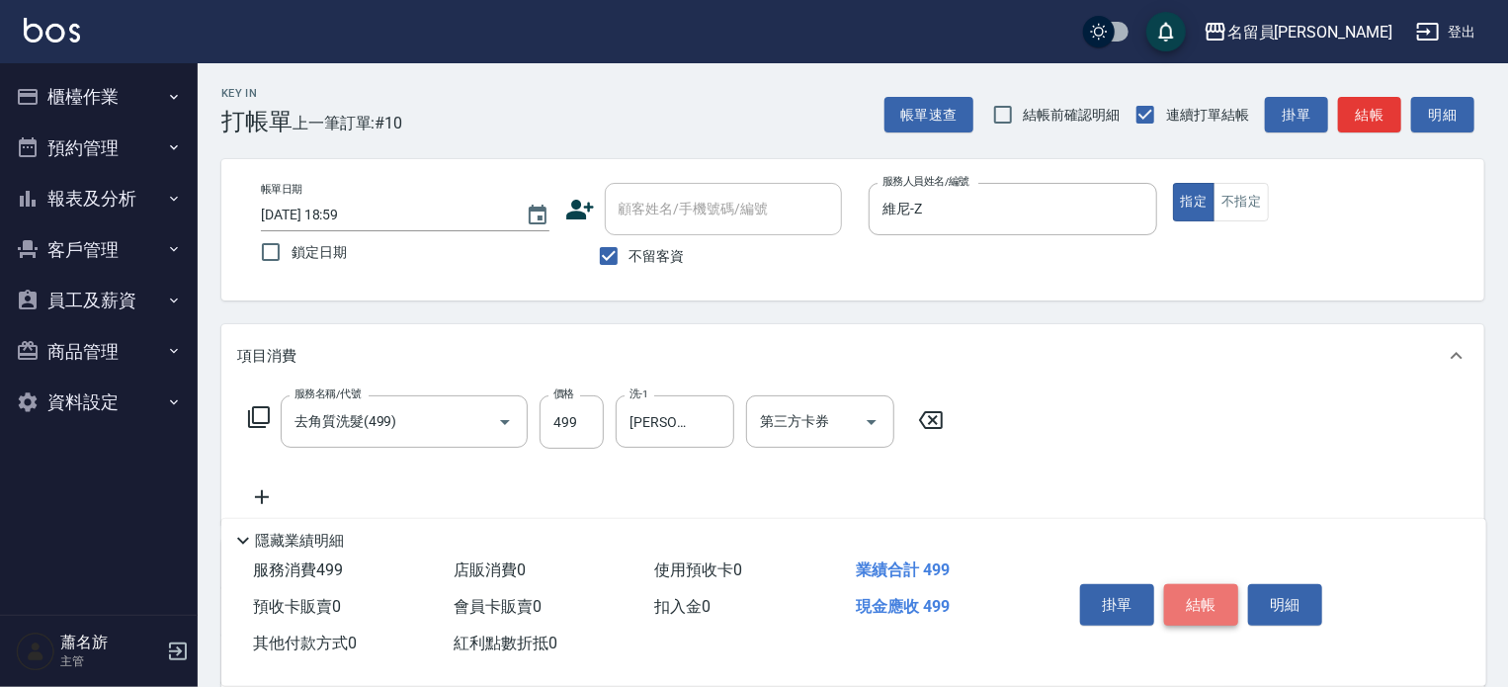
click at [1214, 585] on button "結帳" at bounding box center [1201, 605] width 74 height 42
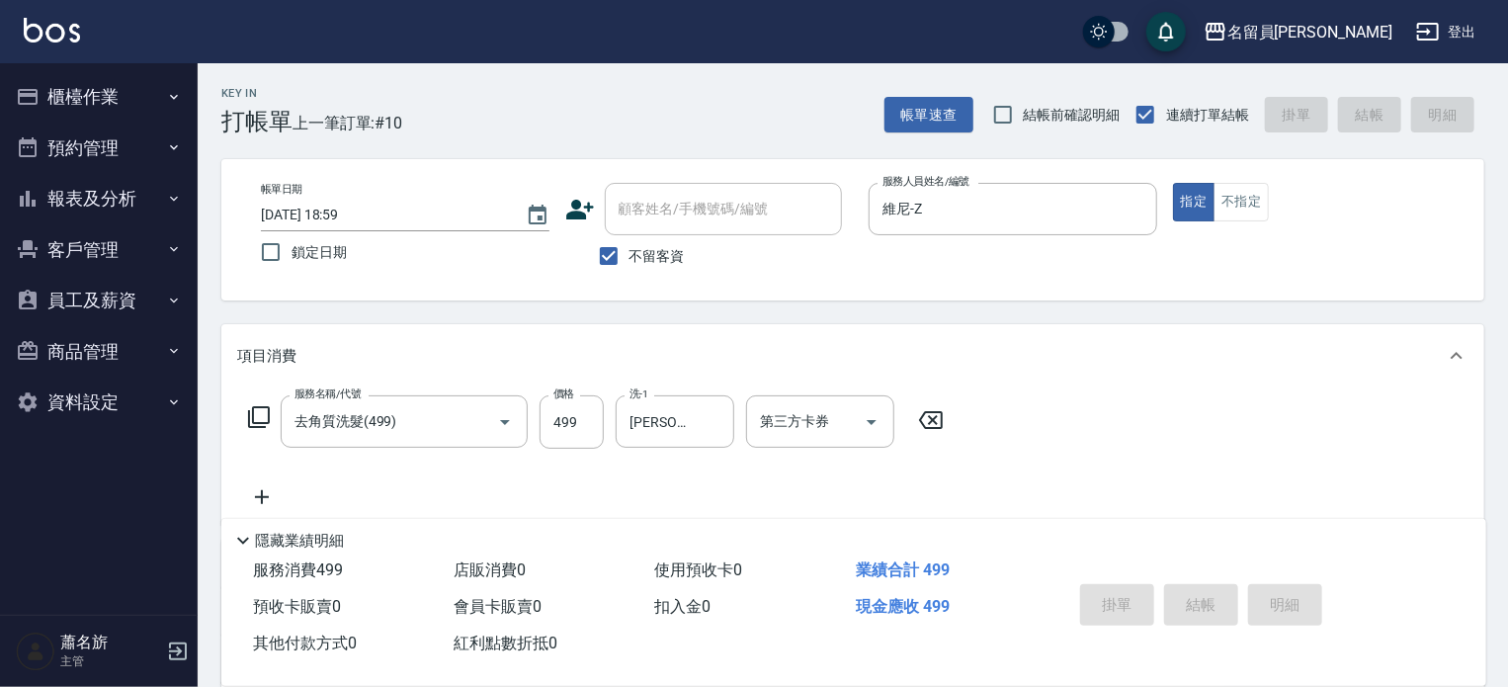
type input "[DATE] 19:00"
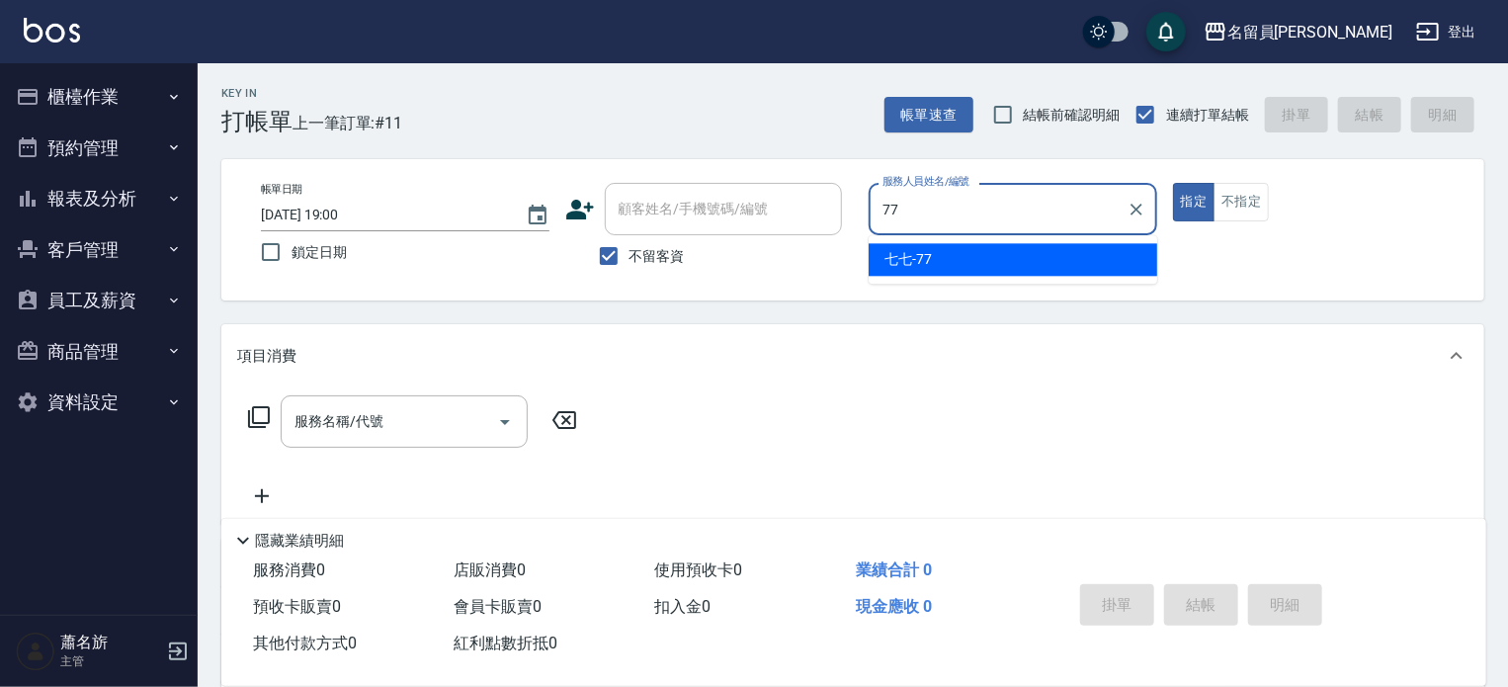
type input "七七-77"
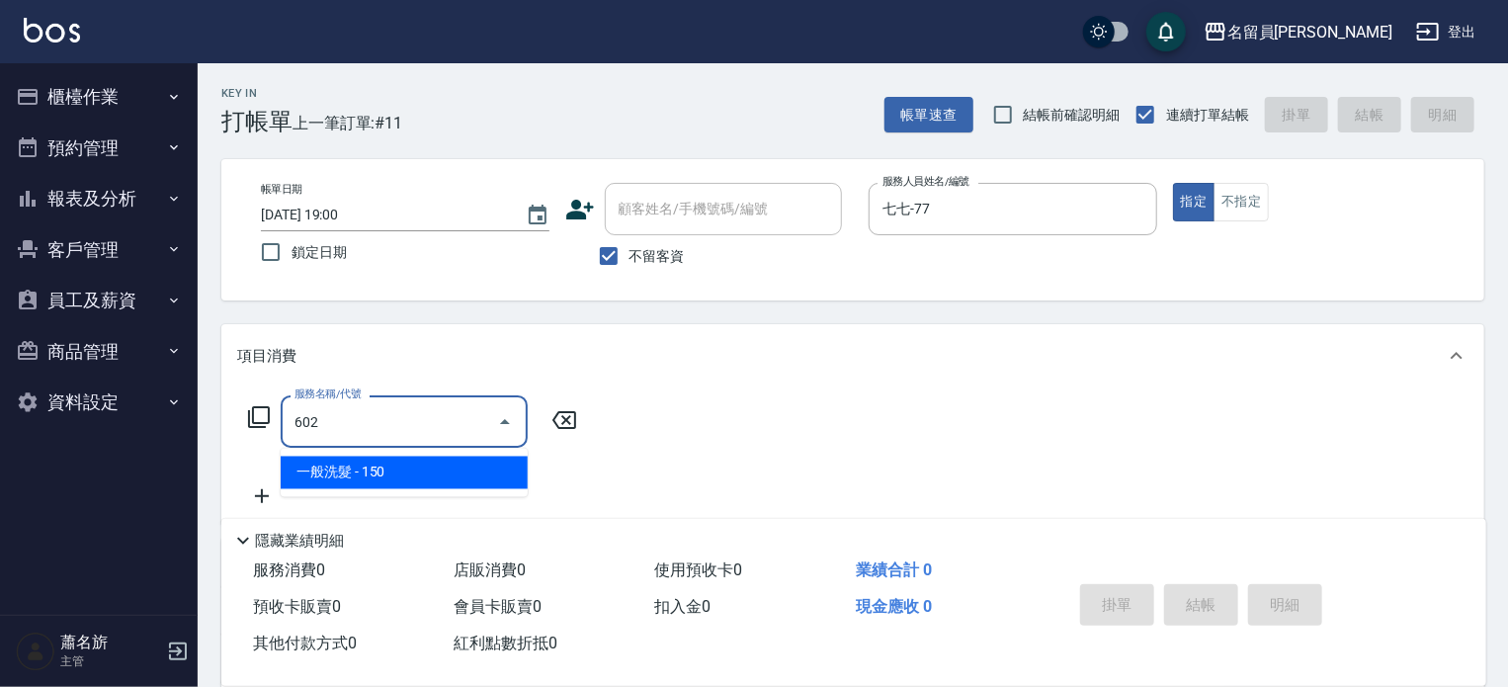
type input "一般洗髮(602)"
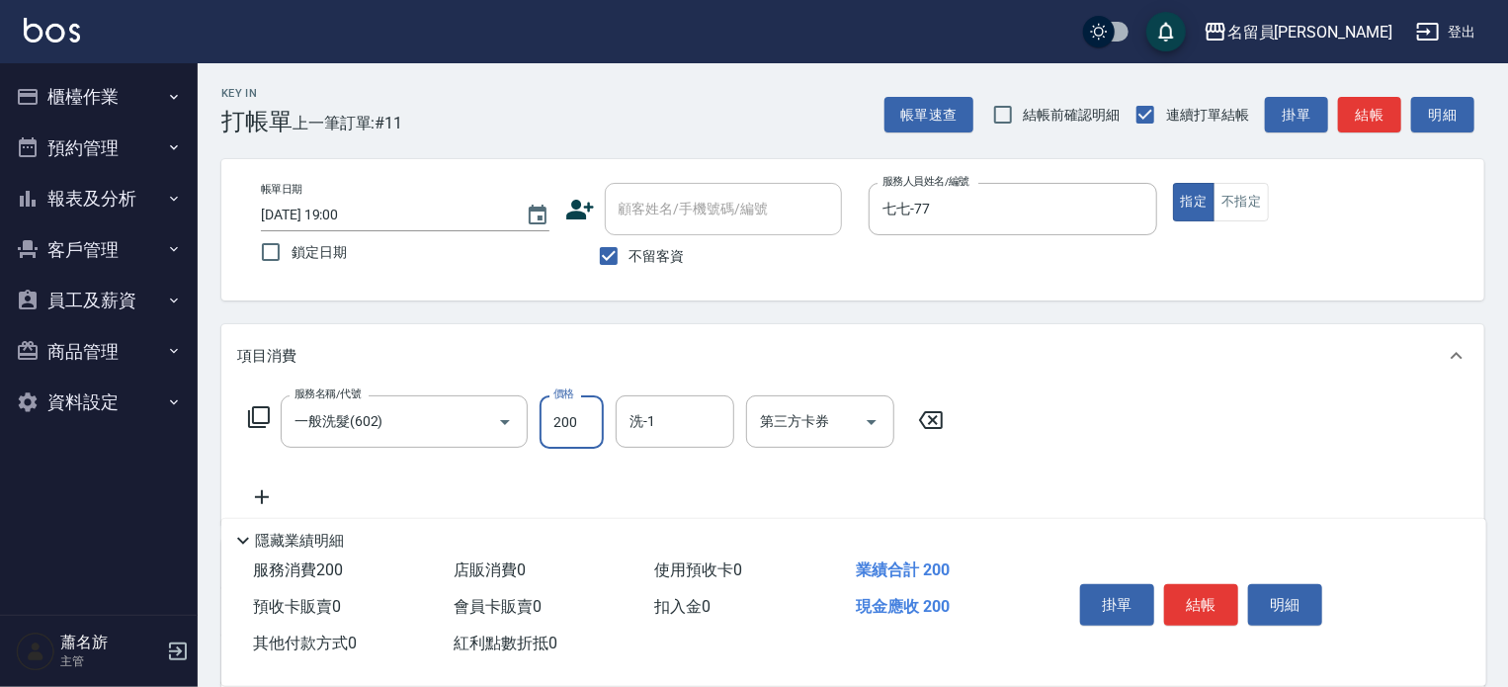
type input "200"
type input "[PERSON_NAME]-45"
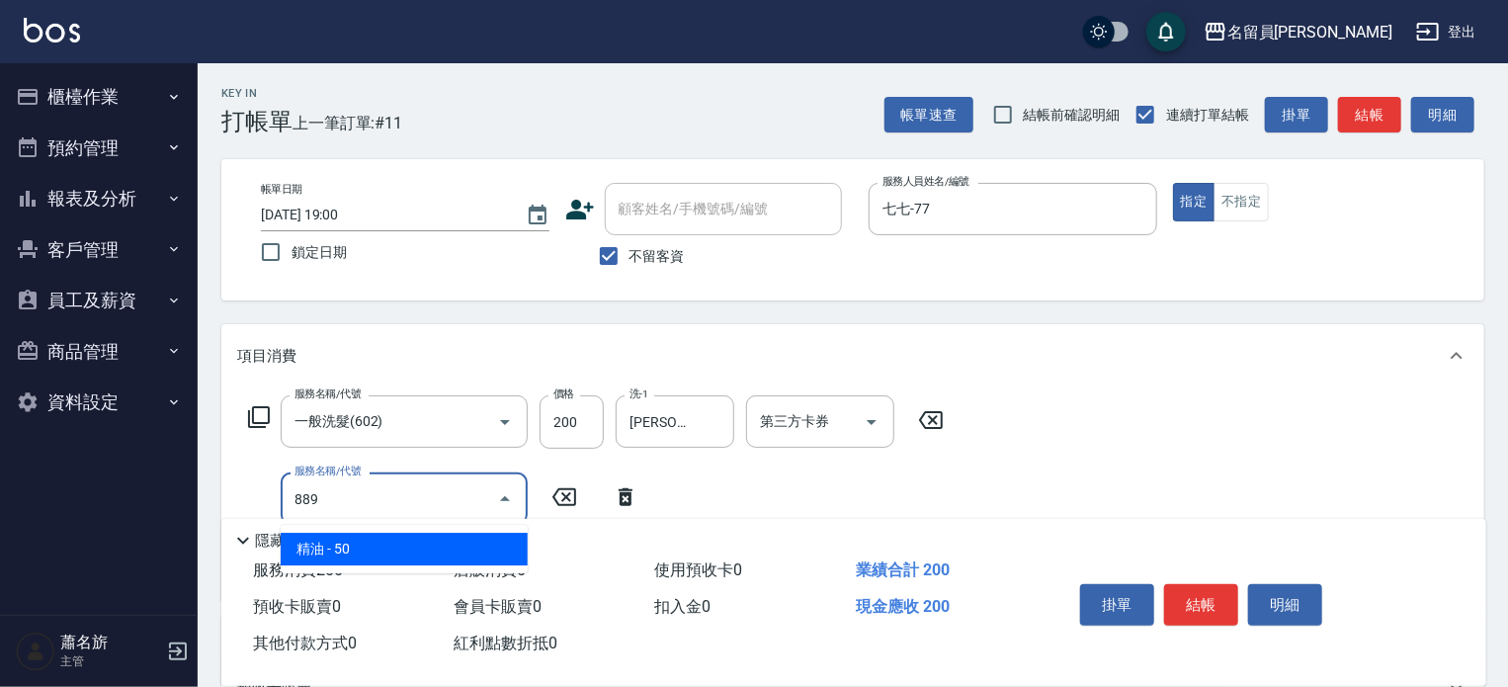
type input "精油(889)"
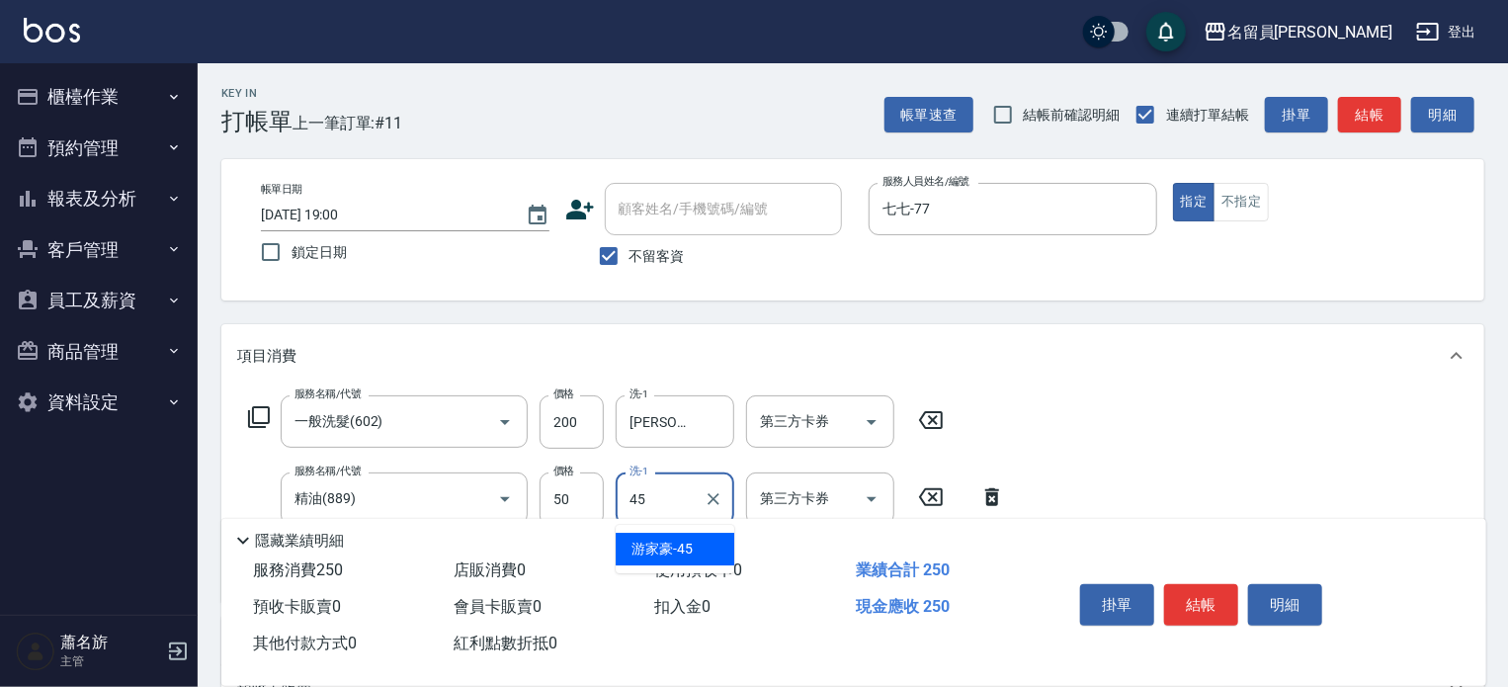
type input "[PERSON_NAME]-45"
type input "剪髮(302)"
type input "200"
click at [1229, 620] on div "掛單 結帳 明細" at bounding box center [1201, 607] width 258 height 62
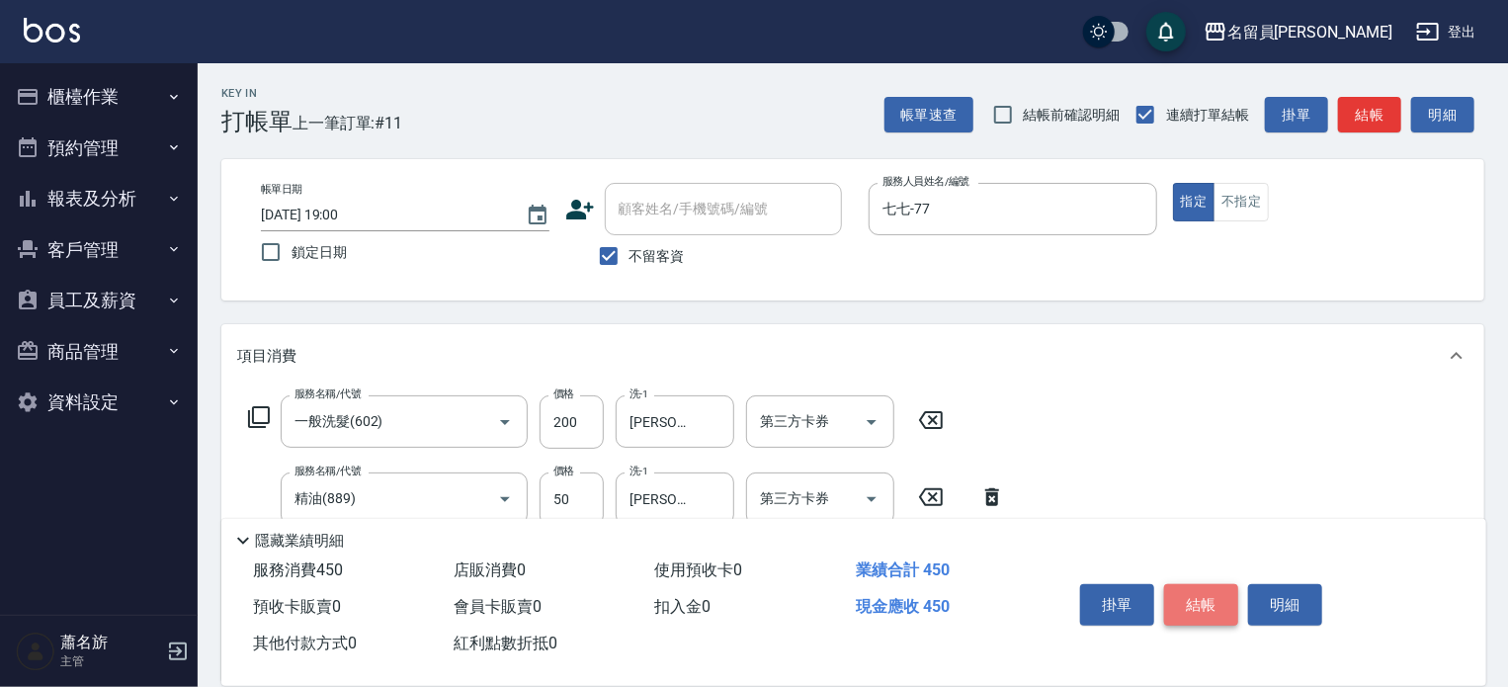
click at [1214, 604] on button "結帳" at bounding box center [1201, 605] width 74 height 42
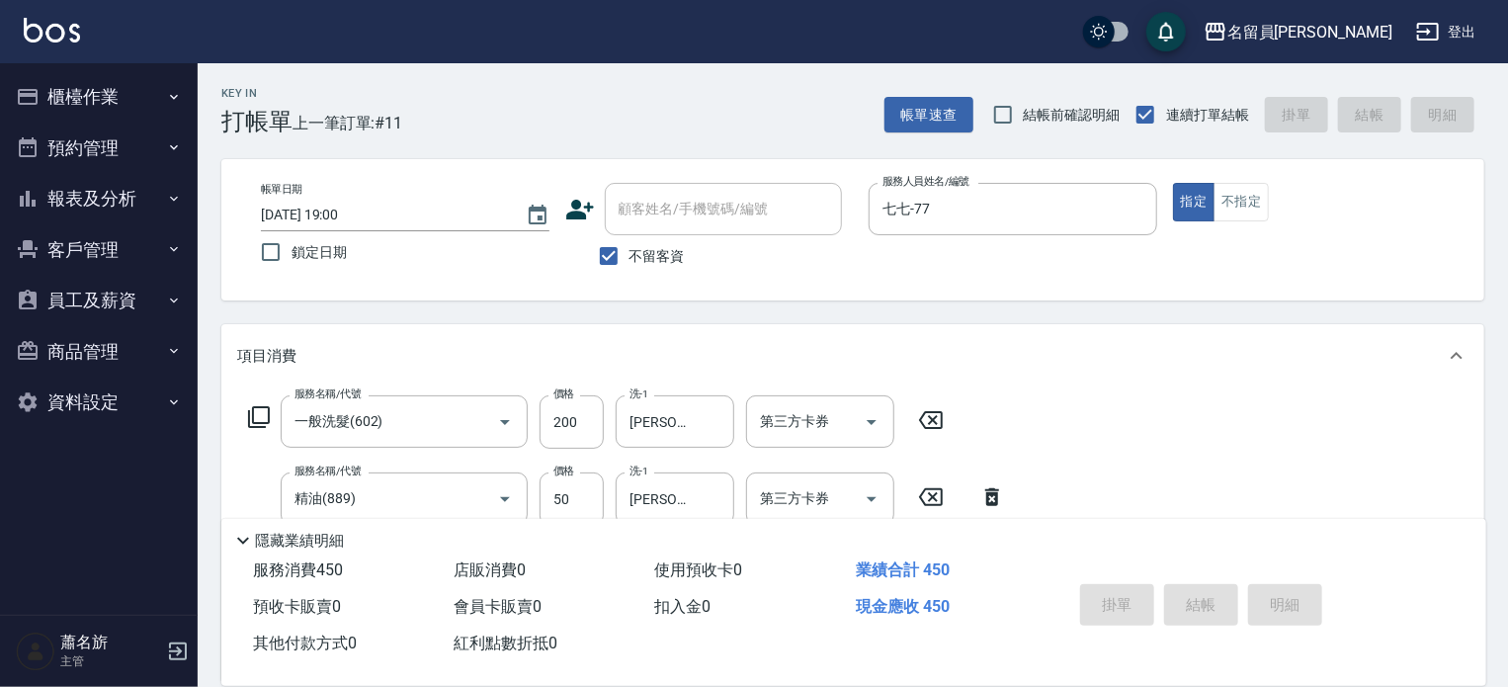
type input "[DATE] 19:05"
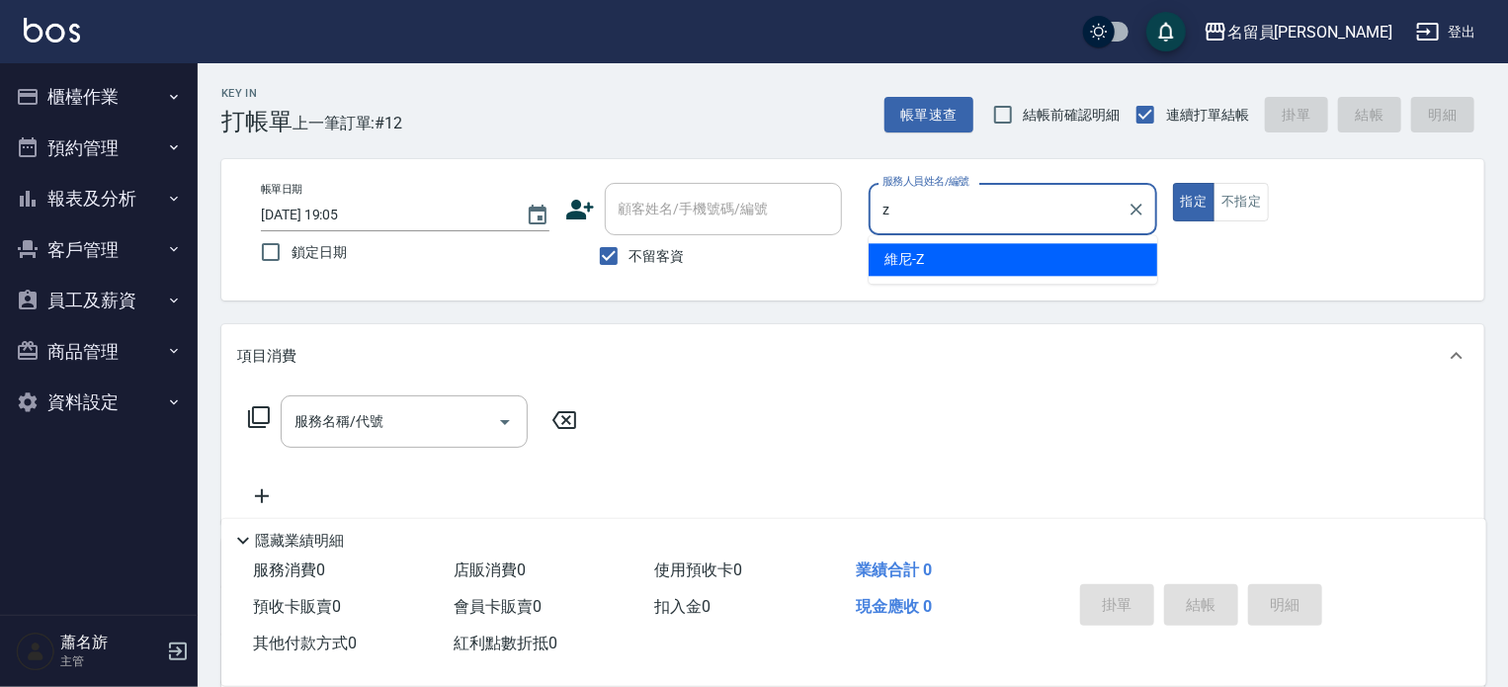
type input "維尼-Z"
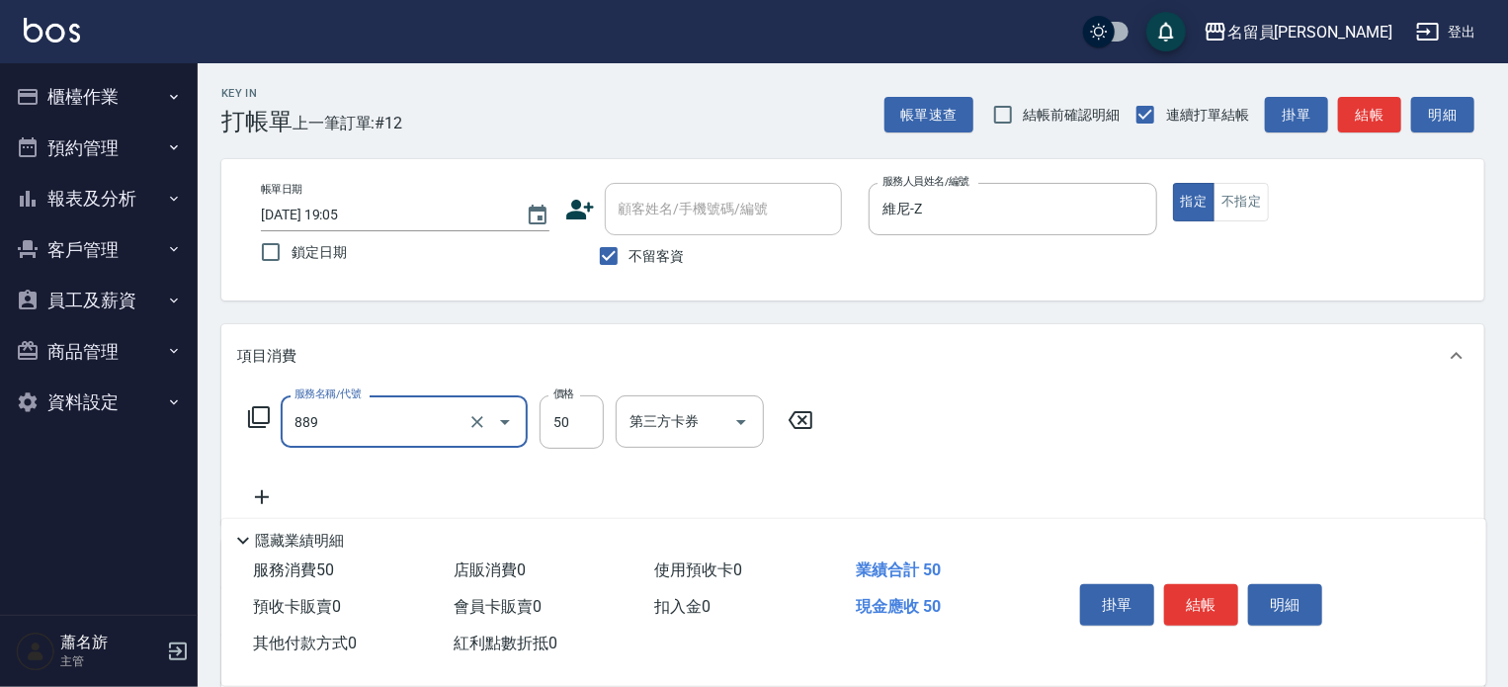
type input "精油(889)"
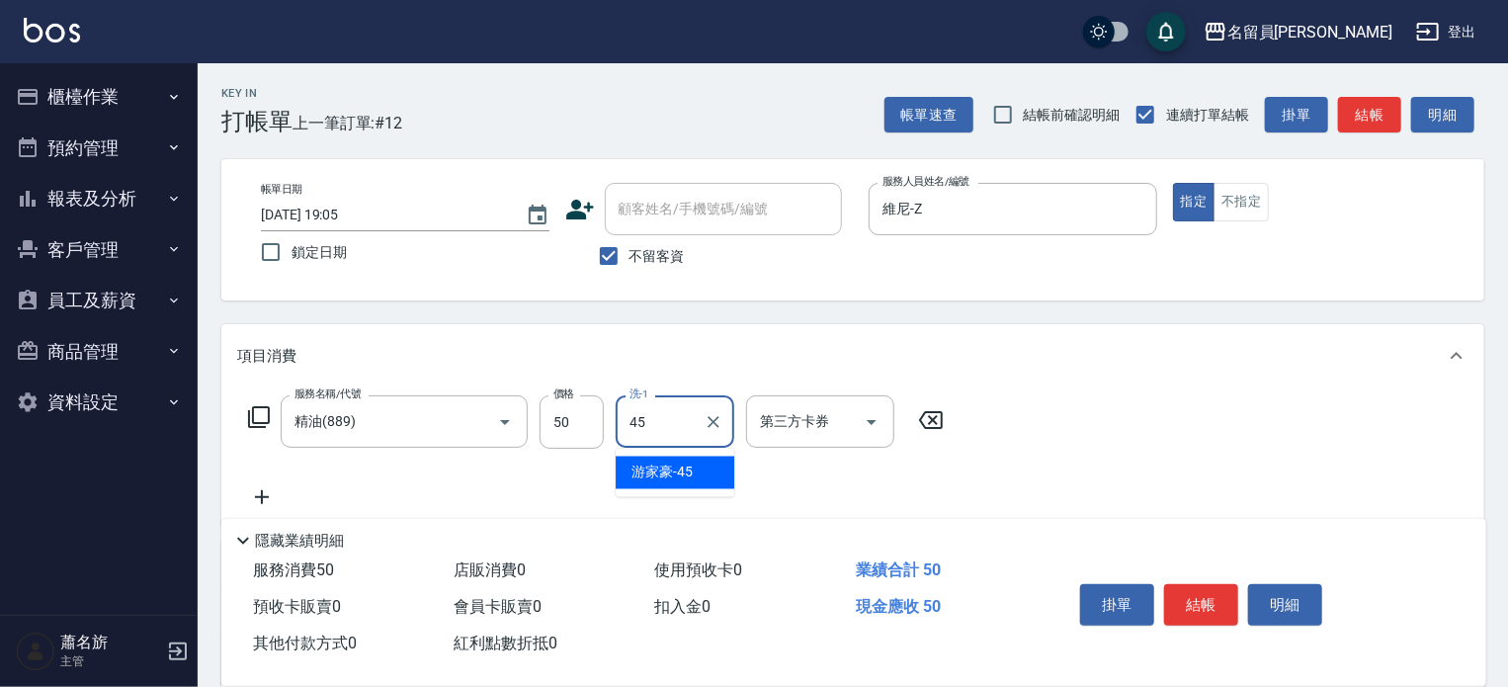
type input "[PERSON_NAME]-45"
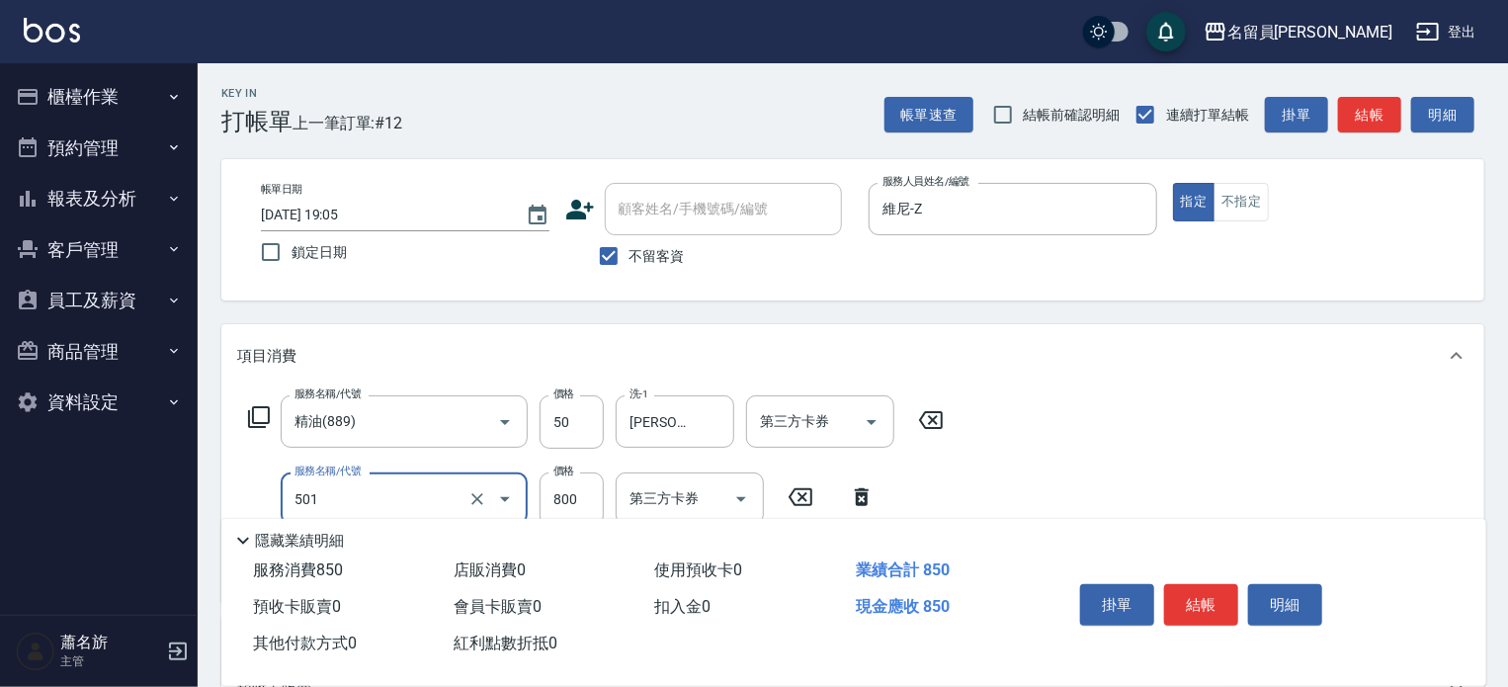
type input "染髮(501)"
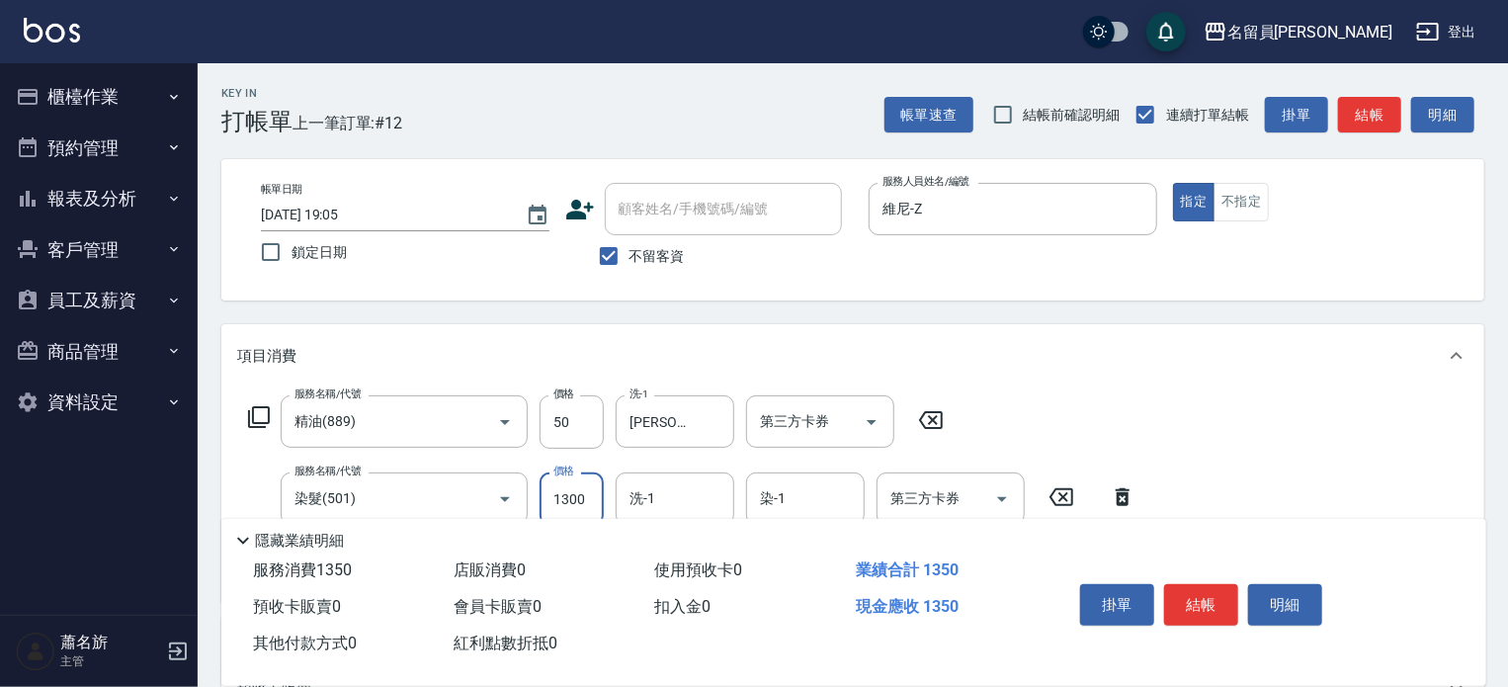
type input "1300"
type input "[PERSON_NAME]-45"
type input "染髮A餐(32)"
type input "2700"
type input "[PERSON_NAME]-45"
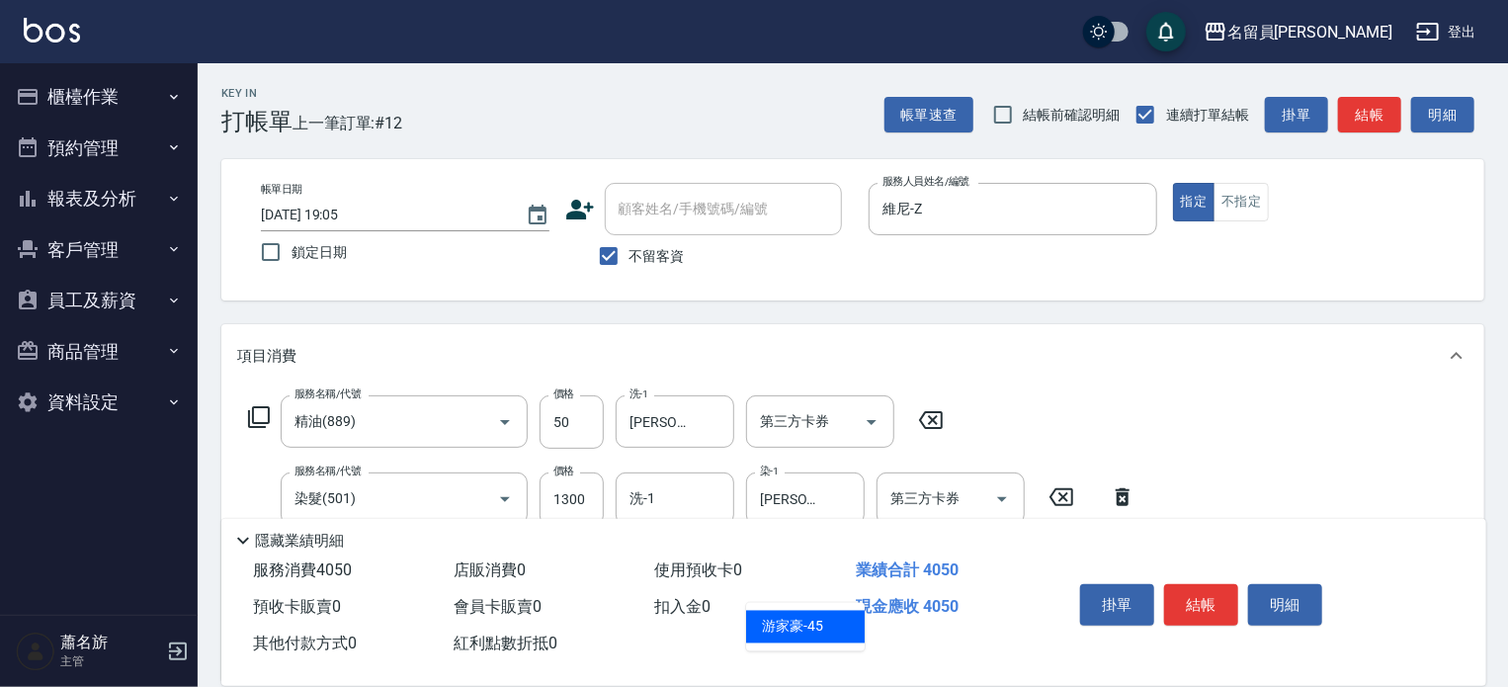
type input "[PERSON_NAME]-45"
click at [1190, 608] on button "結帳" at bounding box center [1201, 605] width 74 height 42
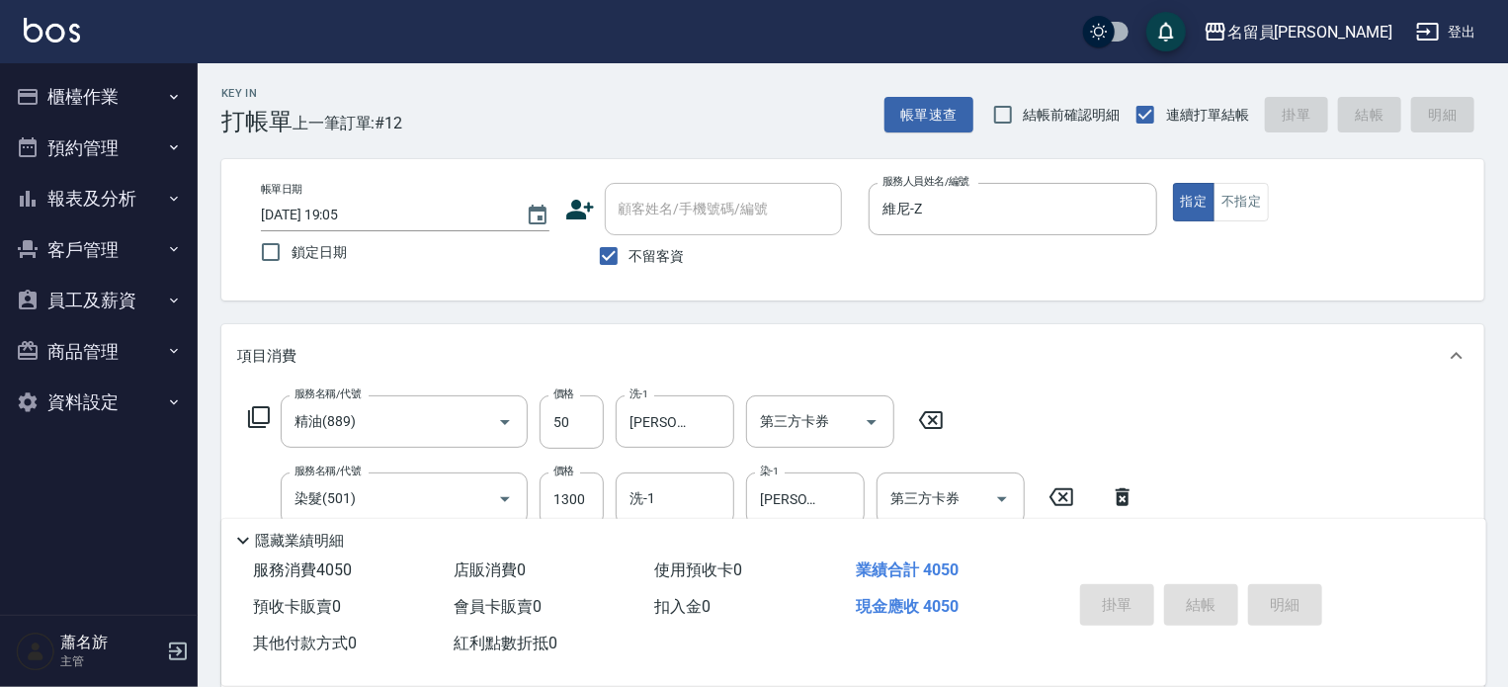
type input "[DATE] 19:06"
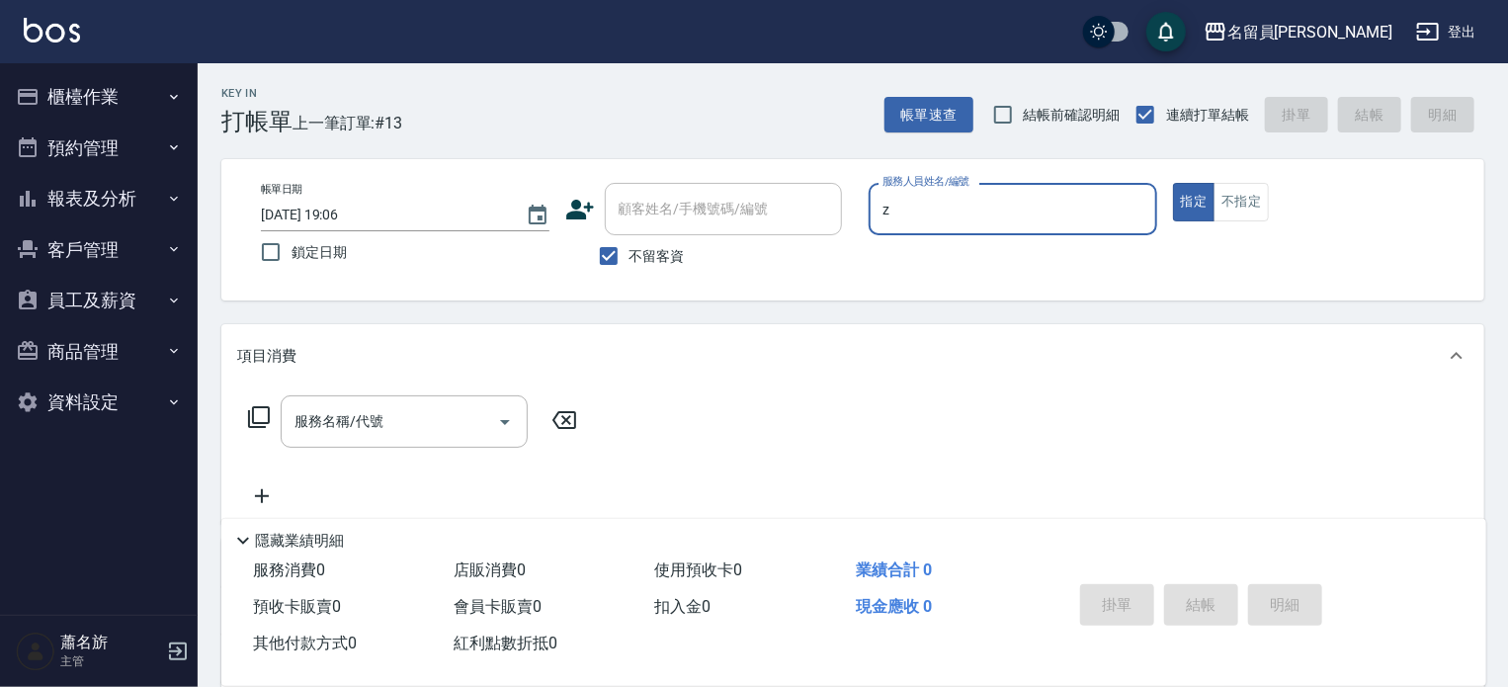
type input "維尼-Z"
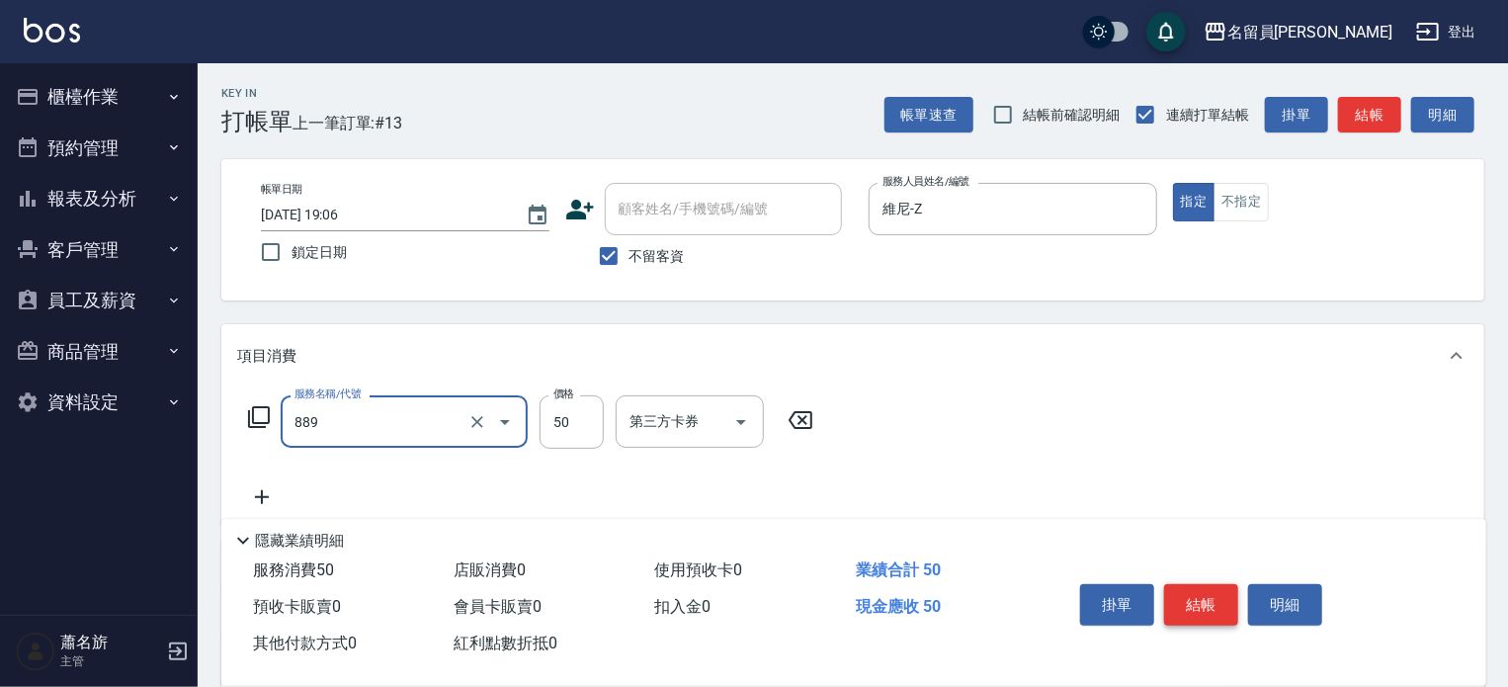
type input "精油(889)"
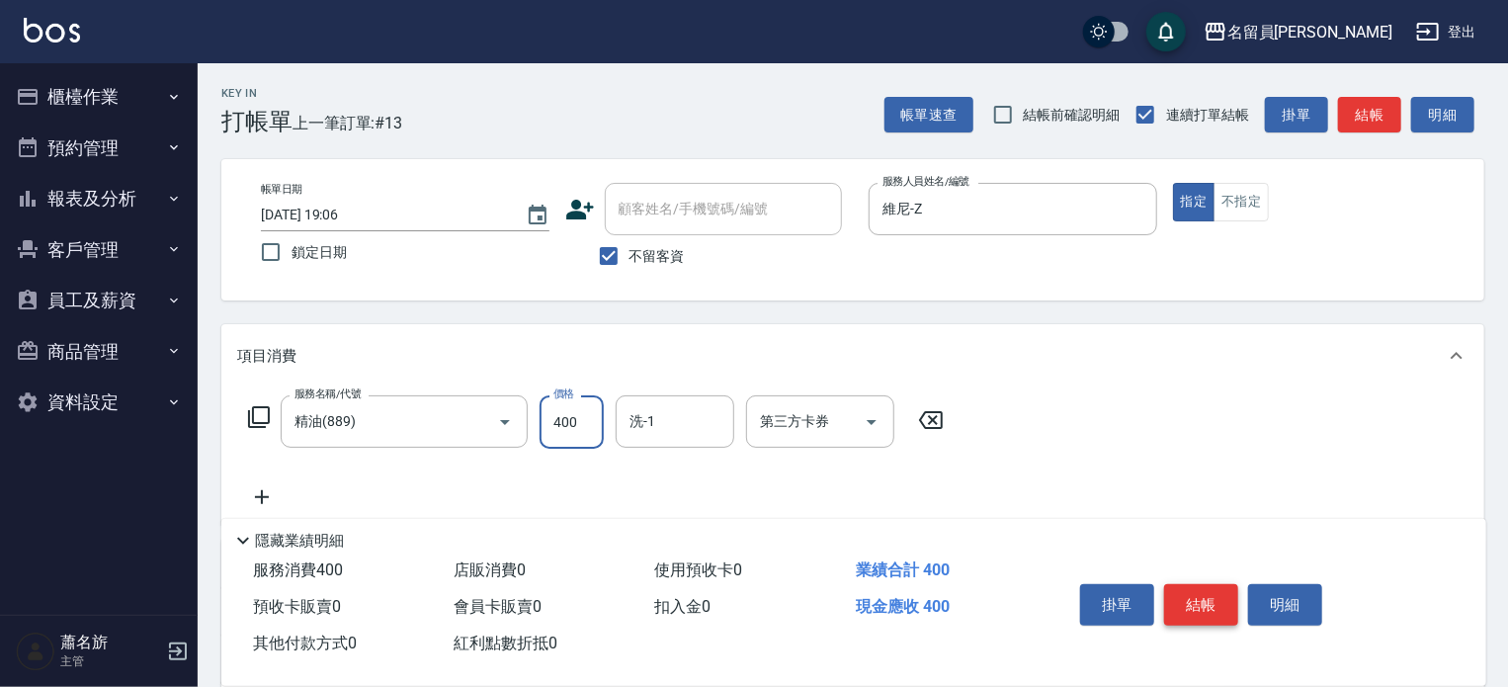
type input "400"
type input "[PERSON_NAME]-45"
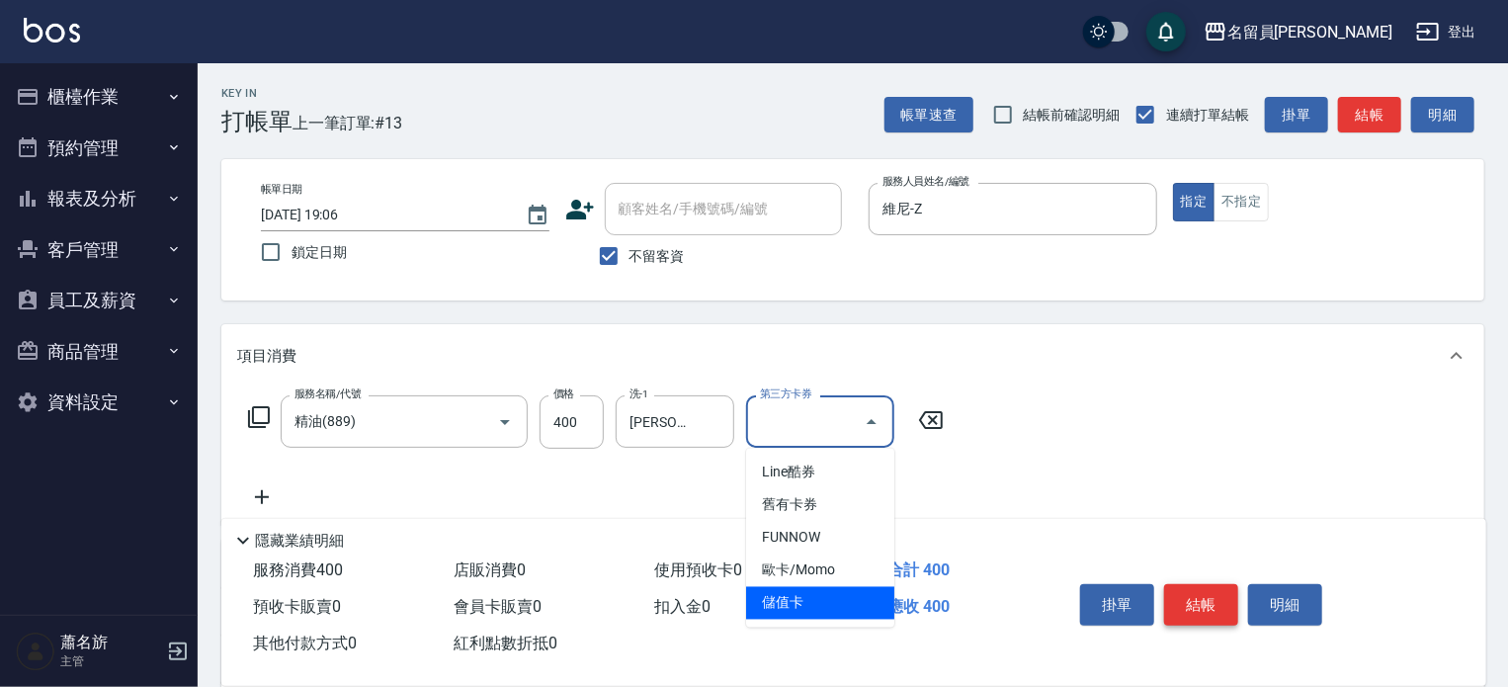
type input "儲值卡"
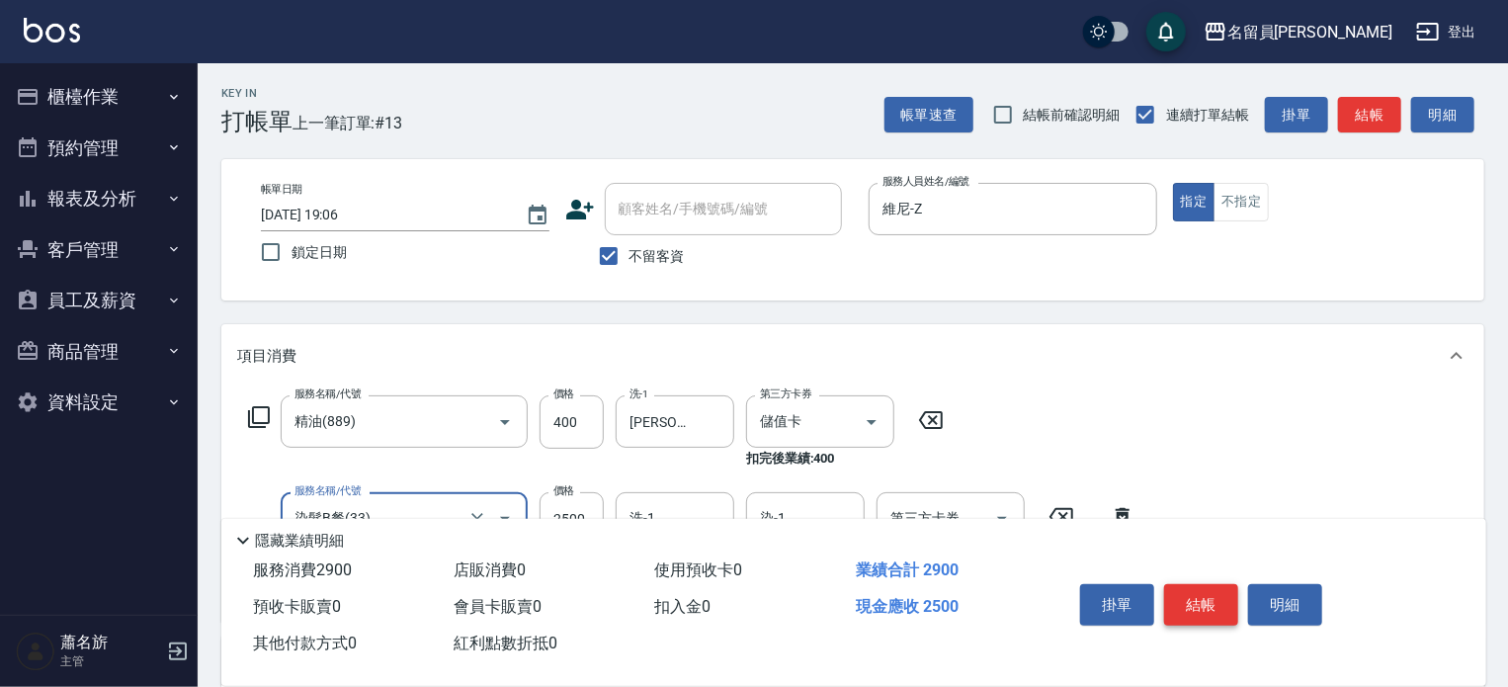
type input "染髮B餐(33)"
type input "[PERSON_NAME]-45"
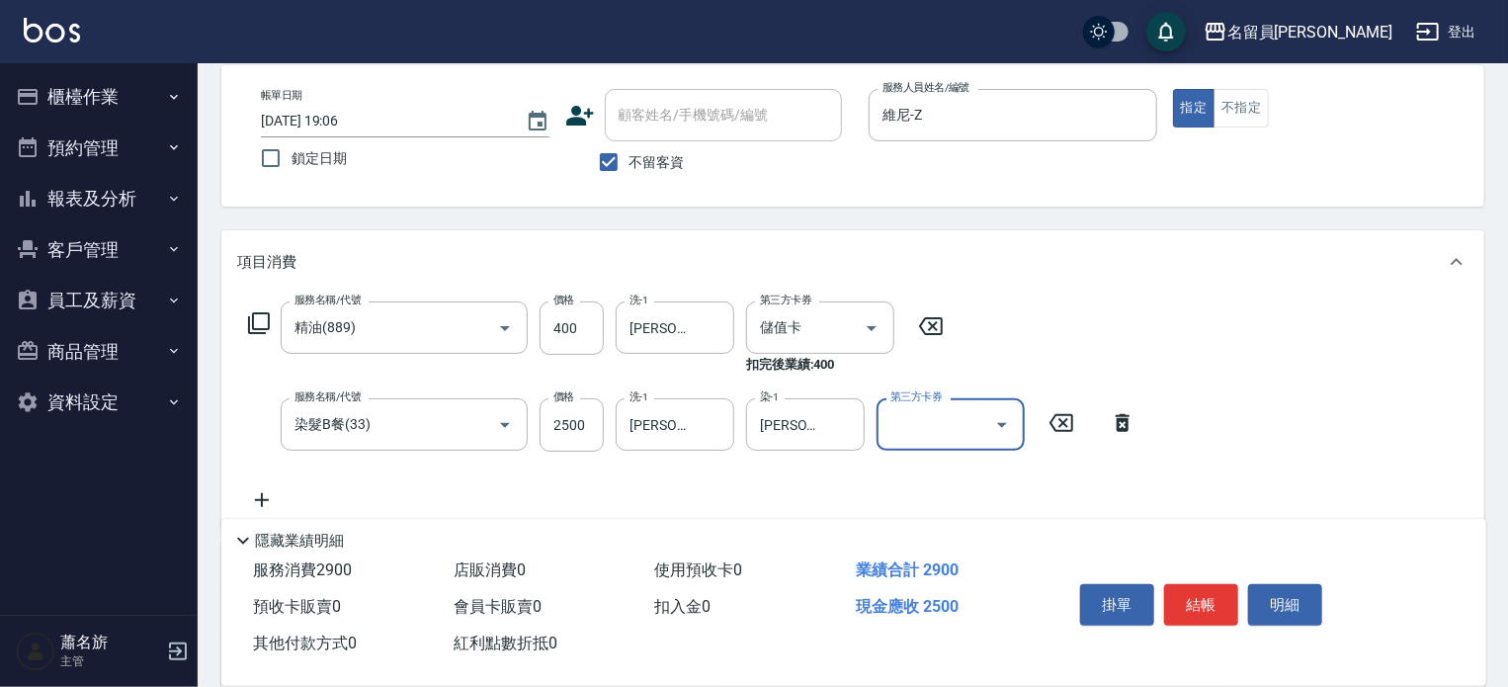
scroll to position [198, 0]
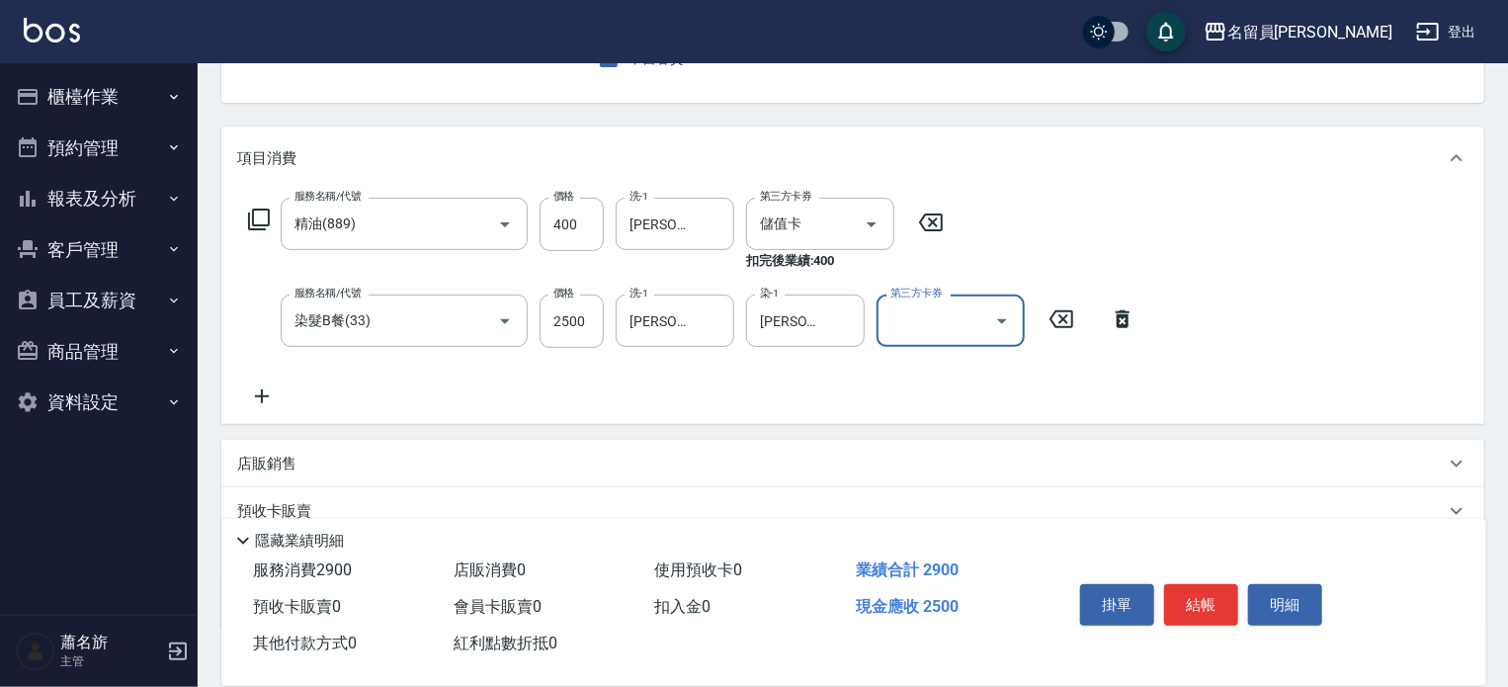
click at [593, 351] on div "服務名稱/代號 精油(889) 服務名稱/代號 價格 400 價格 洗-1 [PERSON_NAME]-45 洗-1 第三方卡券 儲值卡 第三方卡券 扣完後業…" at bounding box center [692, 303] width 910 height 210
click at [585, 342] on div "服務名稱/代號 精油(889) 服務名稱/代號 價格 400 價格 洗-1 [PERSON_NAME]-45 洗-1 第三方卡券 儲值卡 第三方卡券 扣完後業…" at bounding box center [692, 303] width 910 height 210
click at [581, 339] on input "2500" at bounding box center [572, 320] width 64 height 53
type input "2150"
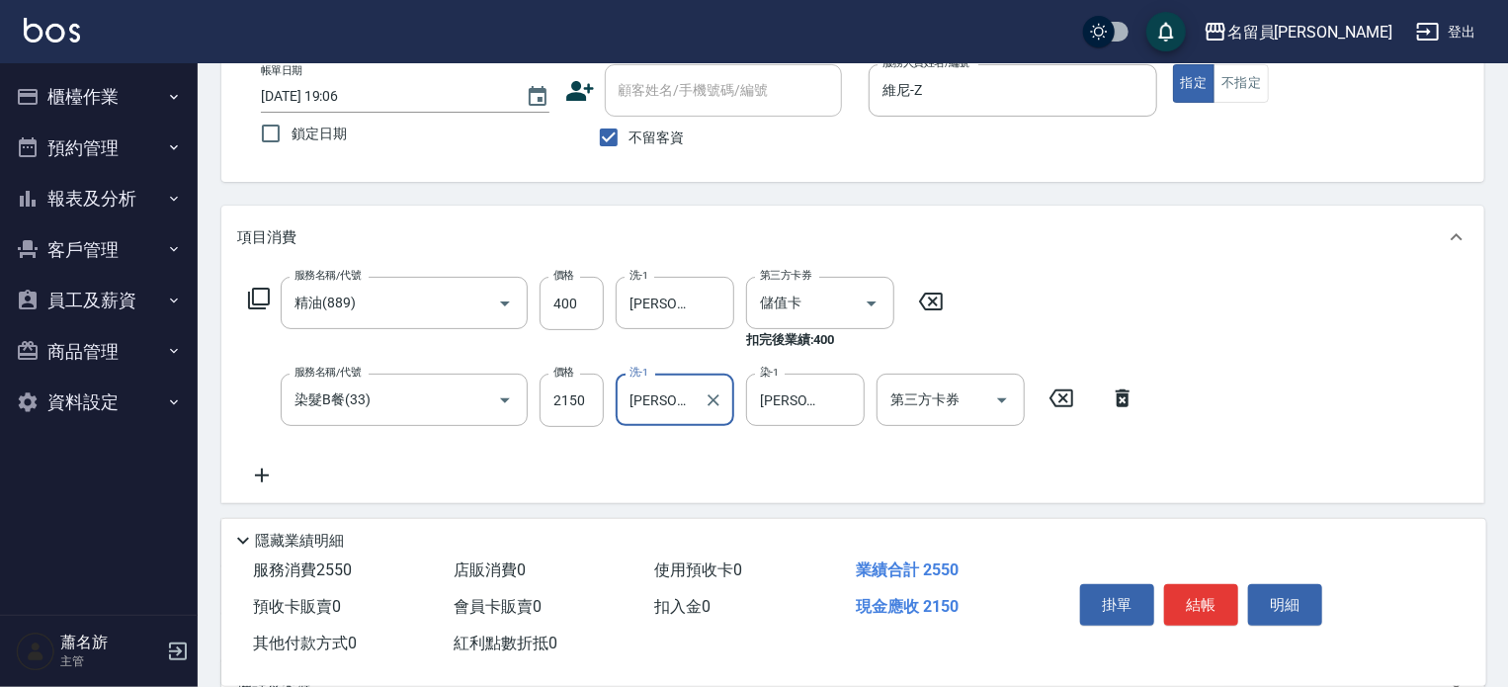
scroll to position [0, 0]
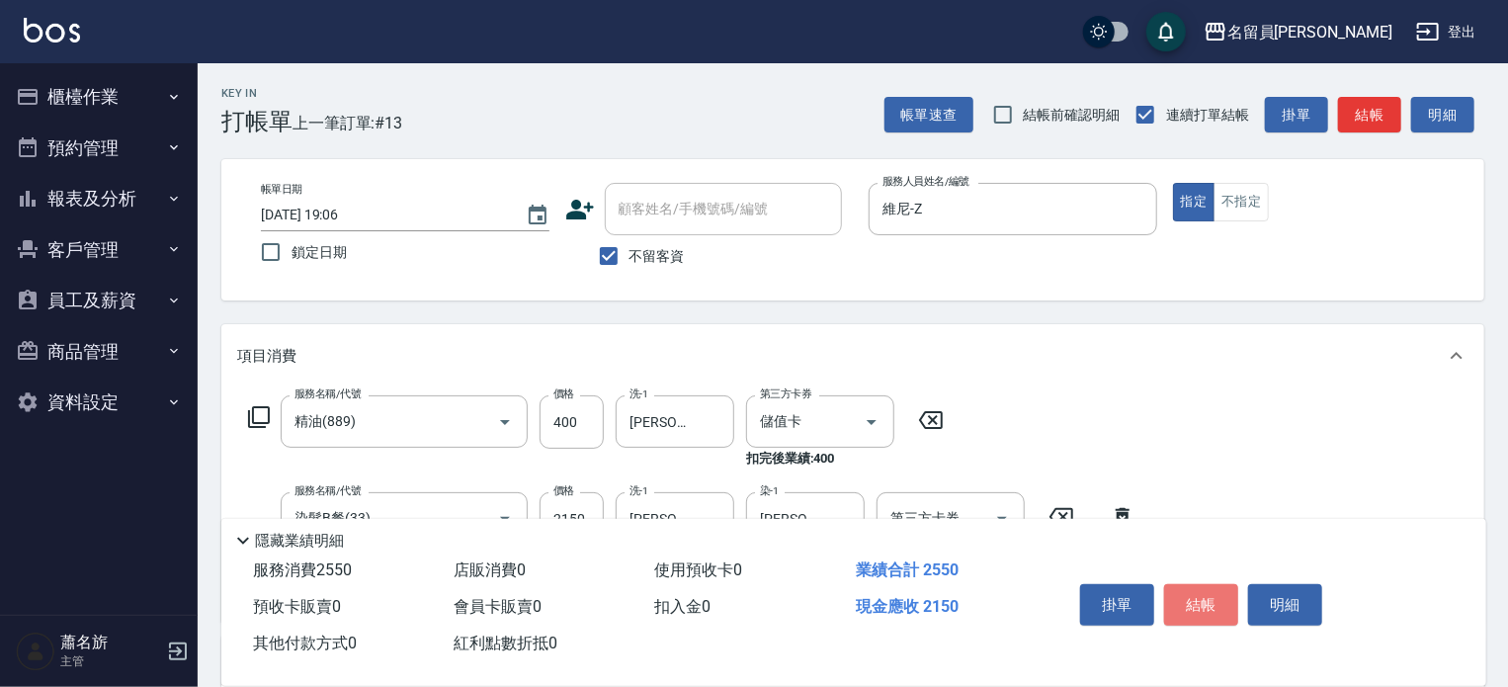
drag, startPoint x: 1206, startPoint y: 600, endPoint x: 1197, endPoint y: 556, distance: 44.4
click at [1206, 587] on button "結帳" at bounding box center [1201, 605] width 74 height 42
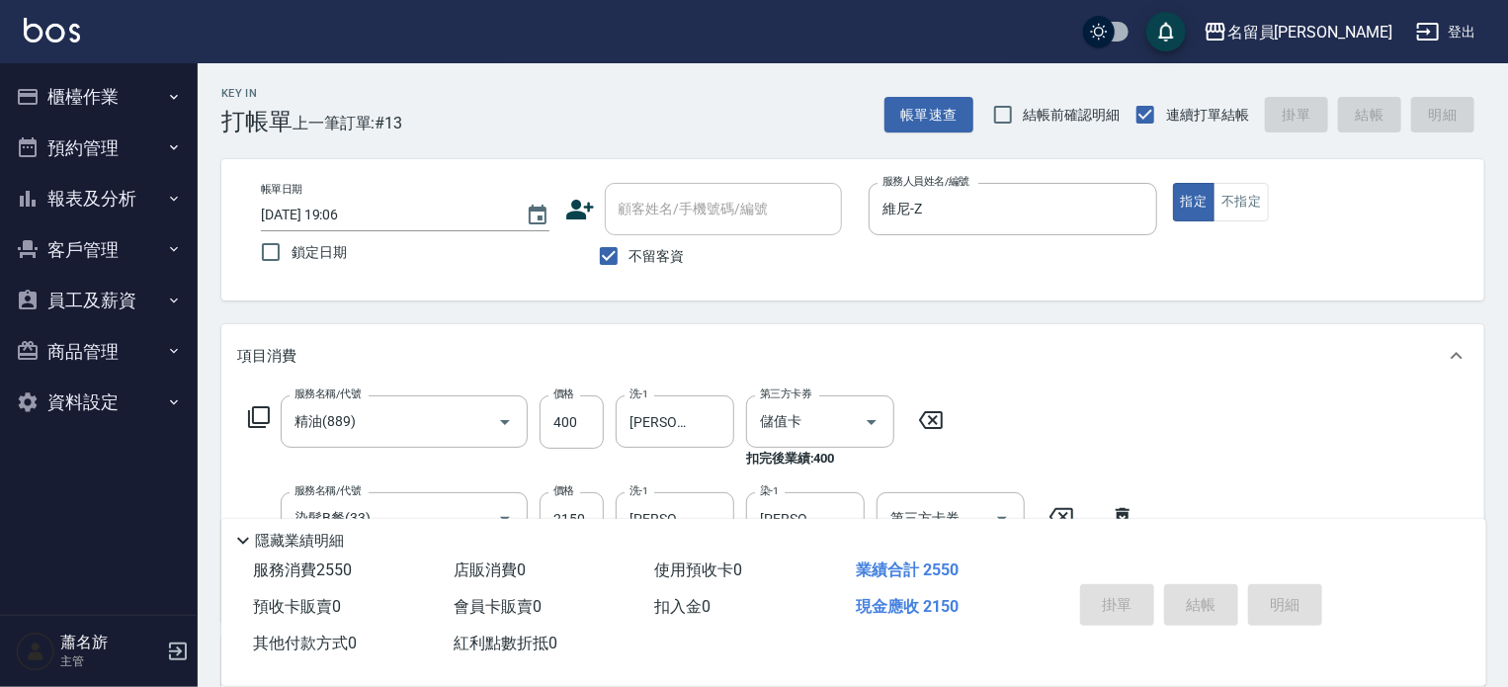
type input "[DATE] 19:07"
